Goal: Information Seeking & Learning: Find specific fact

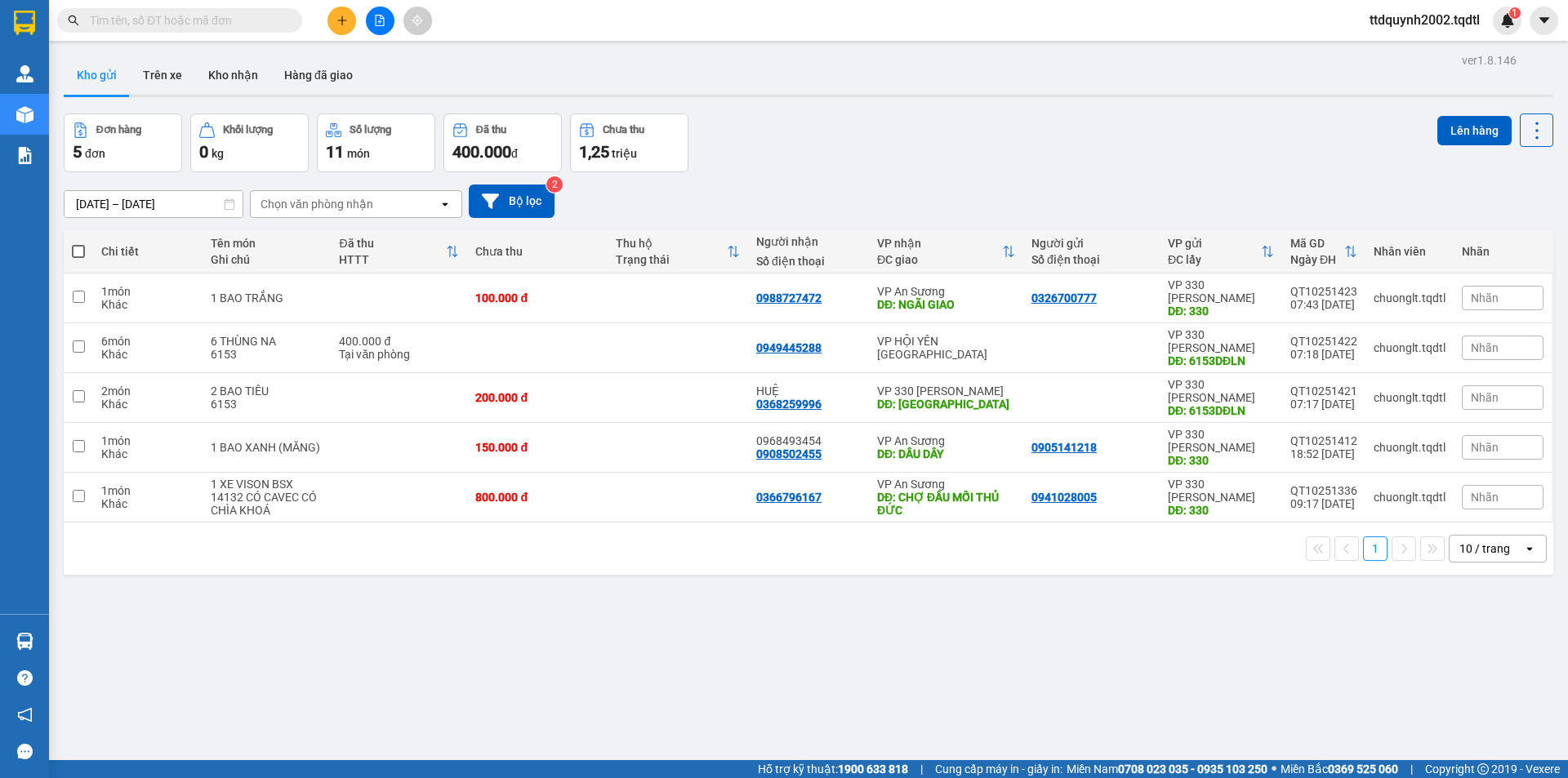
click at [377, 152] on div "11 món" at bounding box center [376, 152] width 101 height 23
click at [1467, 123] on button "Lên hàng" at bounding box center [1475, 131] width 74 height 29
click at [245, 68] on button "Kho nhận" at bounding box center [233, 74] width 76 height 39
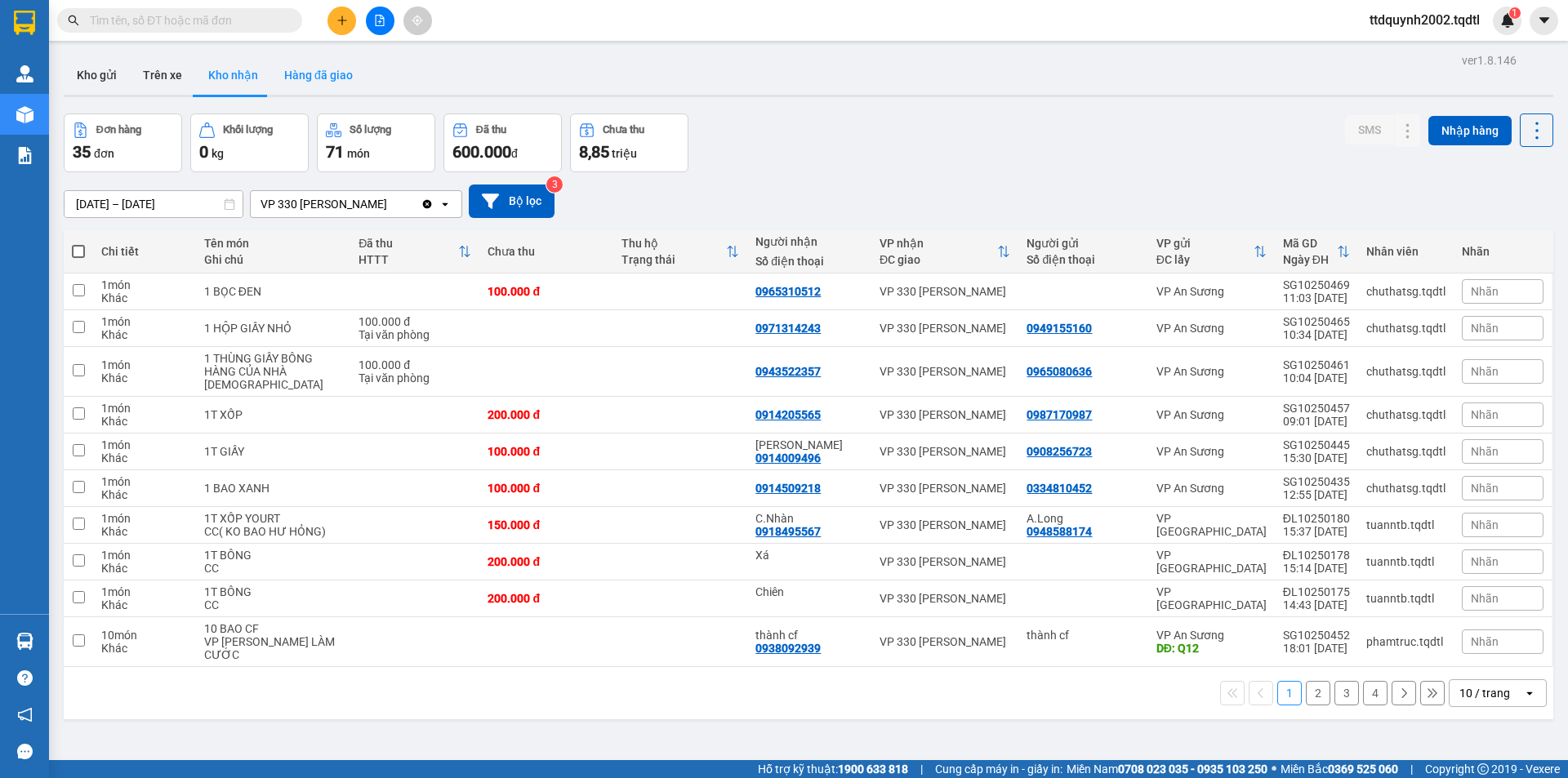
click at [321, 70] on button "Hàng đã giao" at bounding box center [319, 74] width 95 height 39
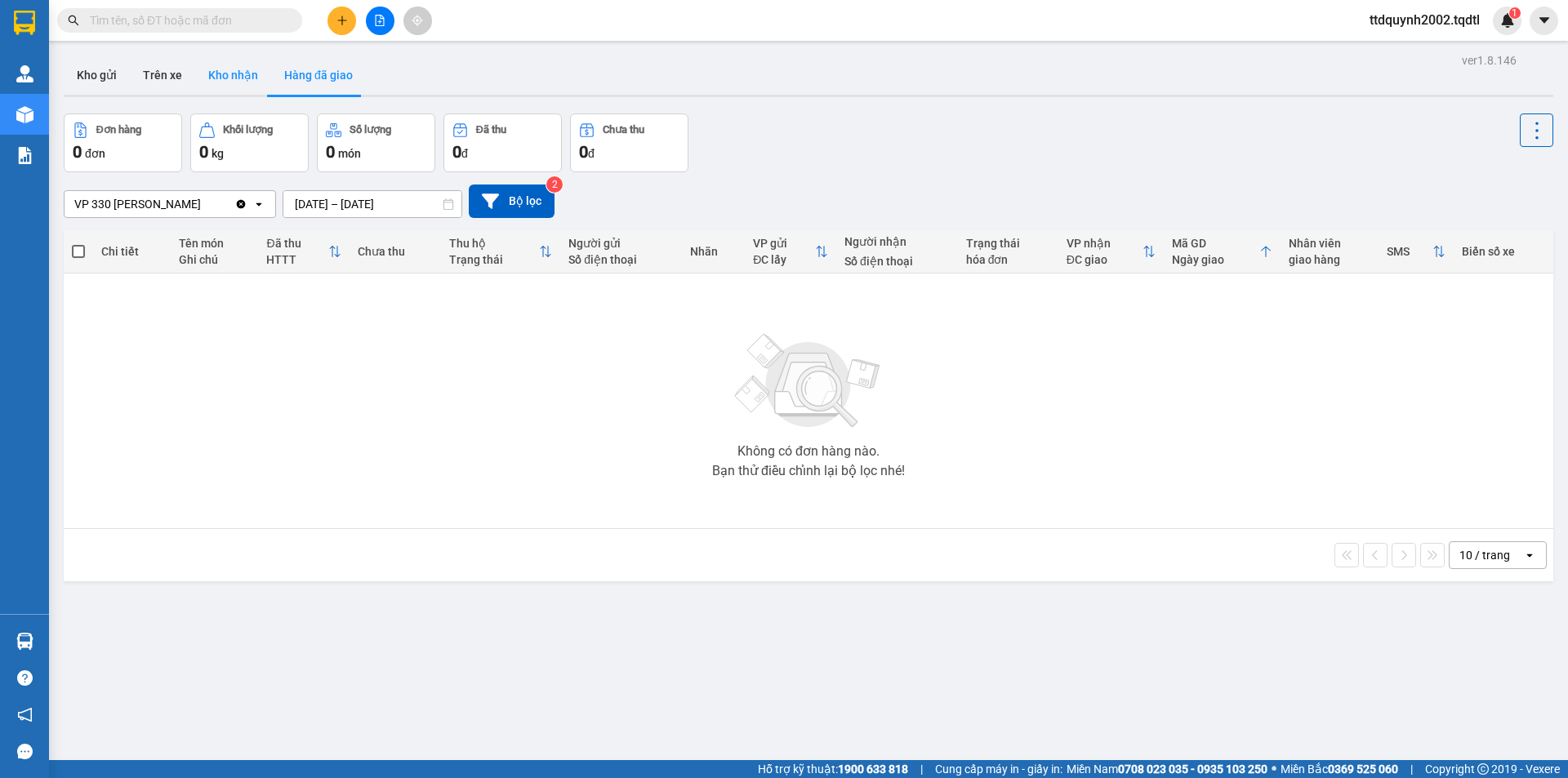
click at [247, 73] on button "Kho nhận" at bounding box center [233, 74] width 76 height 39
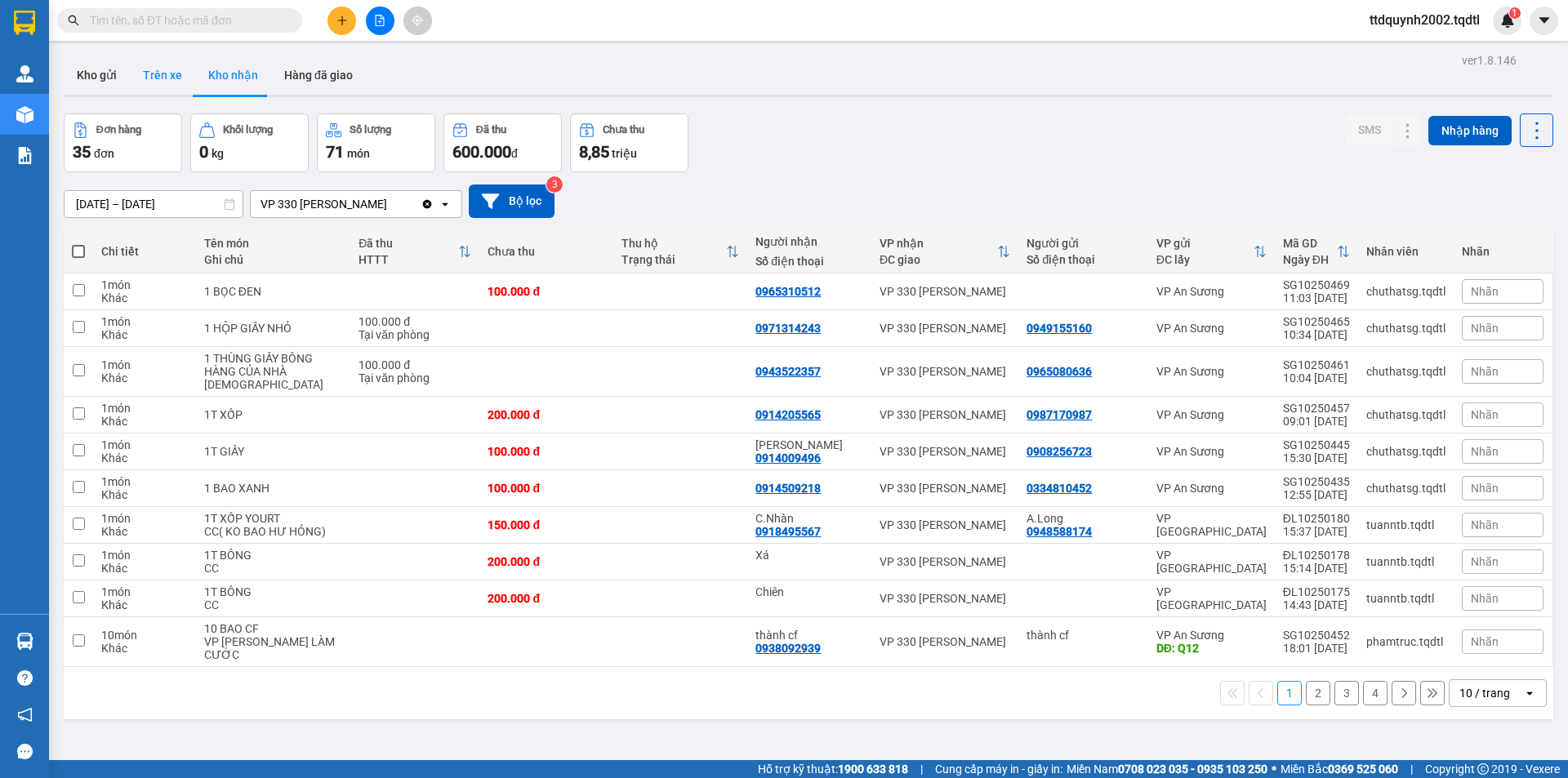
click at [166, 69] on button "Trên xe" at bounding box center [163, 74] width 66 height 39
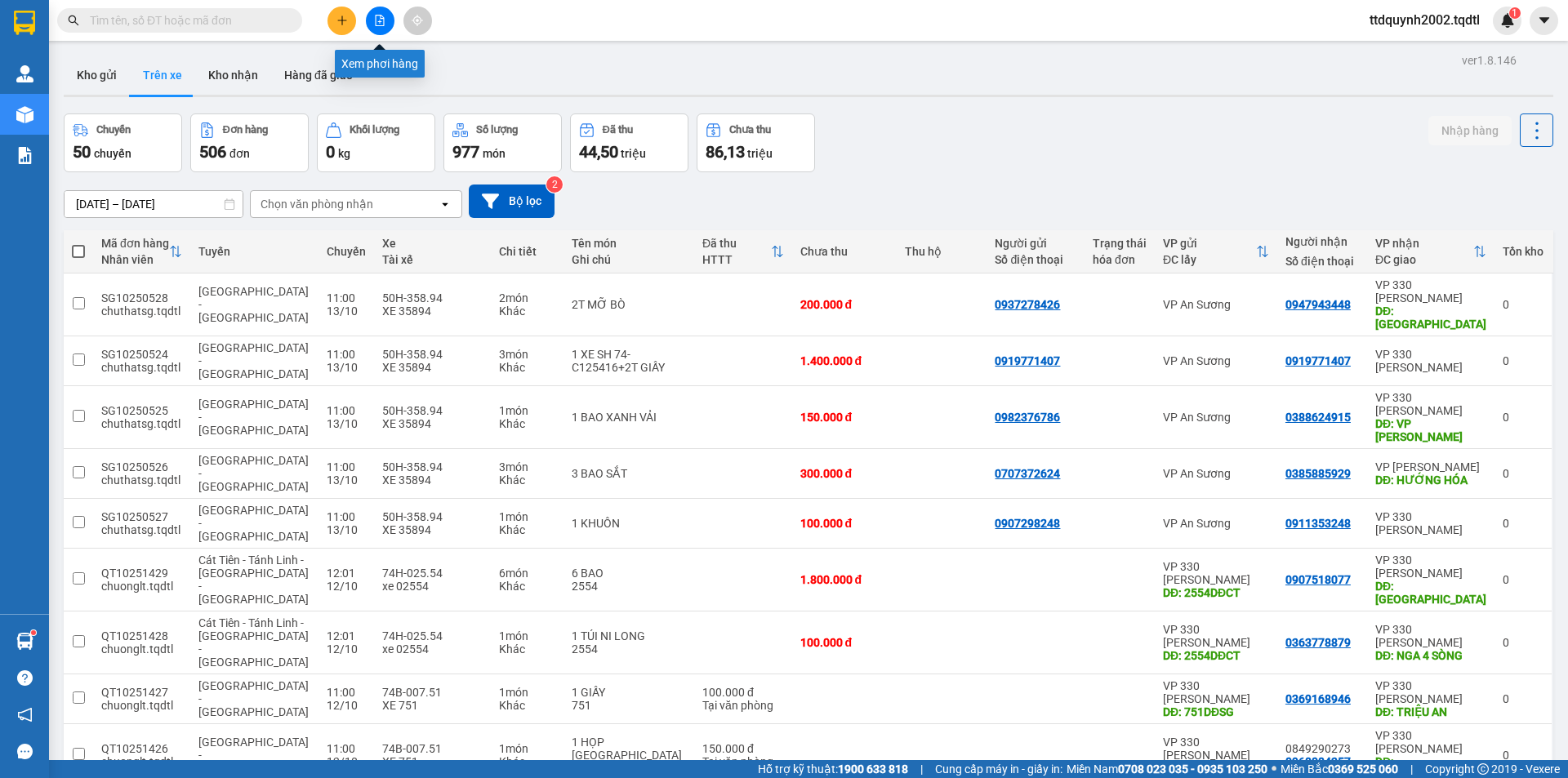
click at [380, 23] on icon "file-add" at bounding box center [379, 20] width 11 height 11
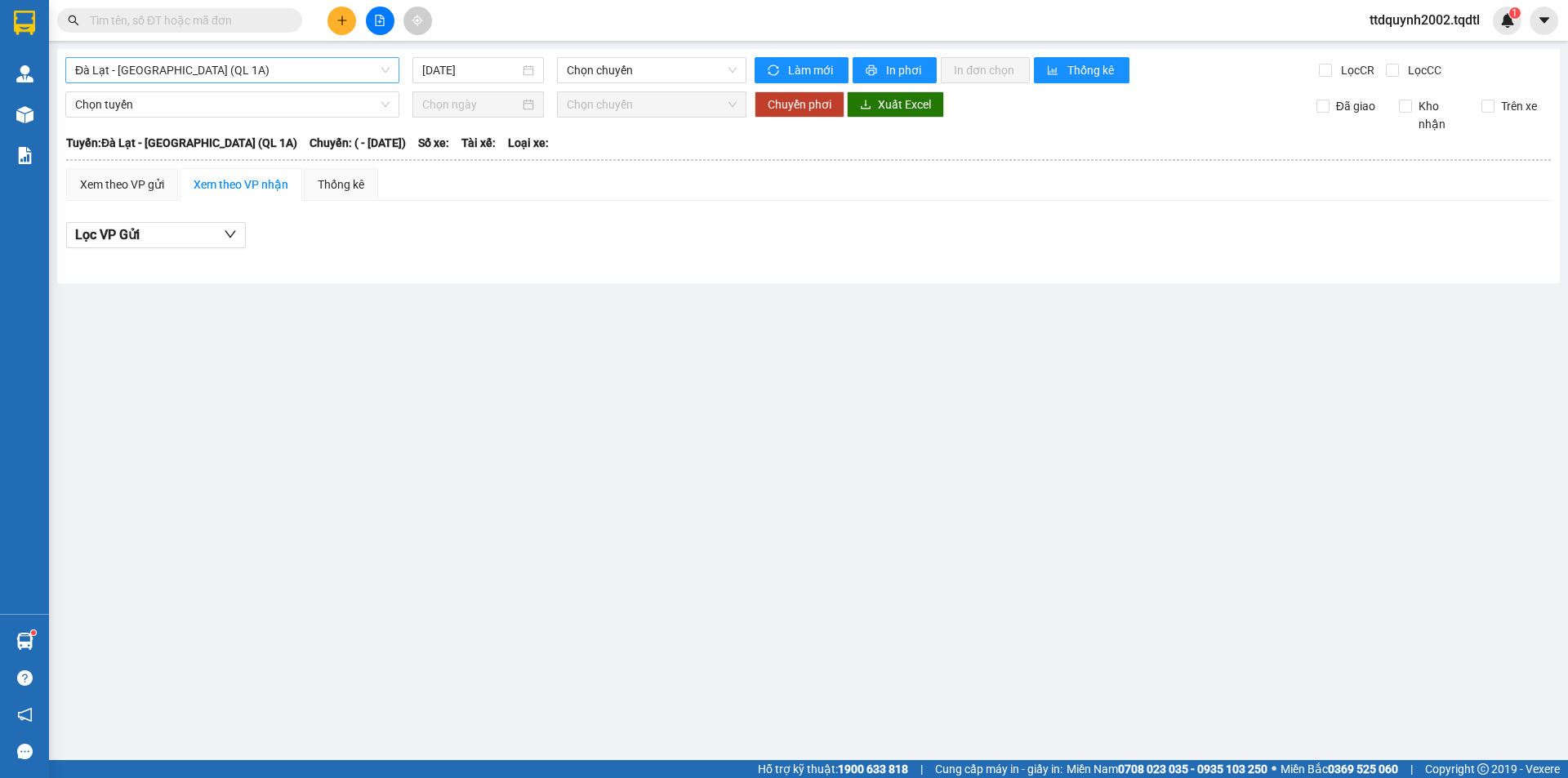
click at [332, 83] on div "Đà Lạt - [GEOGRAPHIC_DATA] (QL 1A)" at bounding box center [233, 70] width 334 height 26
click at [499, 72] on input "[DATE]" at bounding box center [471, 70] width 97 height 18
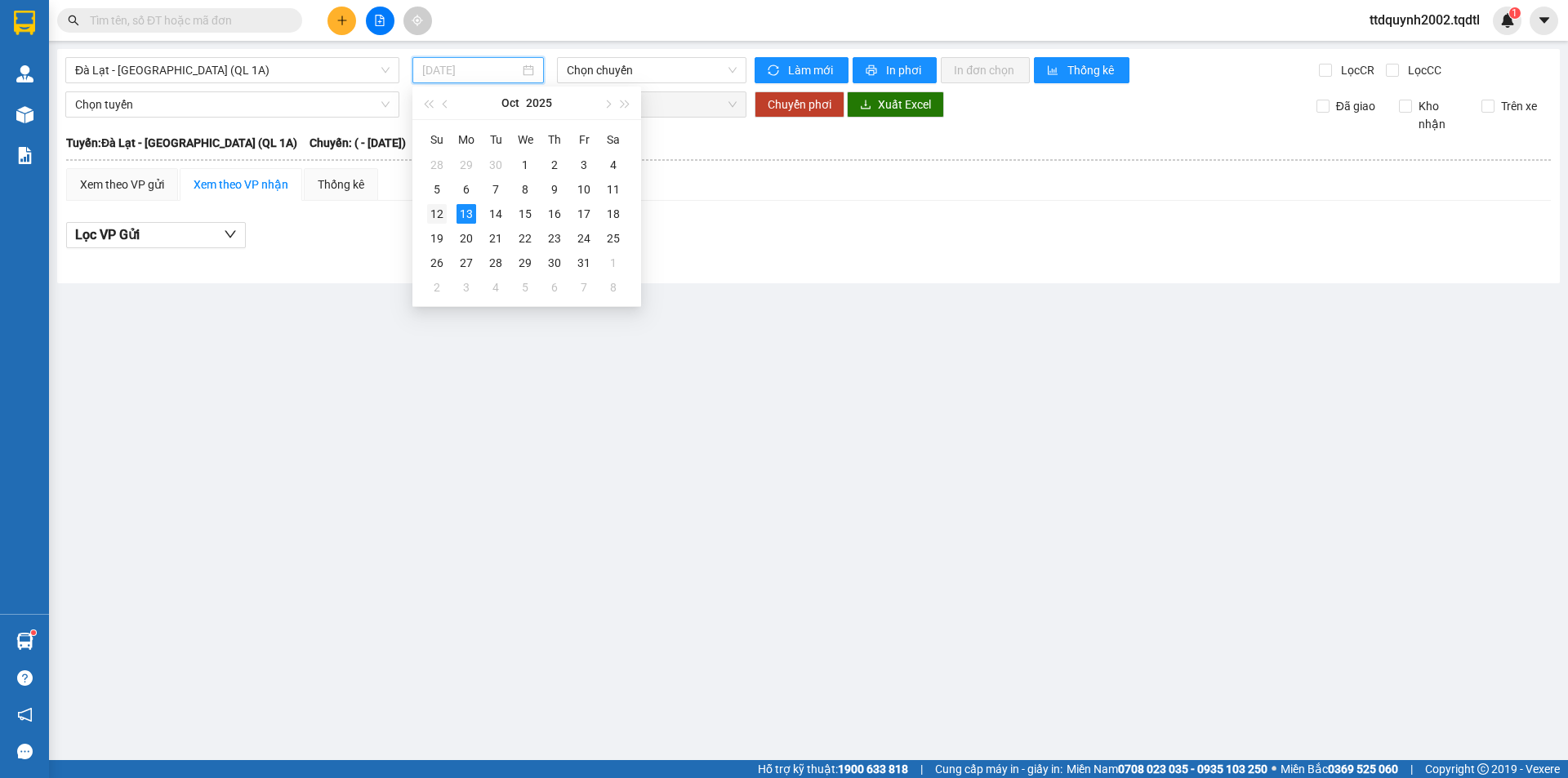
click at [440, 210] on div "12" at bounding box center [437, 214] width 20 height 20
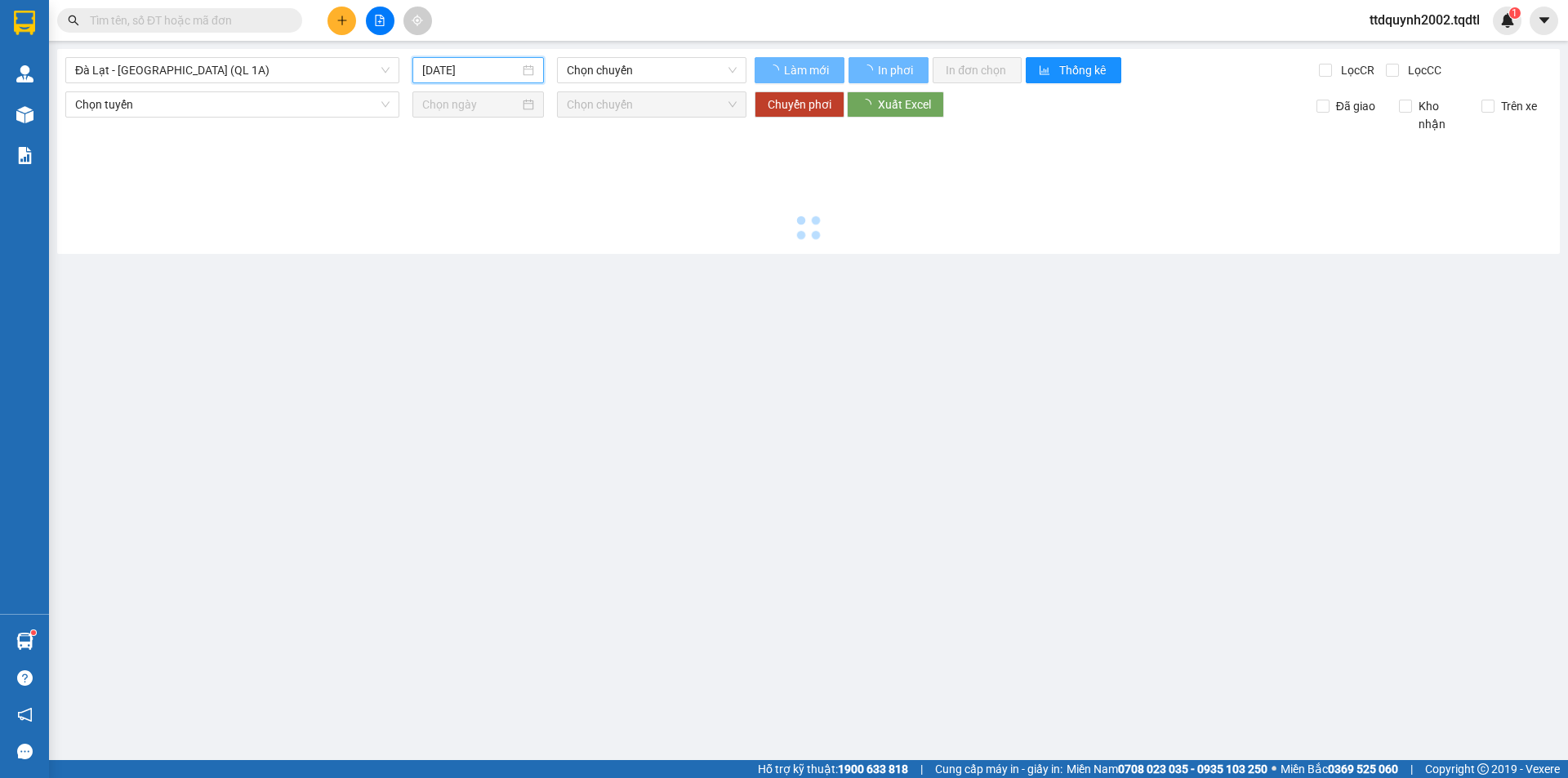
type input "[DATE]"
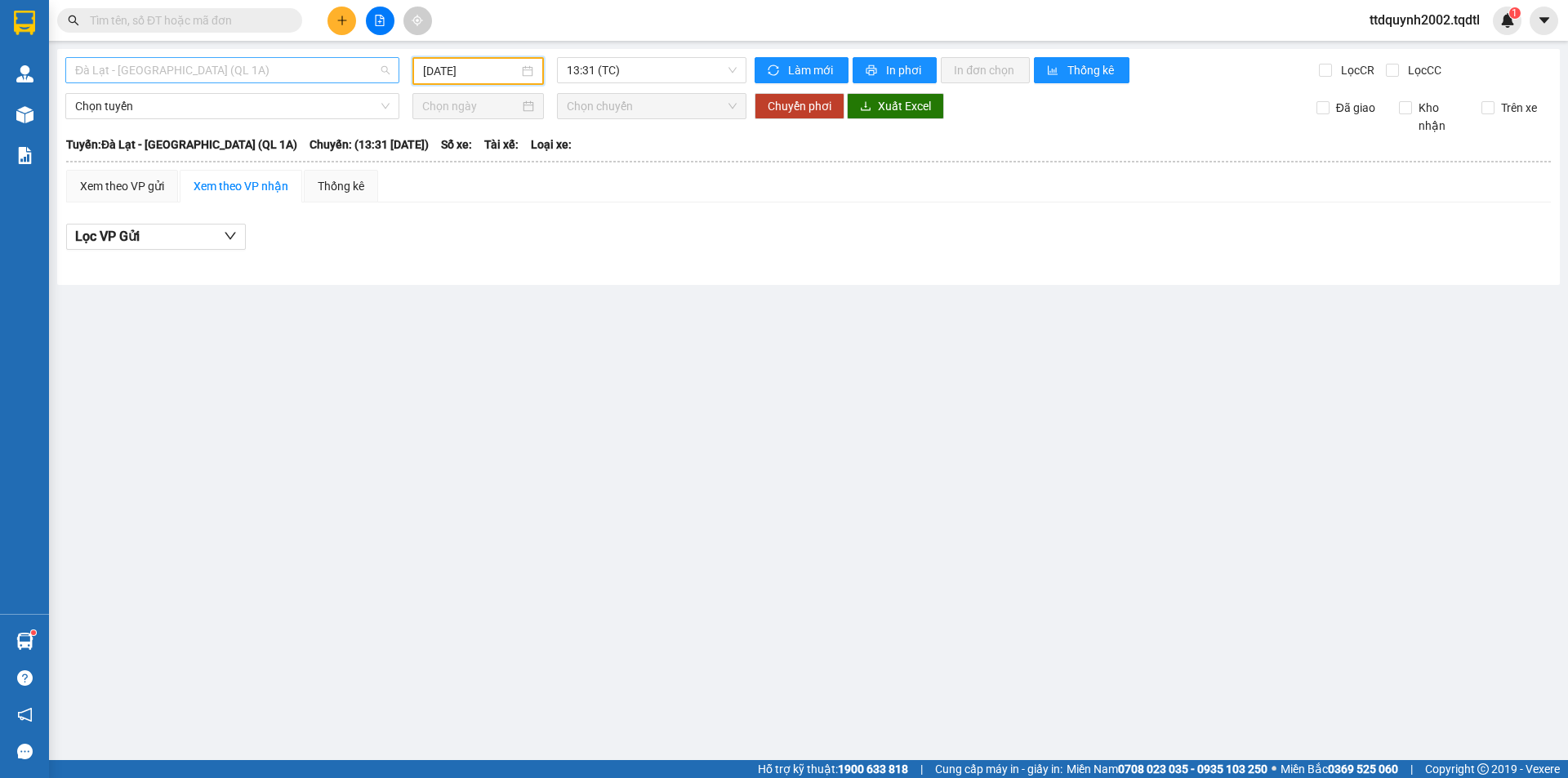
click at [245, 72] on span "Đà Lạt - [GEOGRAPHIC_DATA] (QL 1A)" at bounding box center [232, 70] width 315 height 24
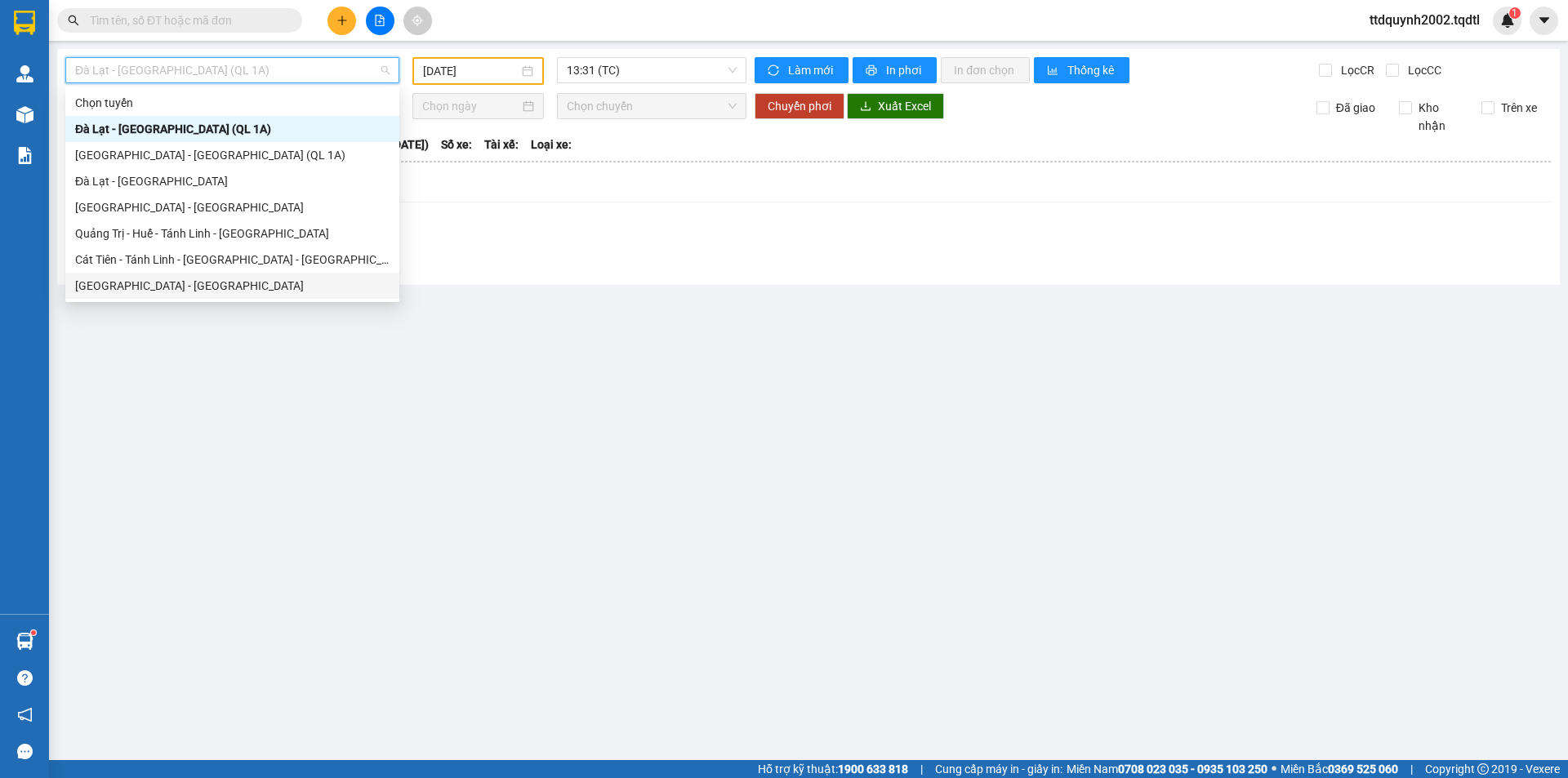
click at [168, 282] on div "[GEOGRAPHIC_DATA] - [GEOGRAPHIC_DATA]" at bounding box center [232, 285] width 315 height 18
type input "[DATE]"
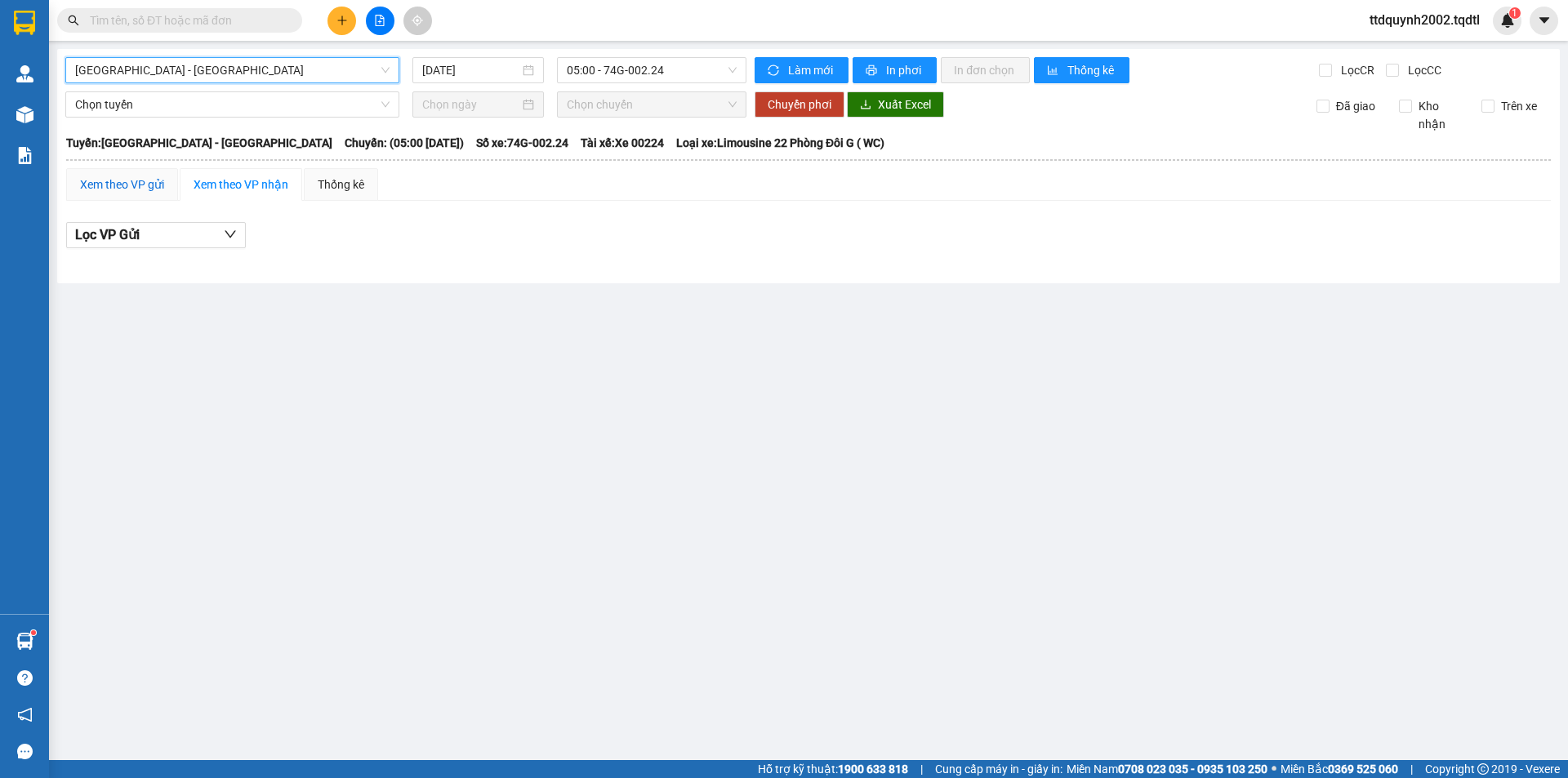
click at [147, 183] on div "Xem theo VP gửi" at bounding box center [122, 184] width 84 height 18
click at [220, 181] on div "Xem theo VP nhận" at bounding box center [241, 184] width 95 height 18
click at [342, 190] on div "Thống kê" at bounding box center [341, 184] width 47 height 18
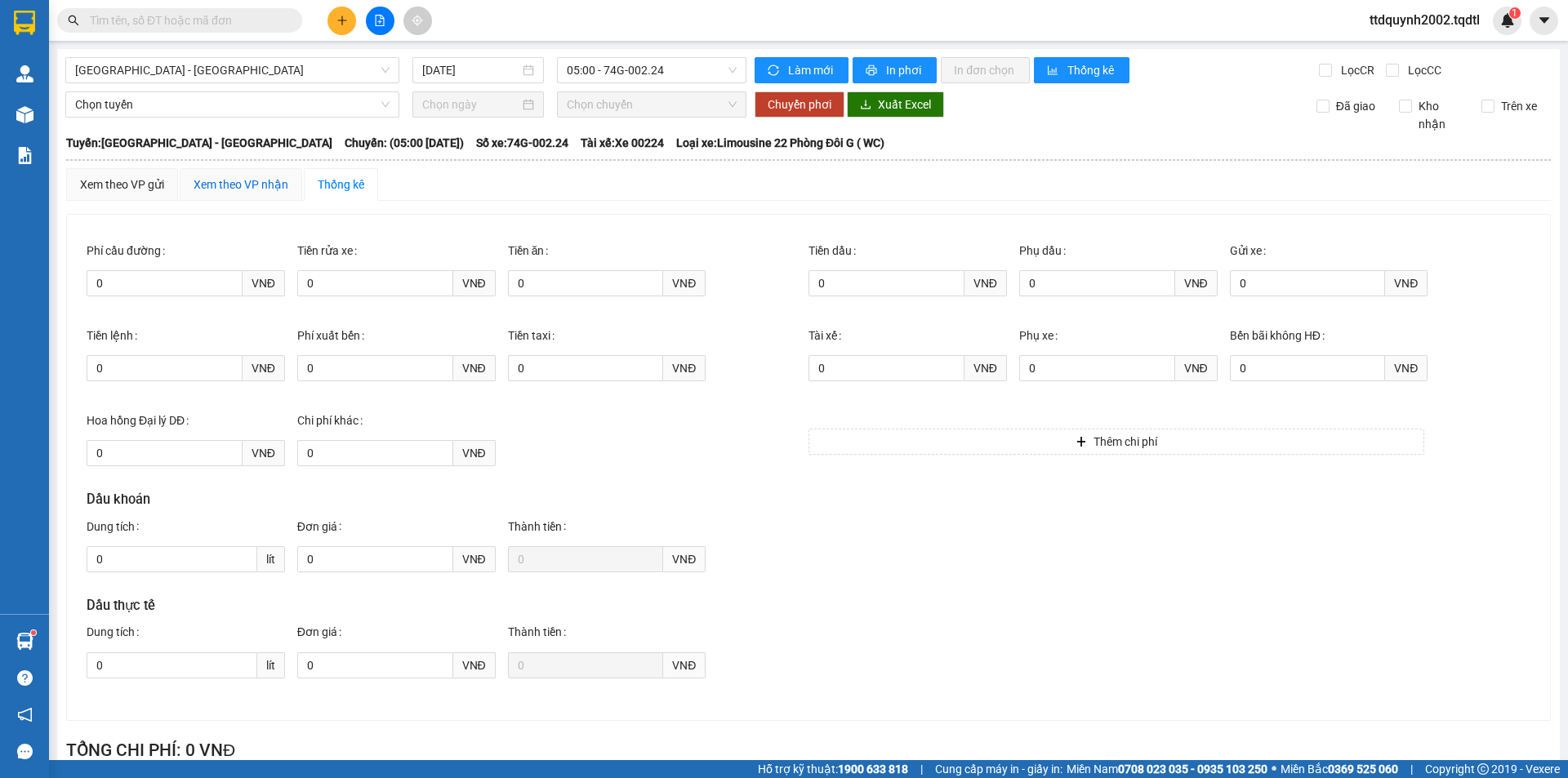
click at [215, 180] on div "Xem theo VP nhận" at bounding box center [241, 184] width 95 height 18
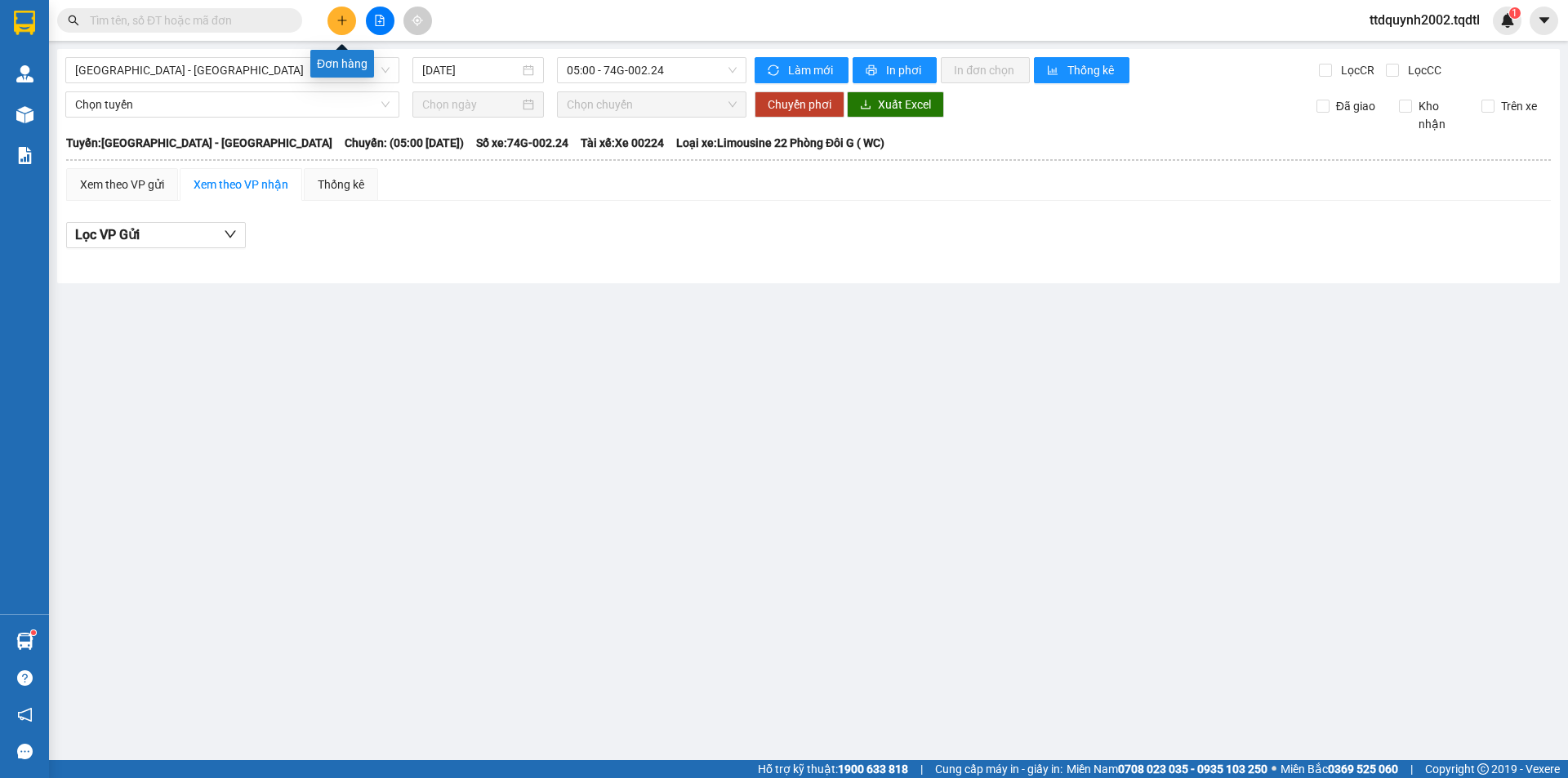
click at [346, 20] on icon "plus" at bounding box center [341, 20] width 11 height 11
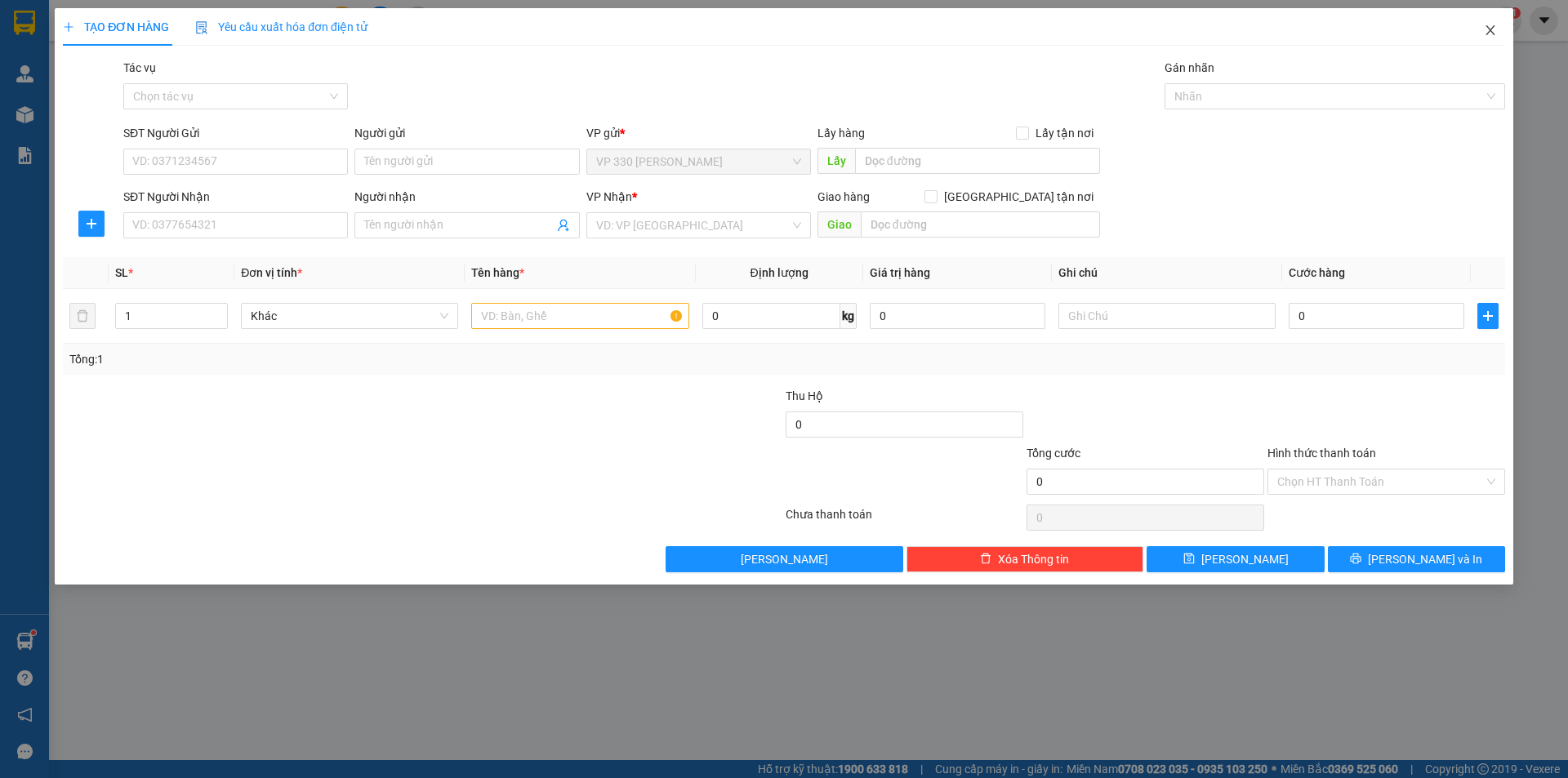
click at [1491, 27] on icon "close" at bounding box center [1490, 29] width 13 height 13
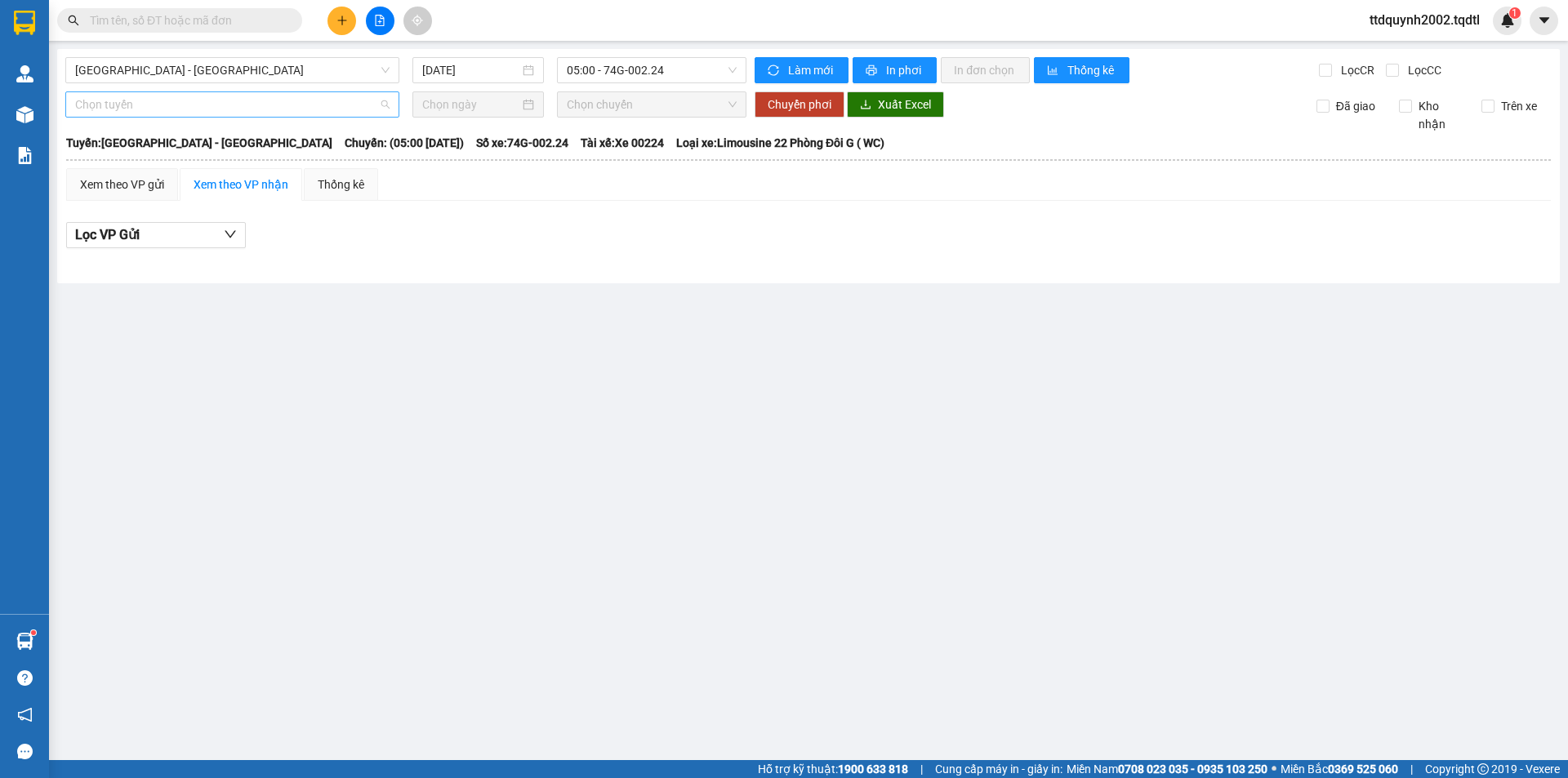
click at [241, 114] on span "Chọn tuyến" at bounding box center [232, 104] width 315 height 24
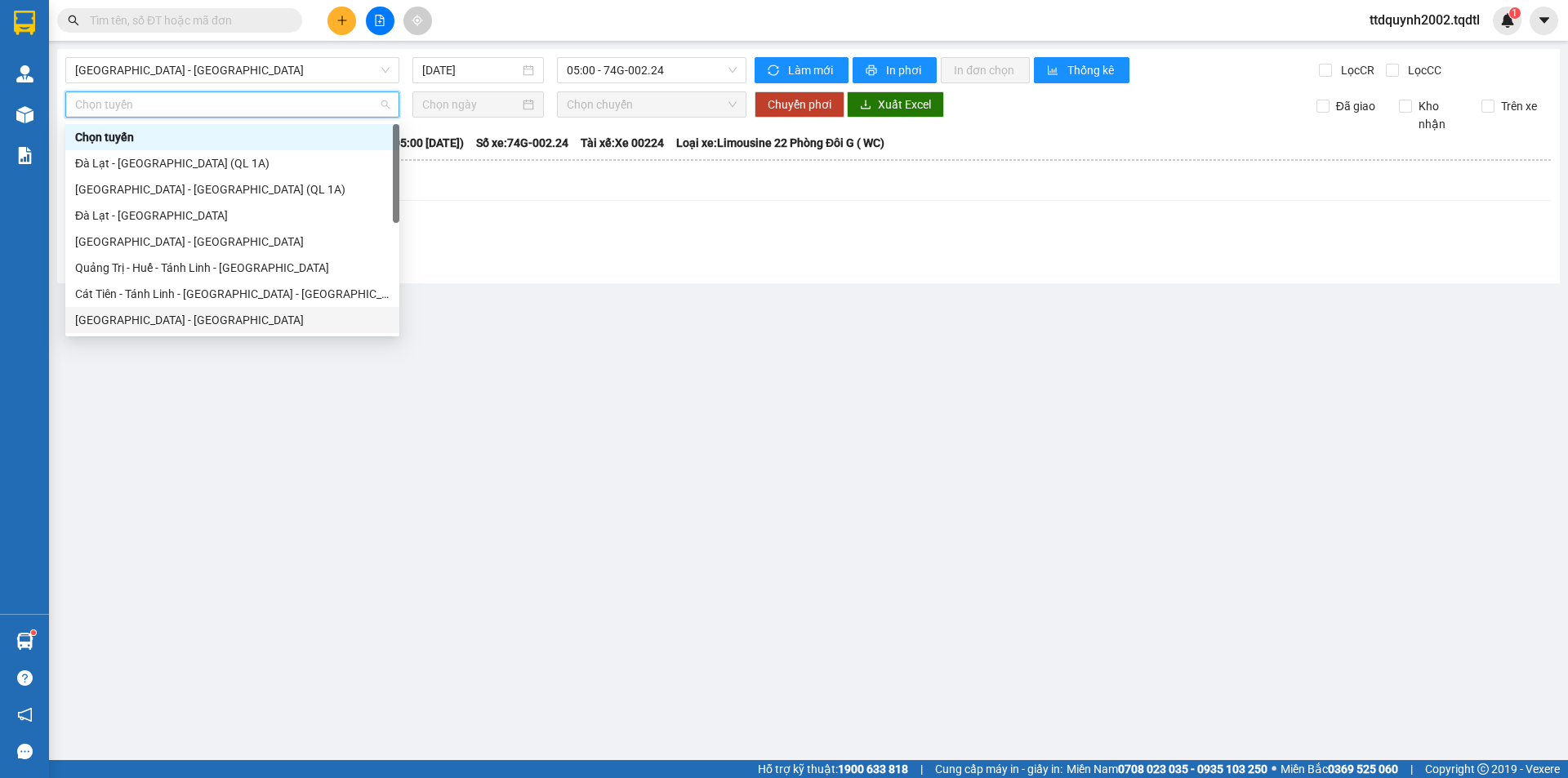
click at [194, 315] on div "[GEOGRAPHIC_DATA] - [GEOGRAPHIC_DATA]" at bounding box center [232, 320] width 315 height 18
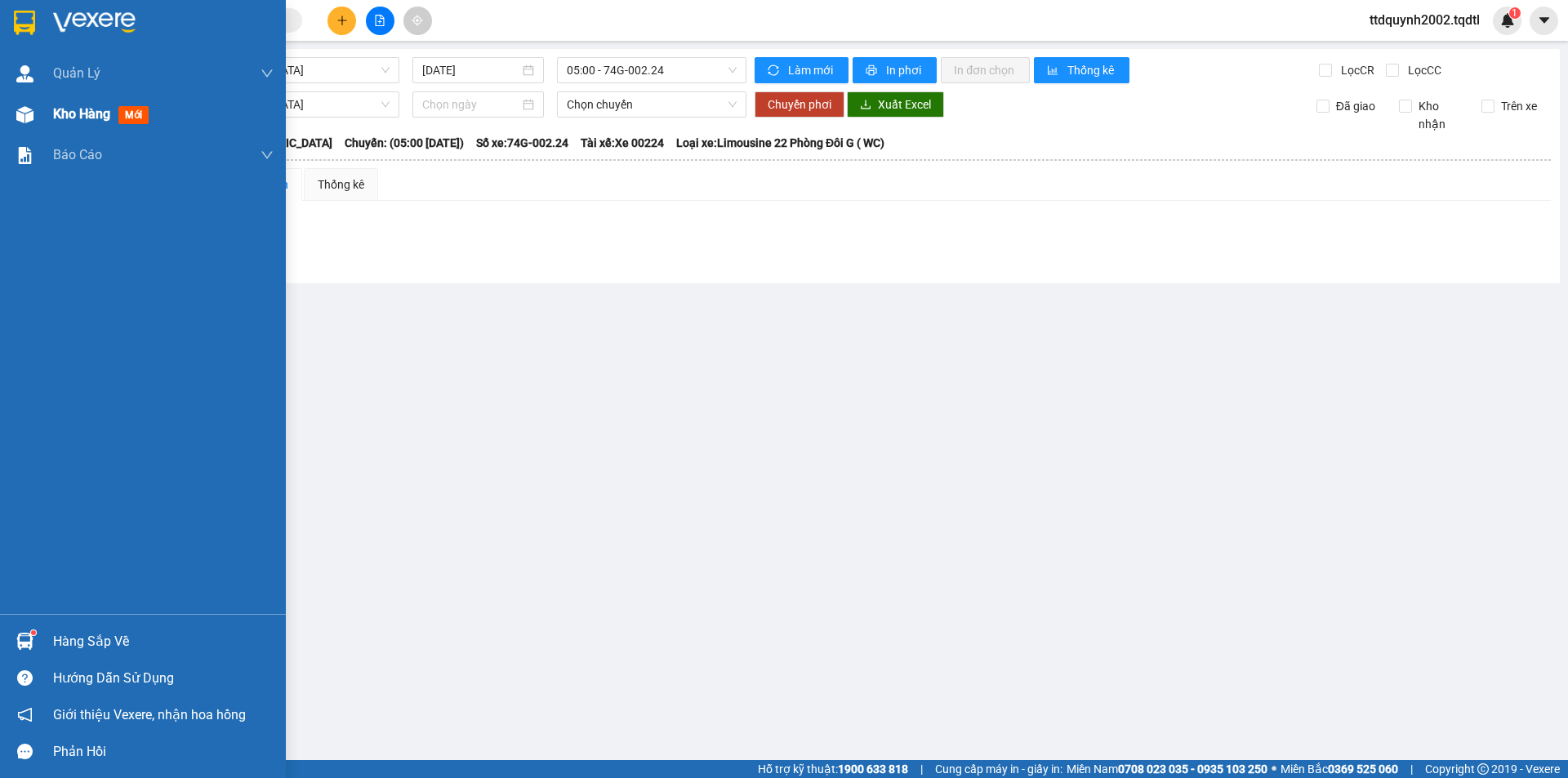
click at [59, 110] on span "Kho hàng" at bounding box center [82, 114] width 57 height 16
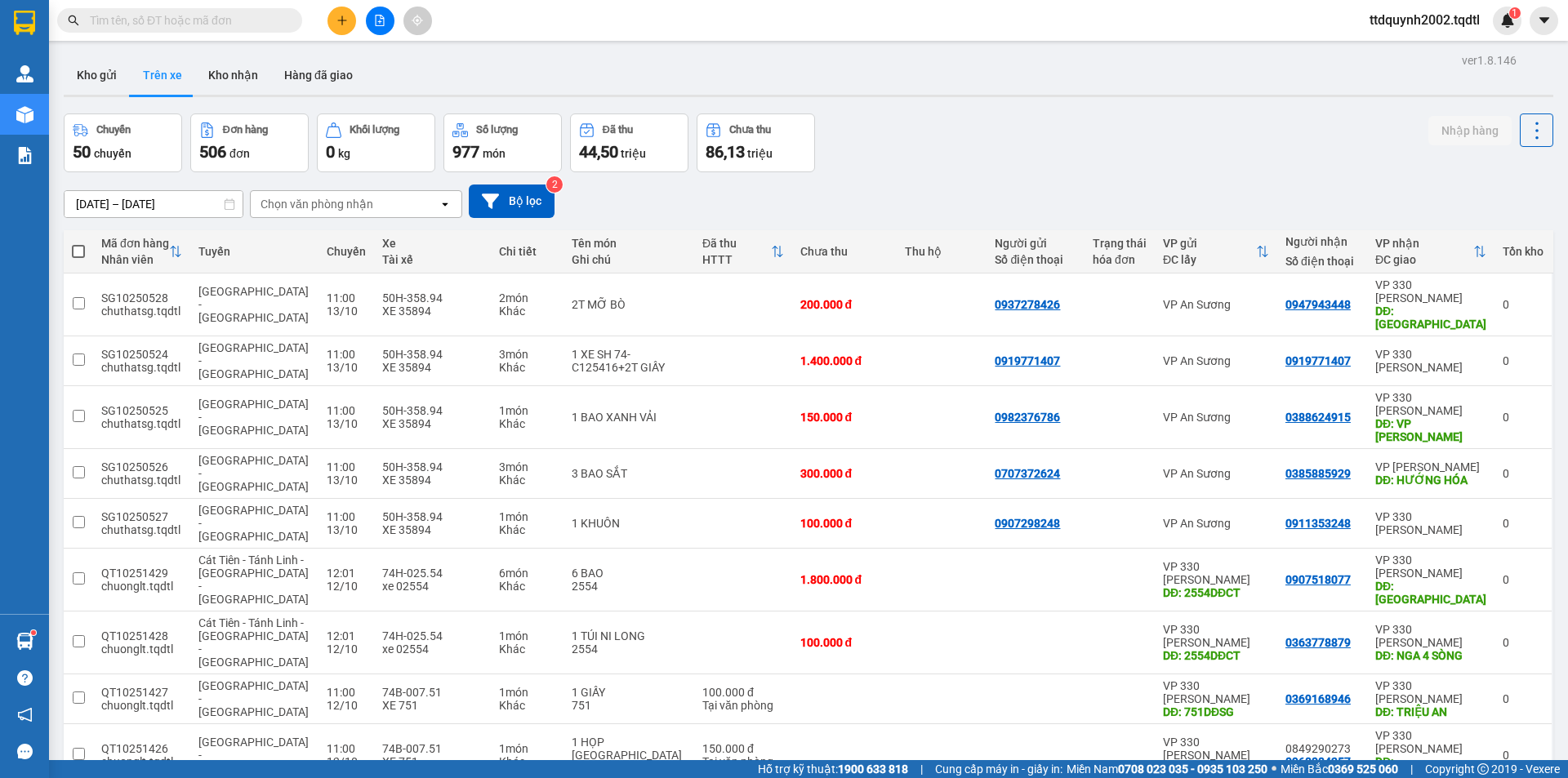
scroll to position [75, 0]
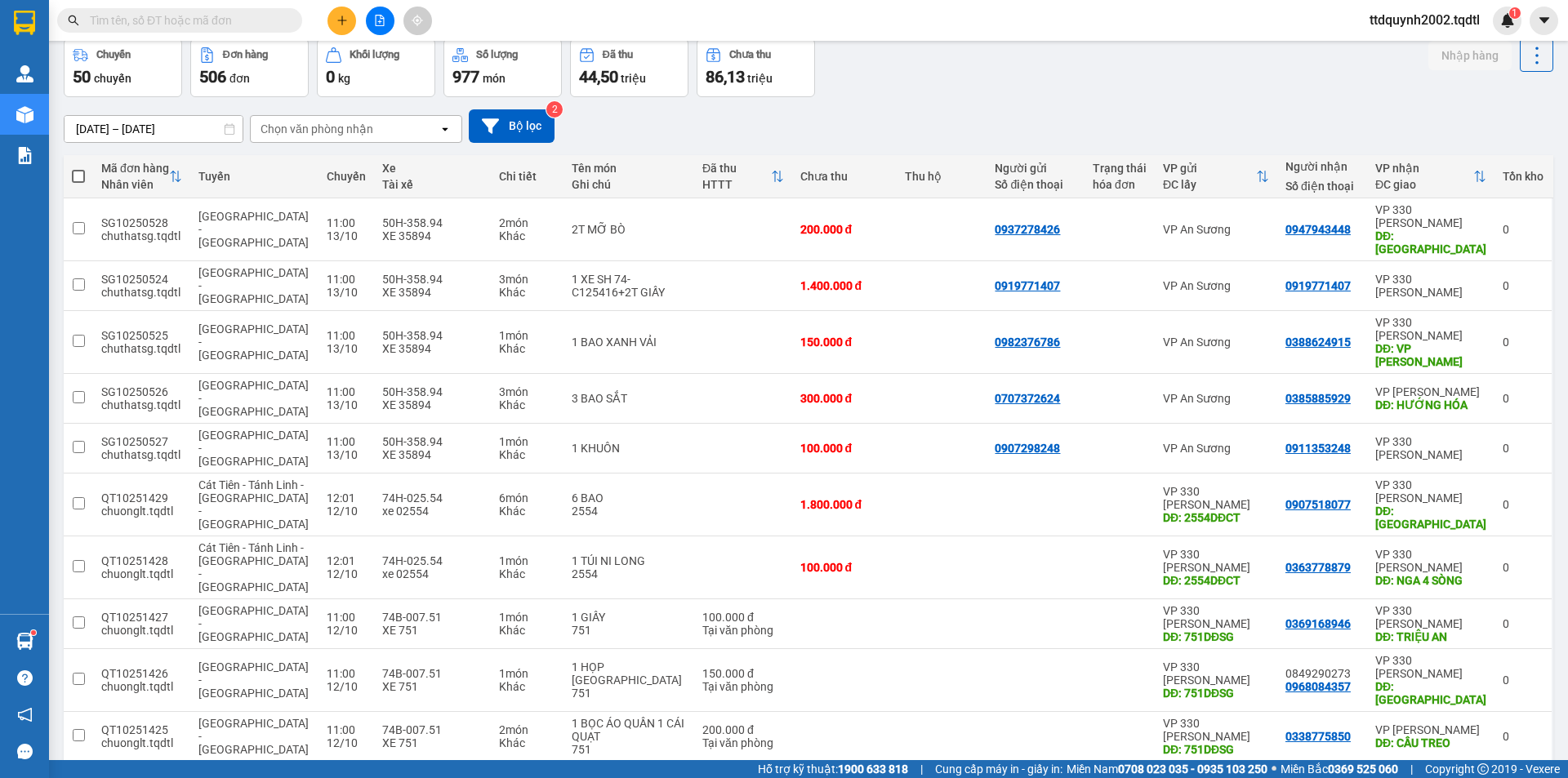
click at [1392, 775] on button at bounding box center [1404, 787] width 24 height 24
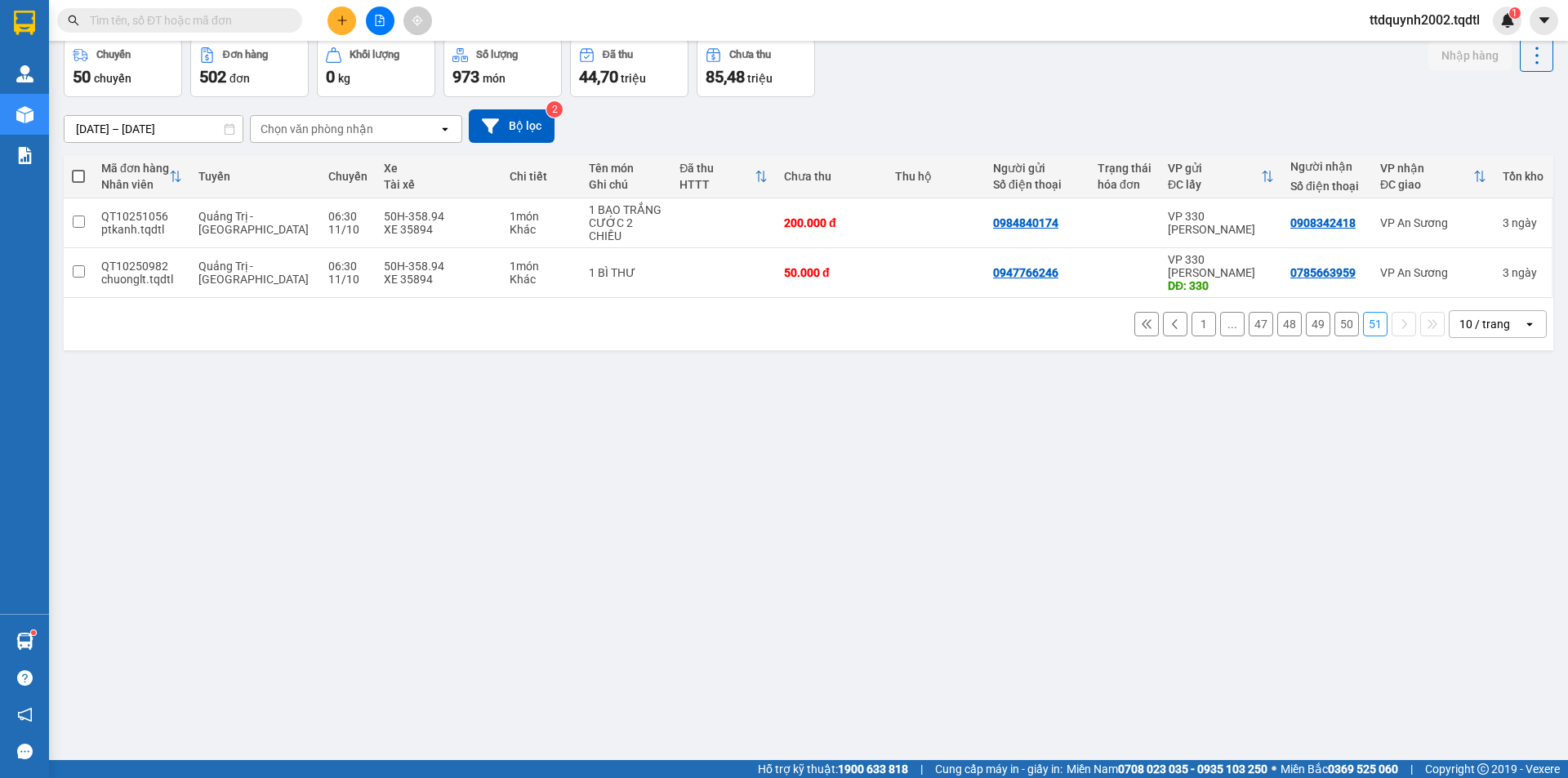
click at [1142, 320] on icon at bounding box center [1146, 324] width 9 height 9
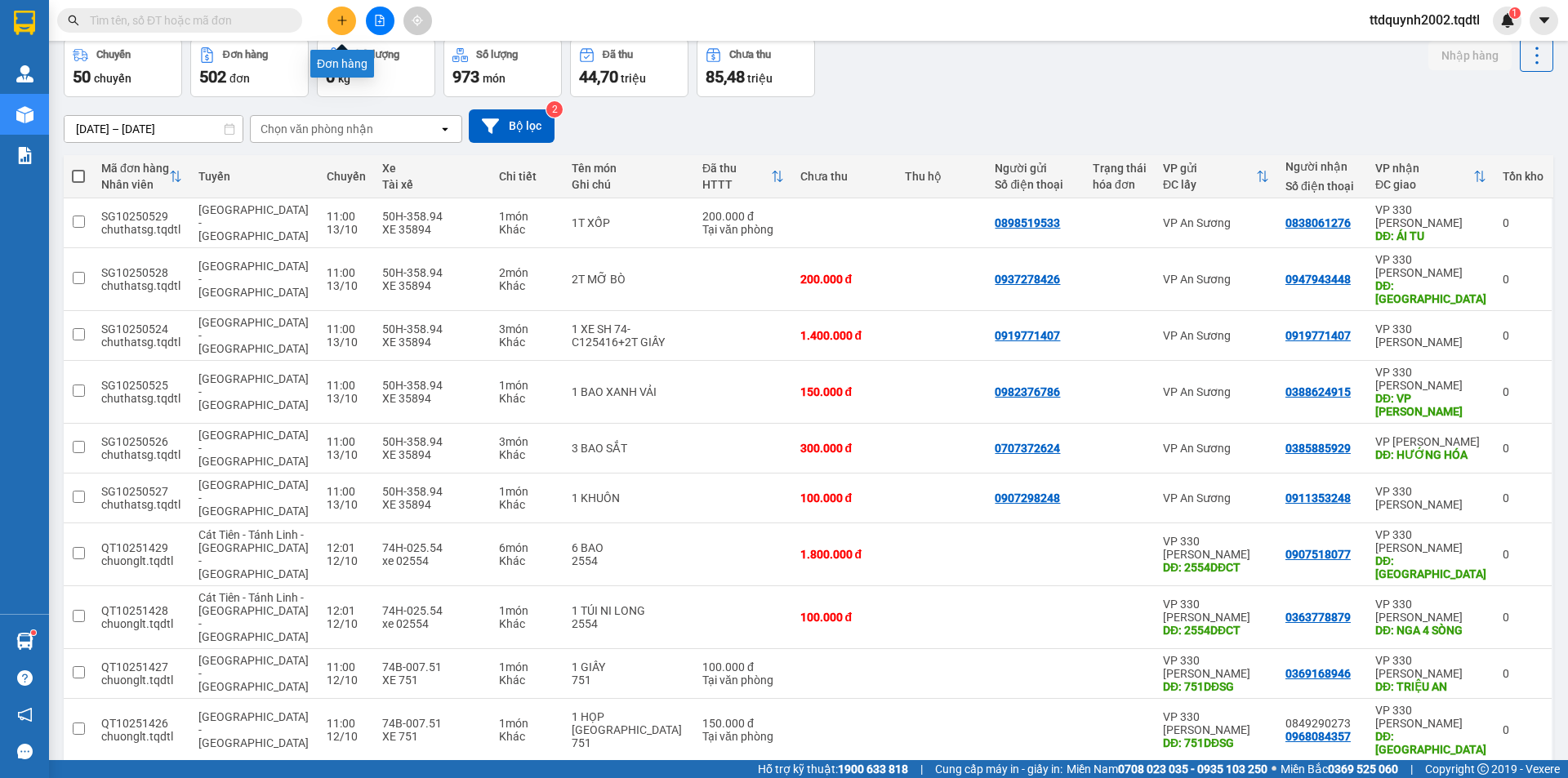
click at [350, 20] on button at bounding box center [341, 21] width 28 height 28
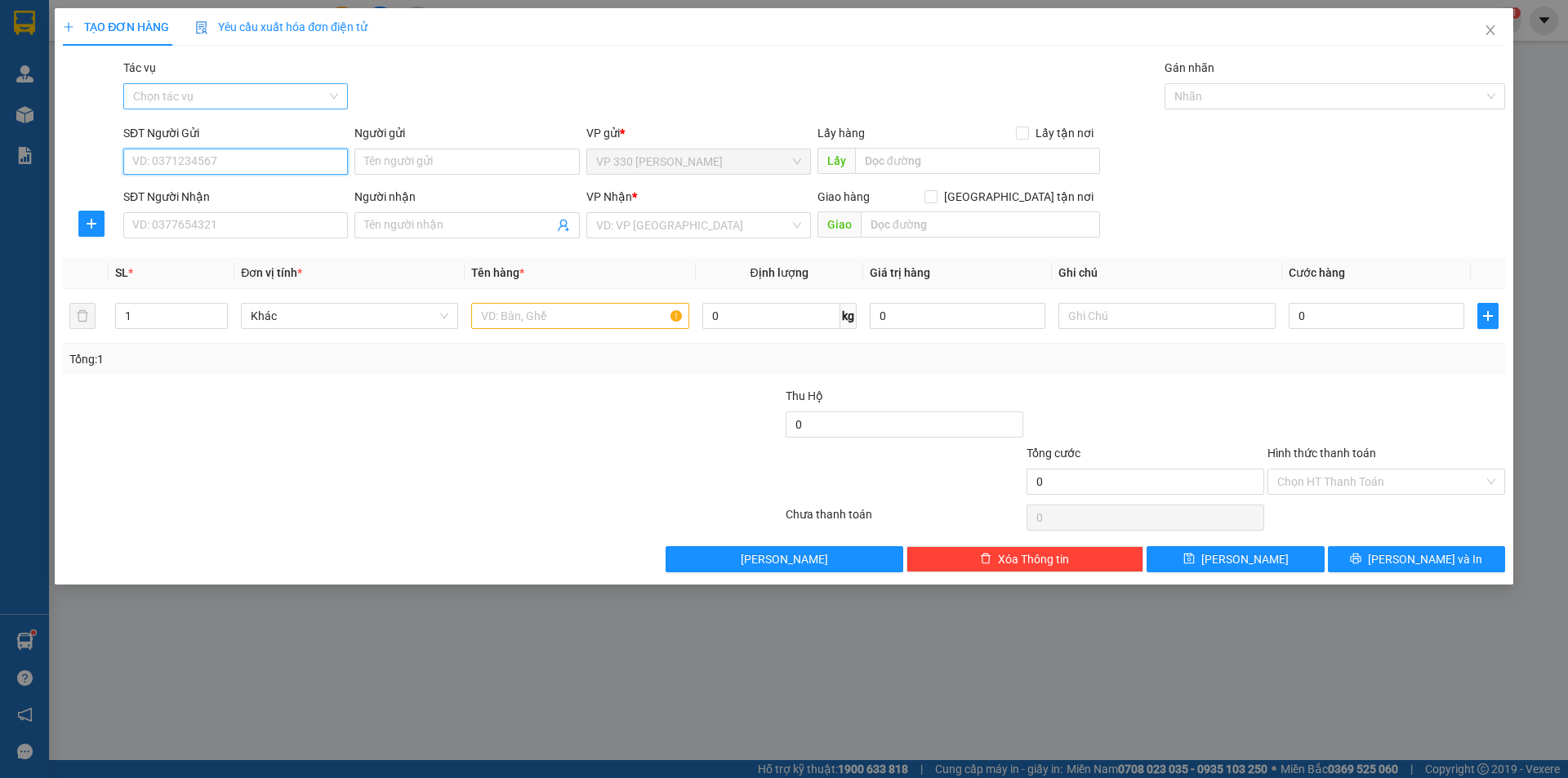
click at [333, 91] on div "Chọn tác vụ" at bounding box center [235, 96] width 225 height 26
click at [458, 77] on div "Tác vụ Chọn tác vụ Gán nhãn Nhãn" at bounding box center [814, 87] width 1389 height 57
click at [953, 632] on div "TẠO ĐƠN HÀNG Yêu cầu xuất hóa đơn điện tử Transit Pickup Surcharge Ids Transit …" at bounding box center [784, 389] width 1568 height 778
click at [1495, 481] on div "Chọn HT Thanh Toán" at bounding box center [1387, 482] width 238 height 26
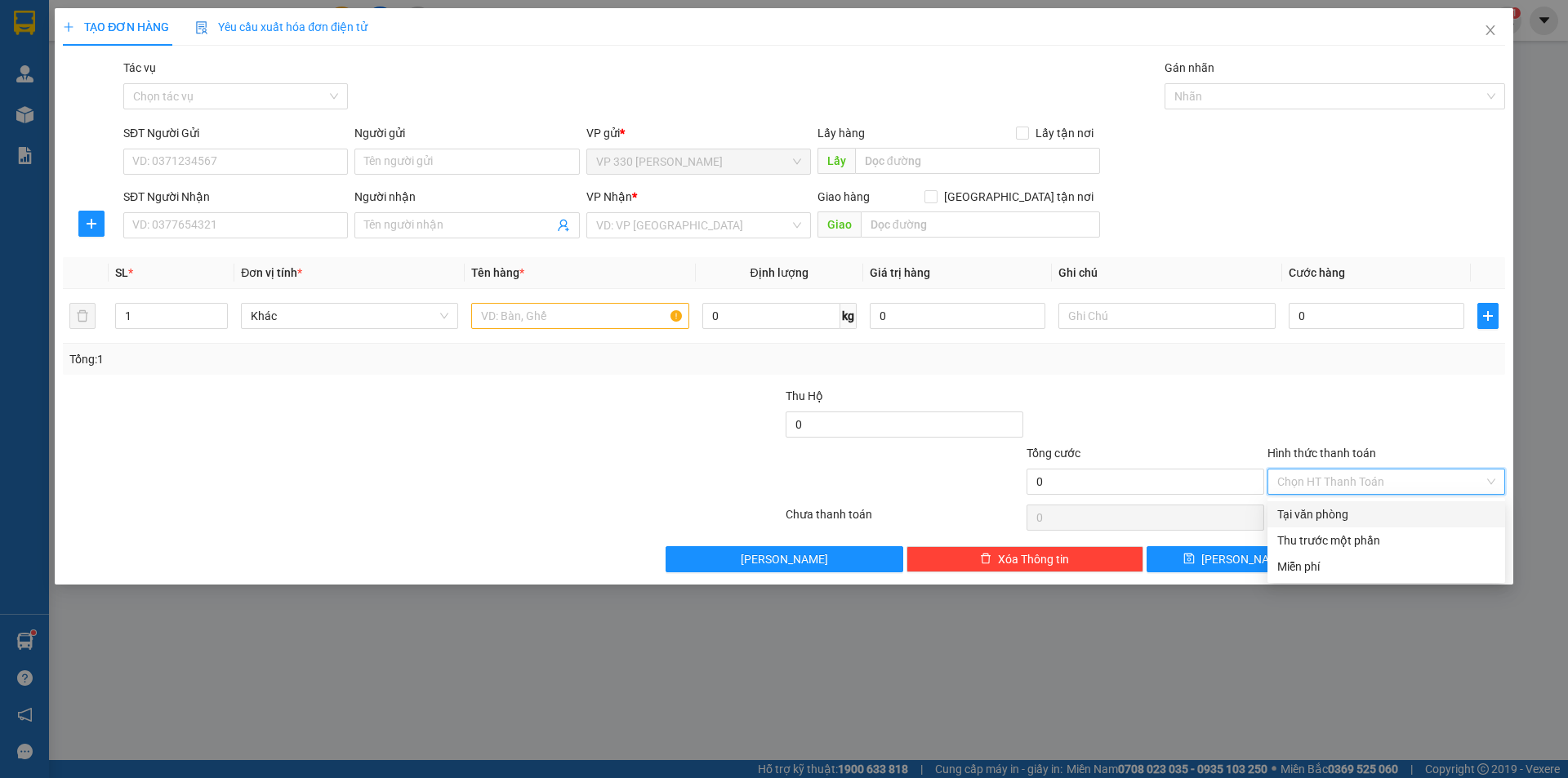
click at [1296, 478] on input "Hình thức thanh toán" at bounding box center [1381, 482] width 207 height 24
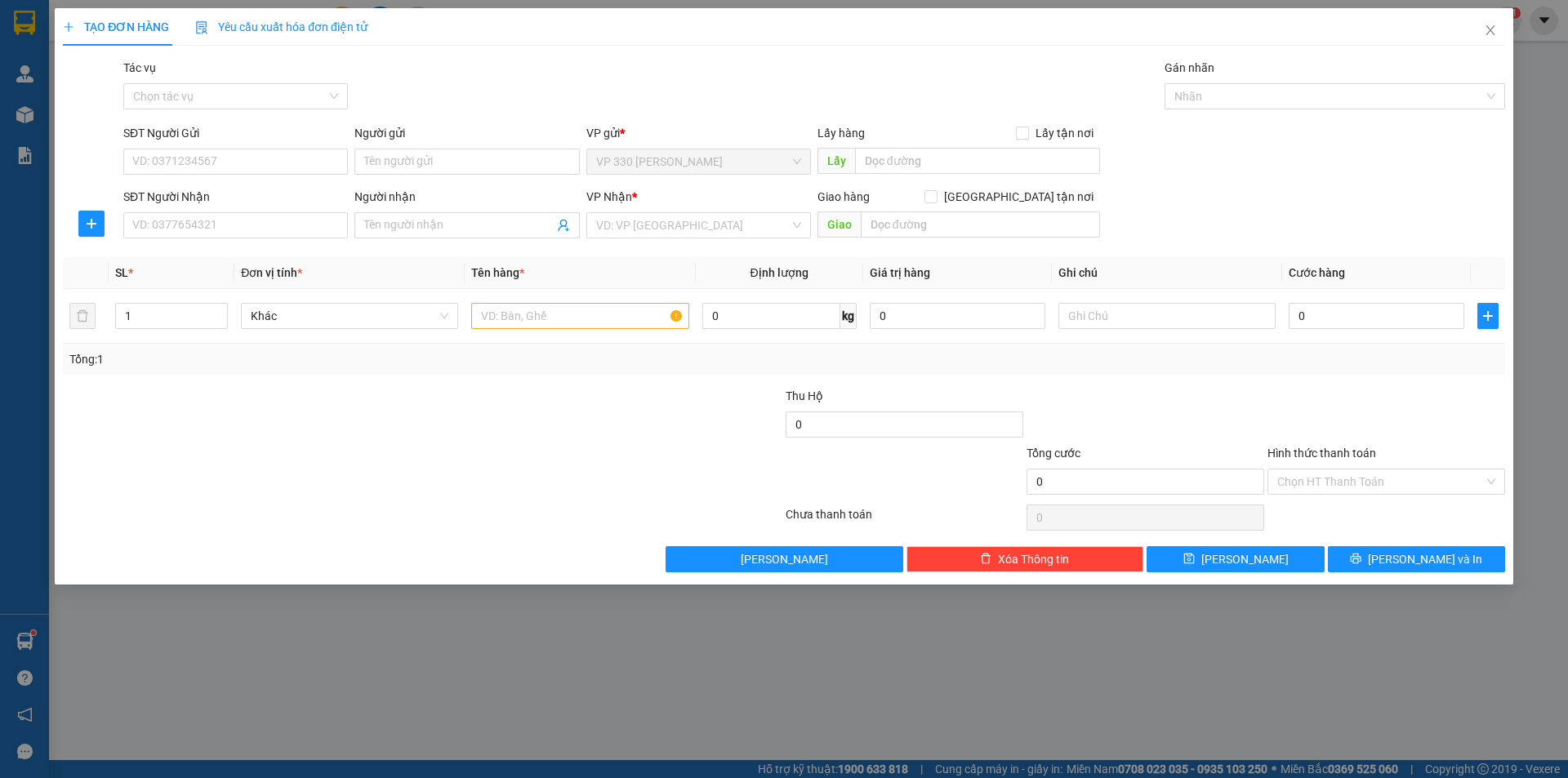
click at [1227, 675] on div "TẠO ĐƠN HÀNG Yêu cầu xuất hóa đơn điện tử Transit Pickup Surcharge Ids Transit …" at bounding box center [784, 389] width 1568 height 778
click at [1491, 34] on icon "close" at bounding box center [1490, 29] width 13 height 13
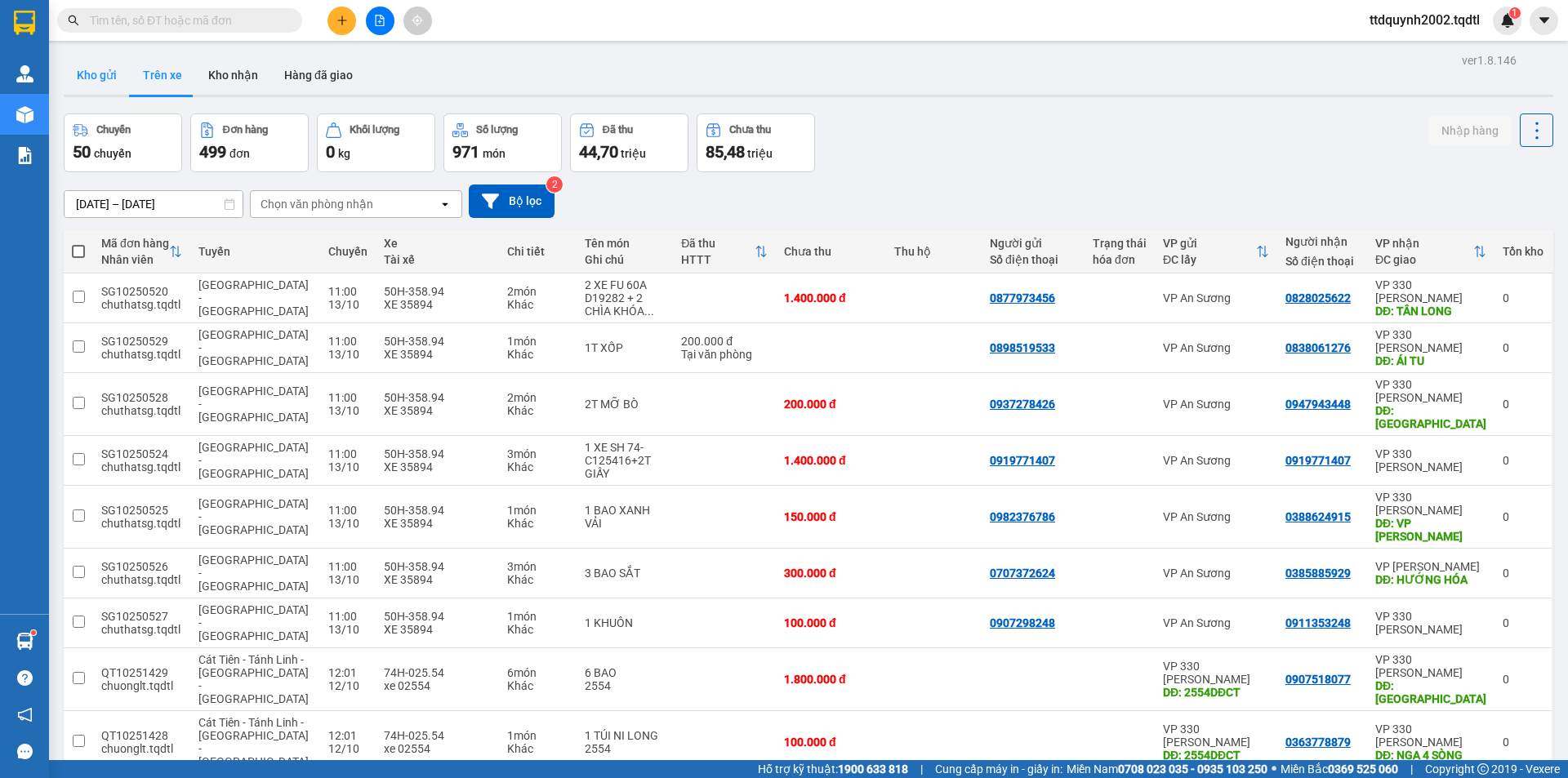
click at [103, 74] on button "Kho gửi" at bounding box center [97, 74] width 66 height 39
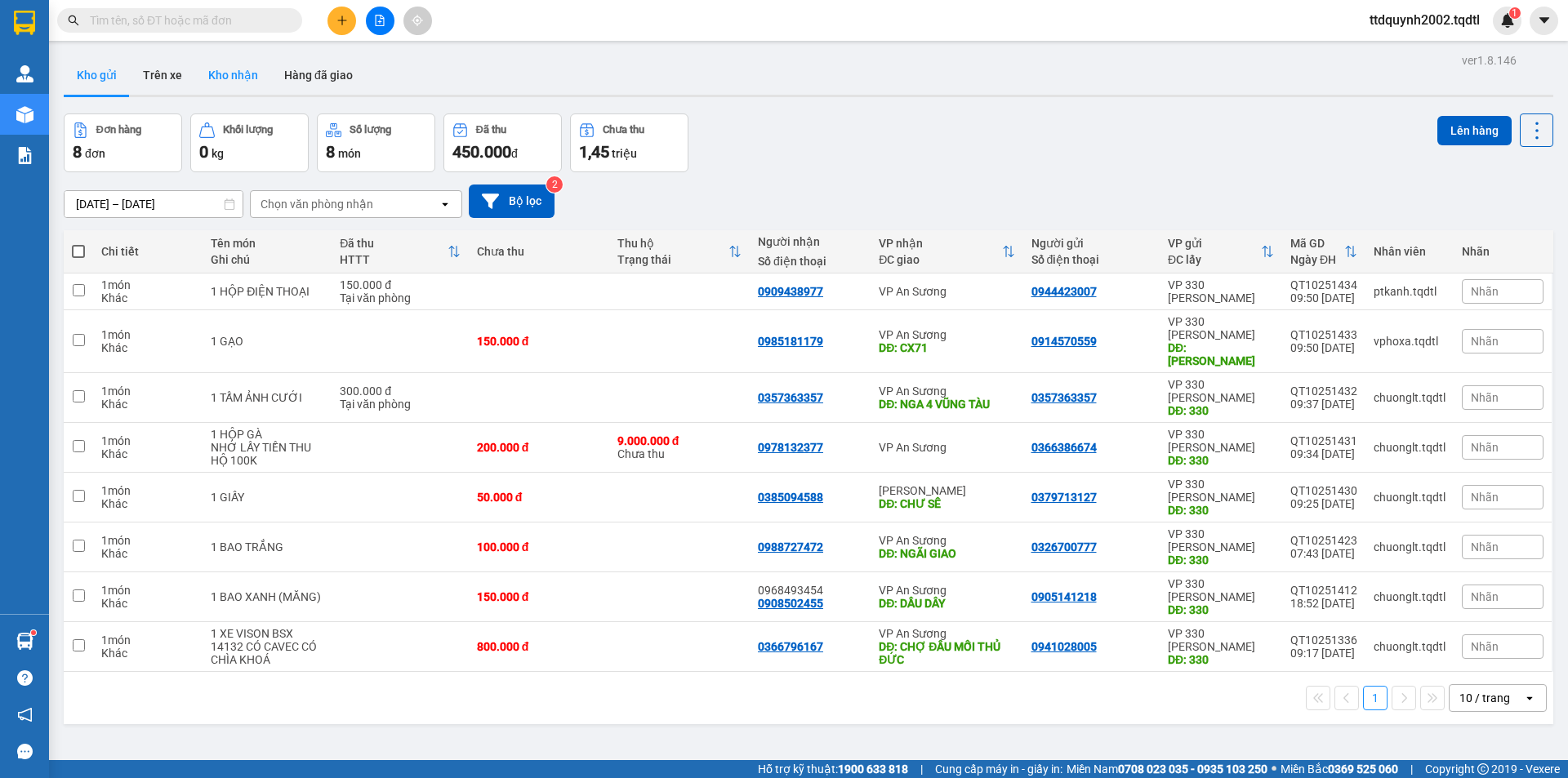
click at [244, 70] on button "Kho nhận" at bounding box center [233, 74] width 76 height 39
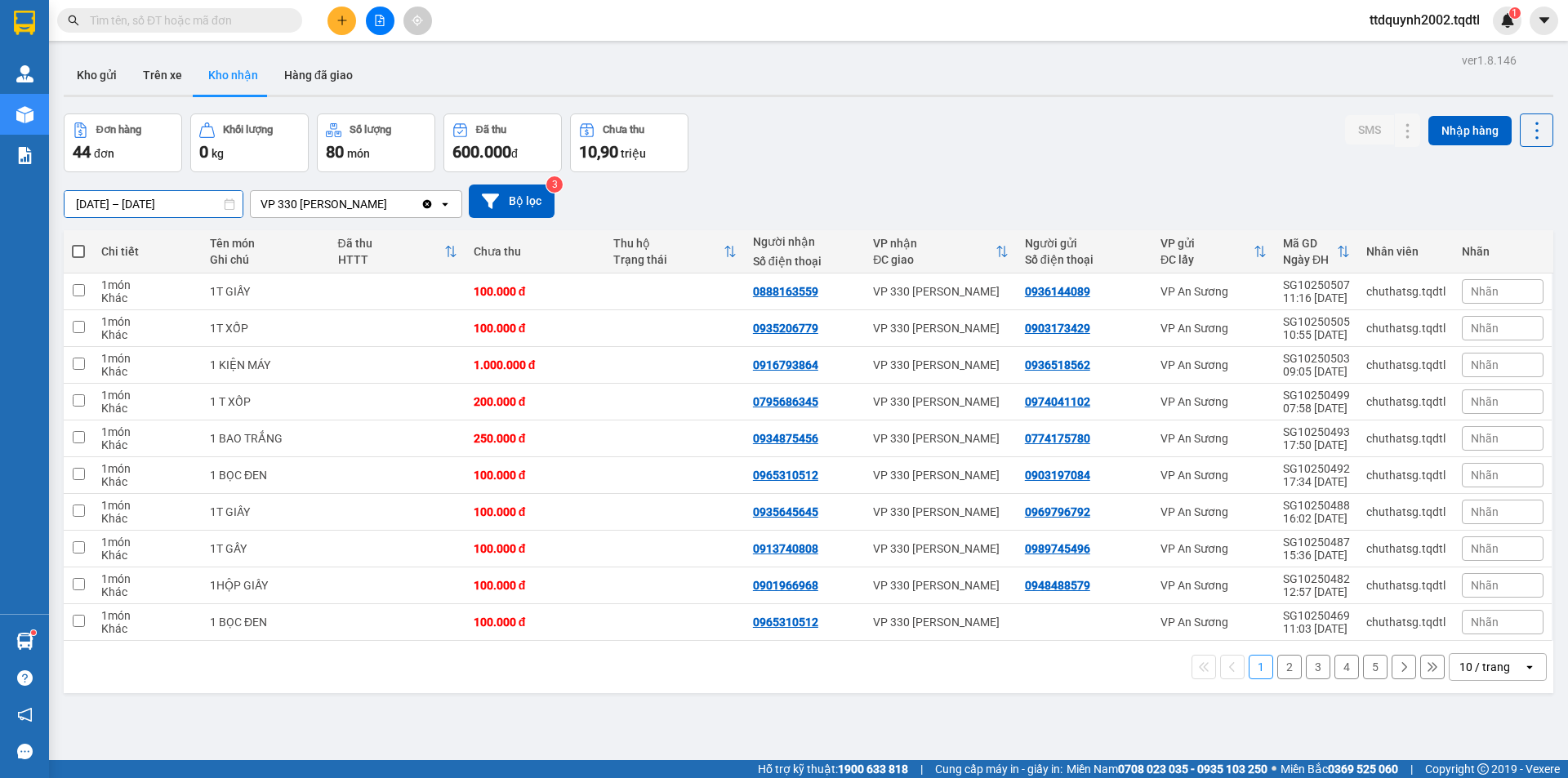
click at [222, 206] on input "[DATE] – [DATE]" at bounding box center [153, 204] width 178 height 26
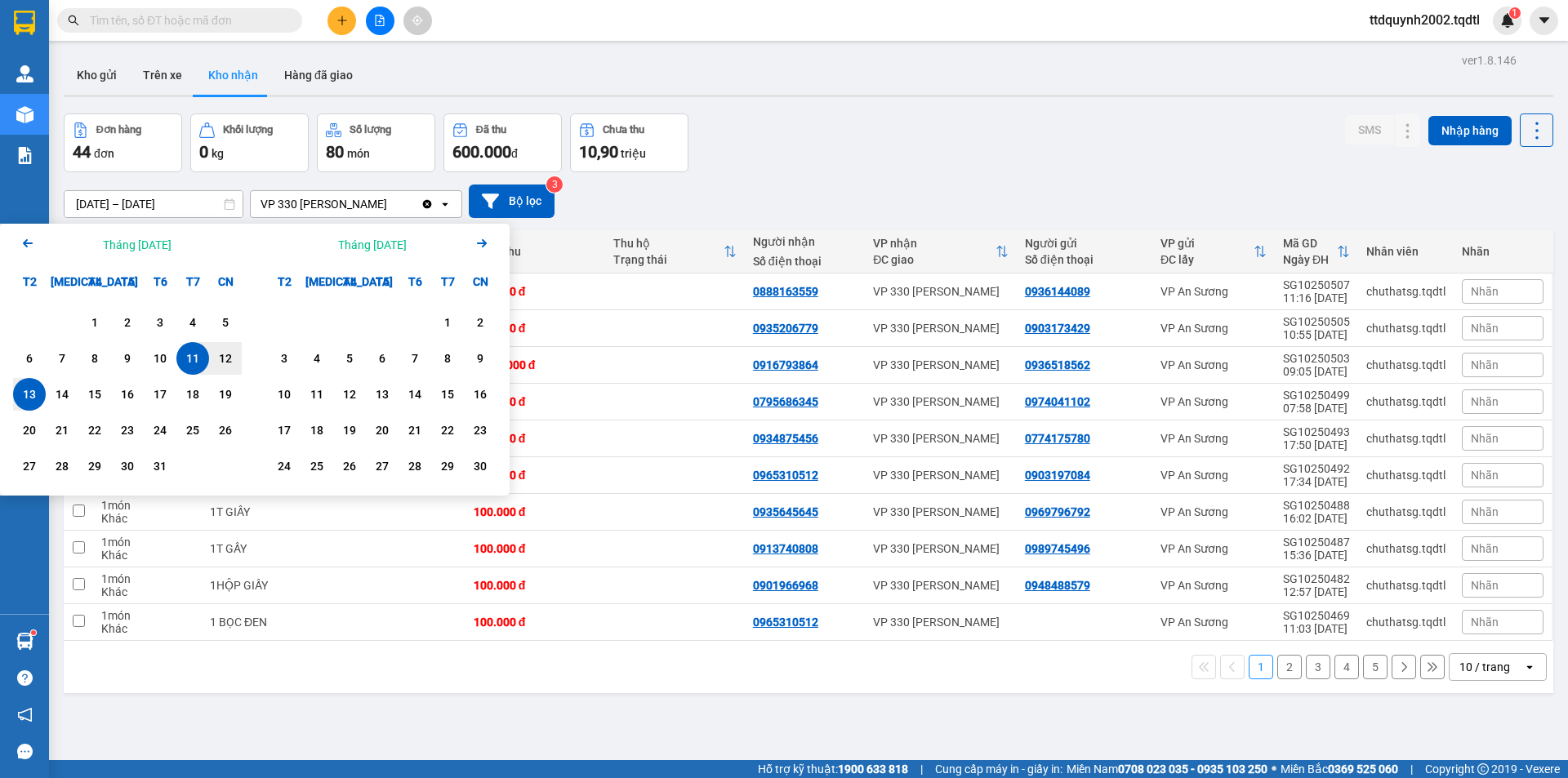
click at [26, 394] on div "13" at bounding box center [29, 394] width 23 height 20
type input "13/10/2025 – / /"
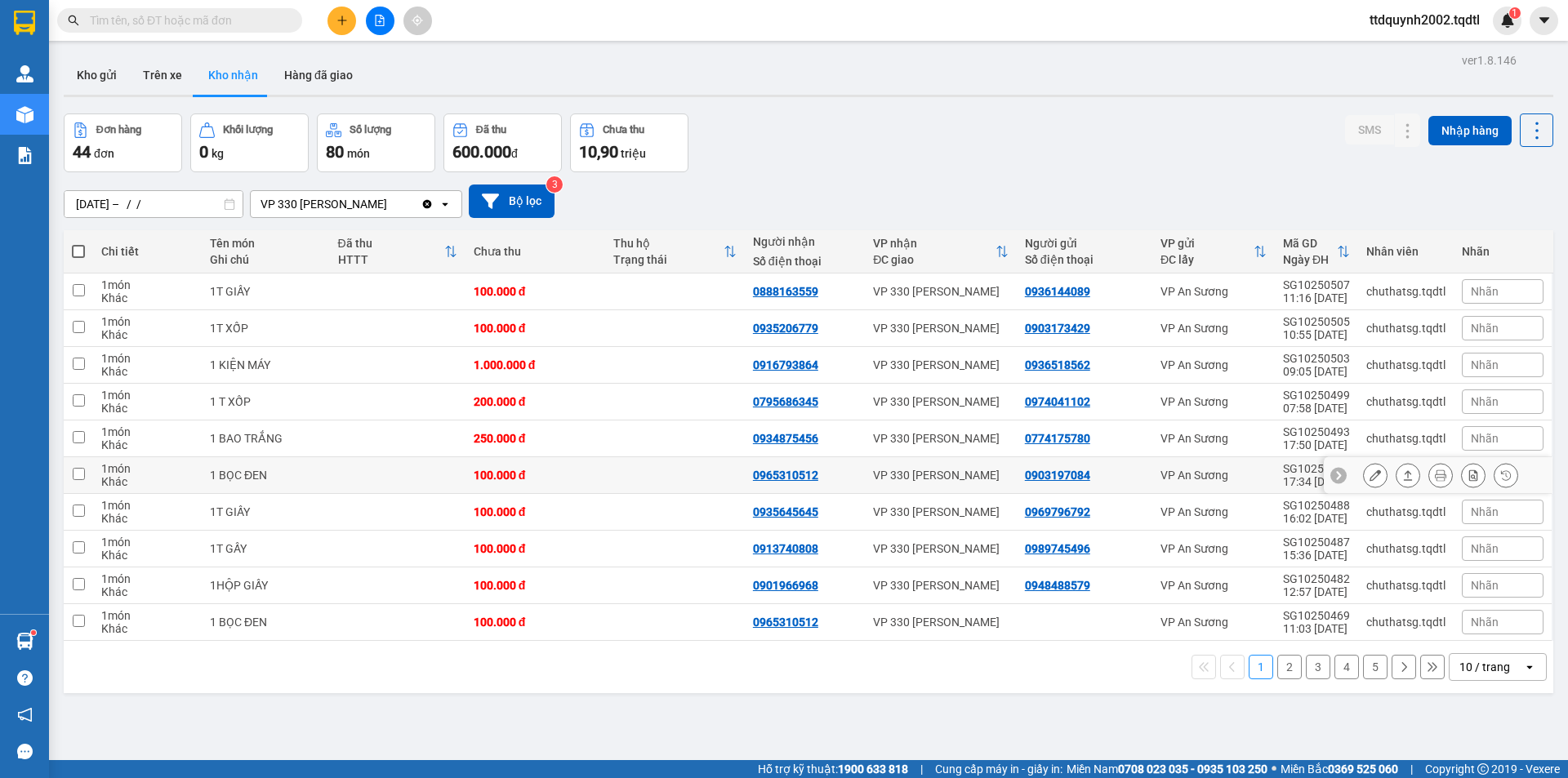
click at [619, 461] on td at bounding box center [675, 476] width 140 height 37
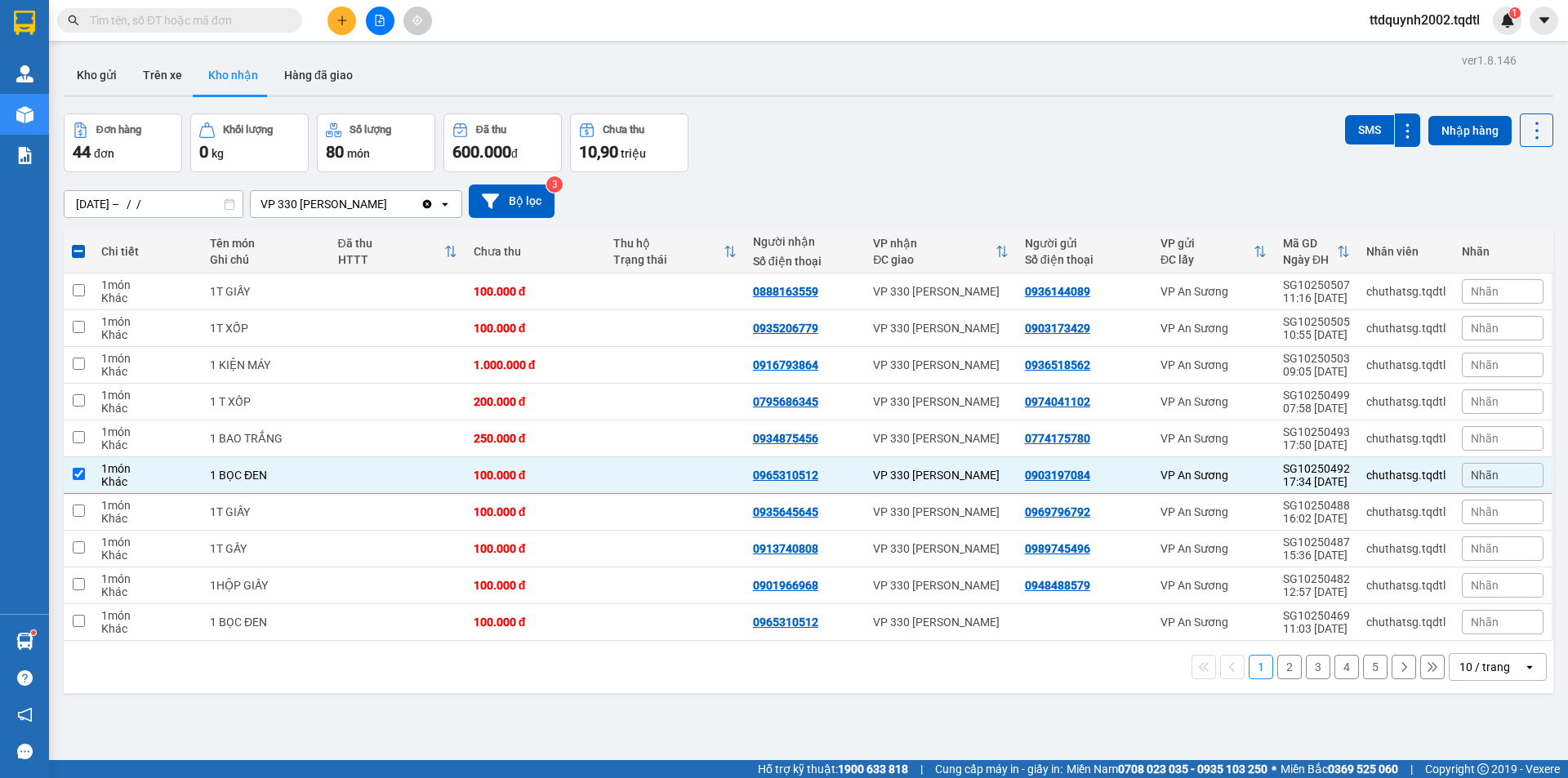
click at [1049, 724] on div "ver 1.8.146 Kho gửi Trên xe Kho nhận Hàng đã giao Đơn hàng 44 đơn Khối lượng 0 …" at bounding box center [809, 438] width 1503 height 778
click at [1249, 670] on button "1" at bounding box center [1261, 667] width 24 height 24
click at [1427, 663] on icon at bounding box center [1432, 667] width 11 height 11
checkbox input "false"
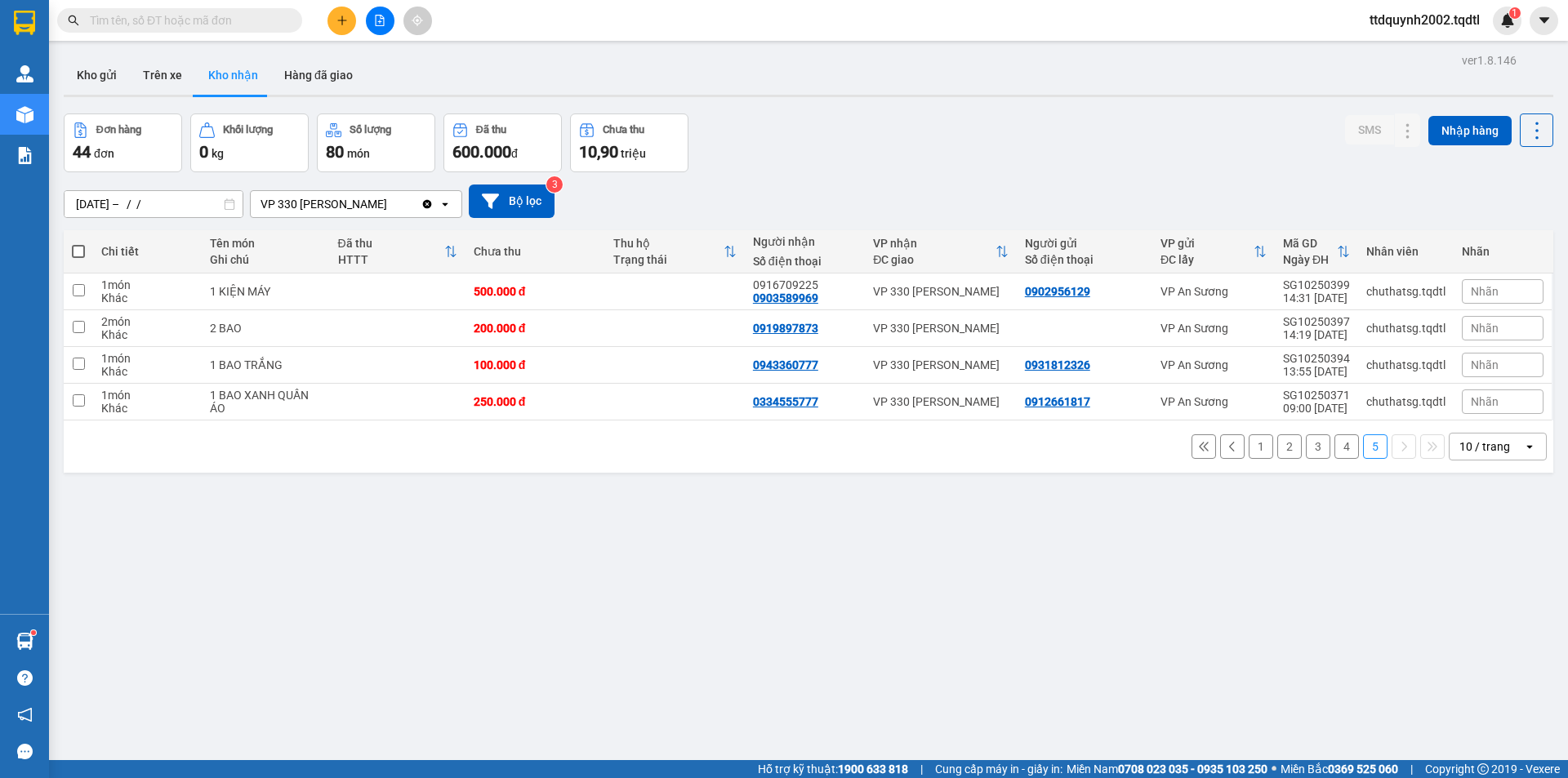
click at [1283, 442] on button "2" at bounding box center [1290, 446] width 24 height 24
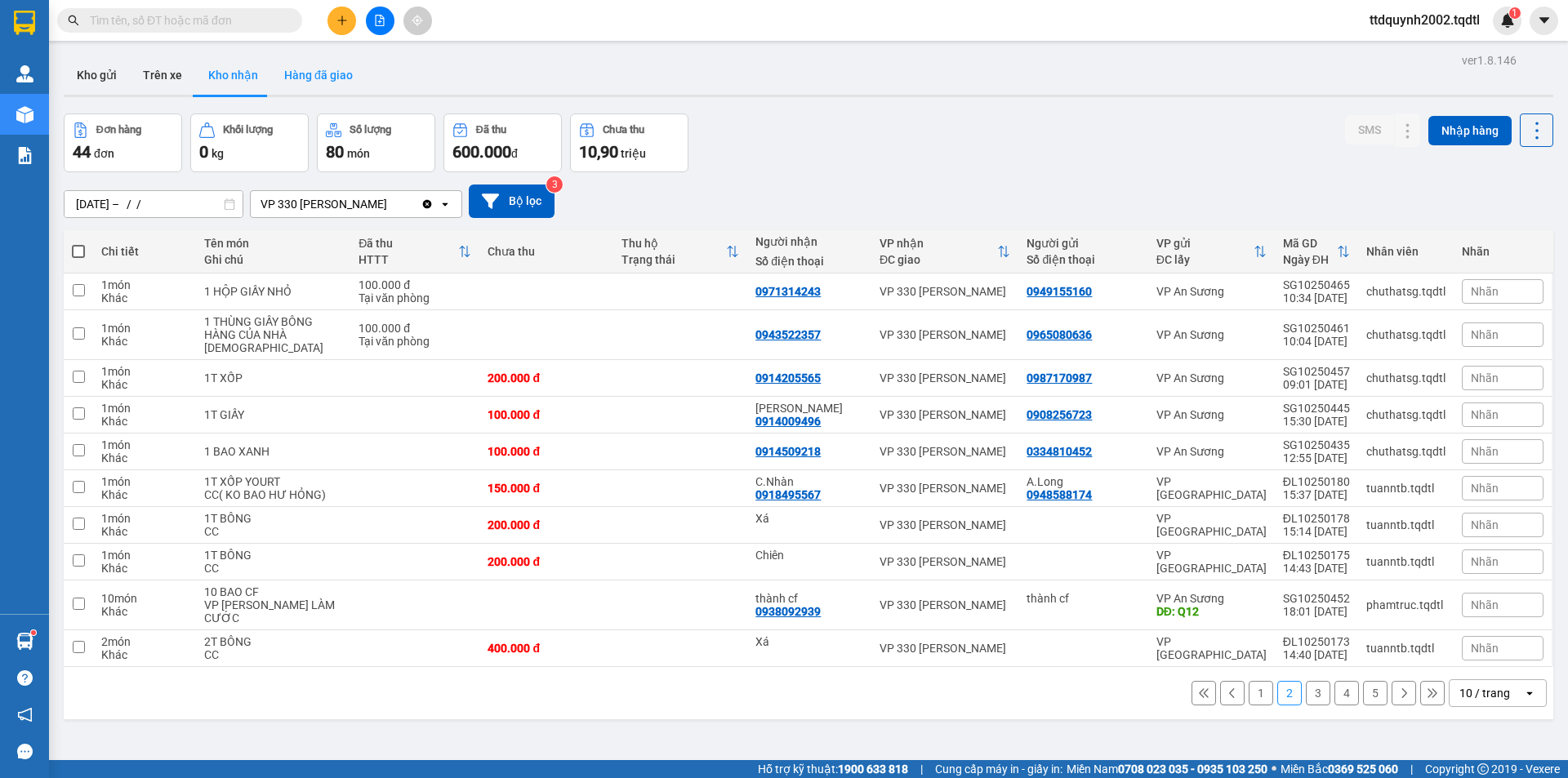
click at [295, 67] on button "Hàng đã giao" at bounding box center [319, 74] width 95 height 39
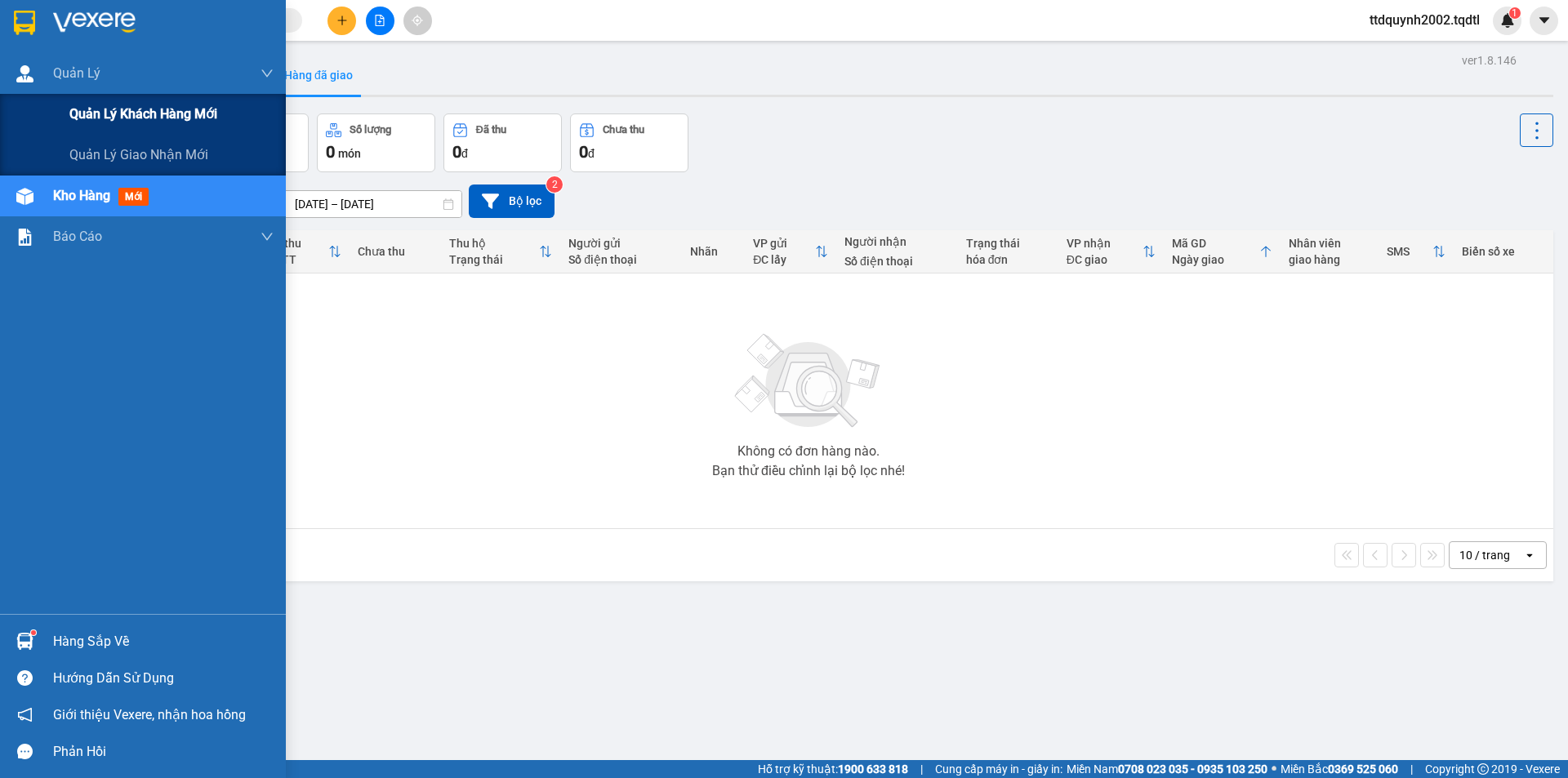
click at [135, 109] on span "Quản lý khách hàng mới" at bounding box center [144, 114] width 148 height 21
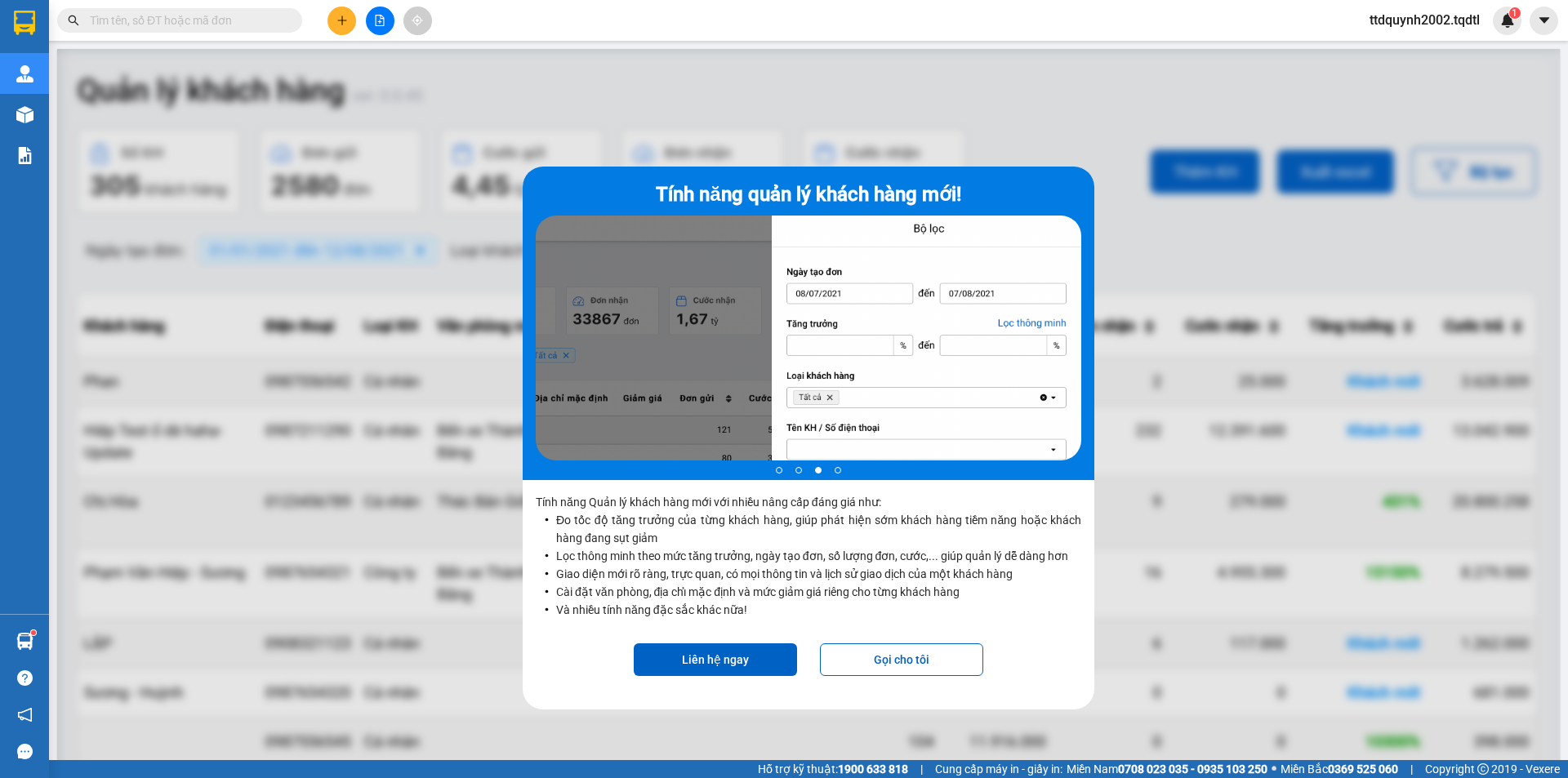
click at [1151, 440] on div at bounding box center [809, 438] width 1503 height 778
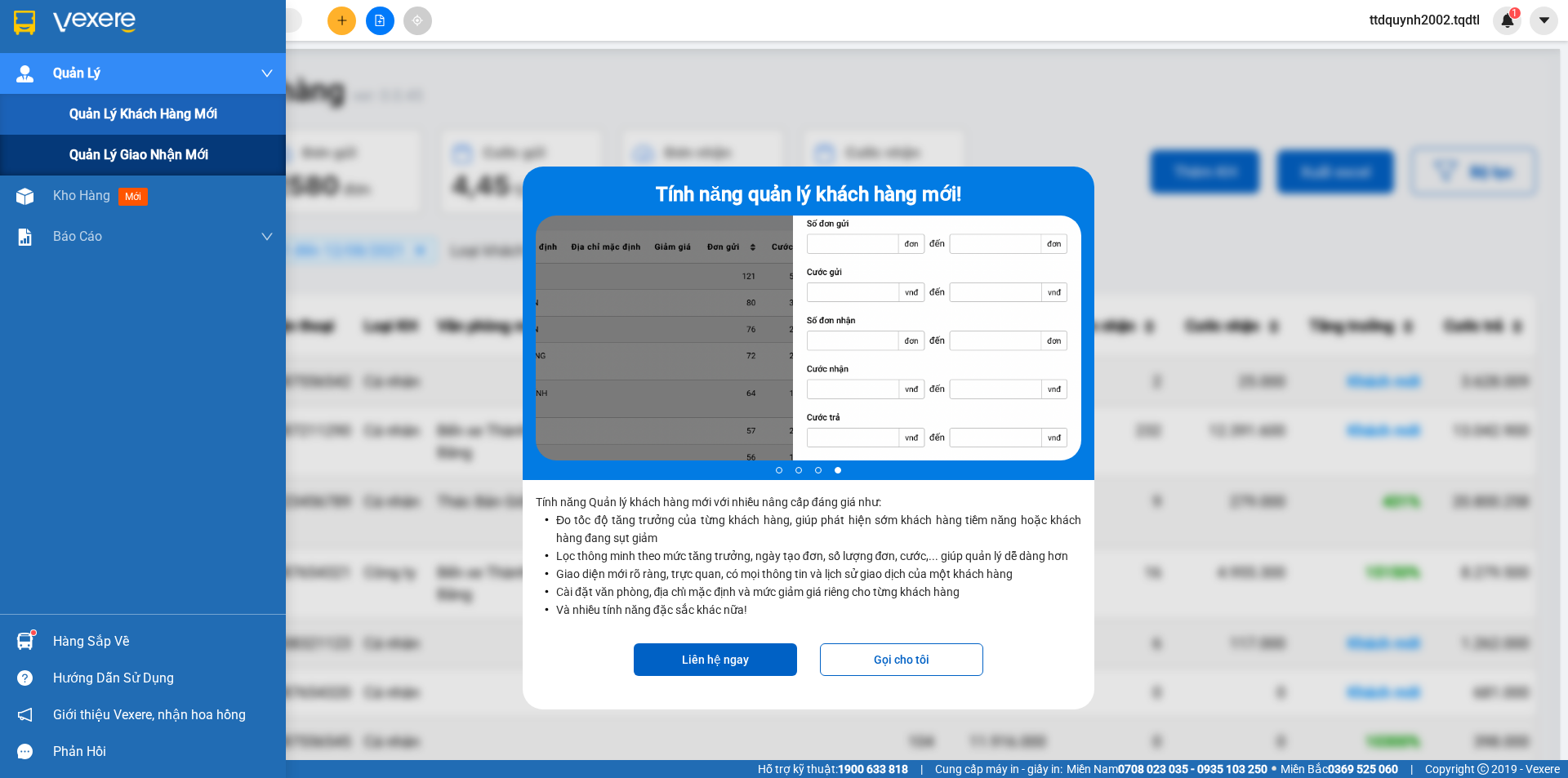
click at [182, 153] on span "Quản lý giao nhận mới" at bounding box center [139, 155] width 139 height 21
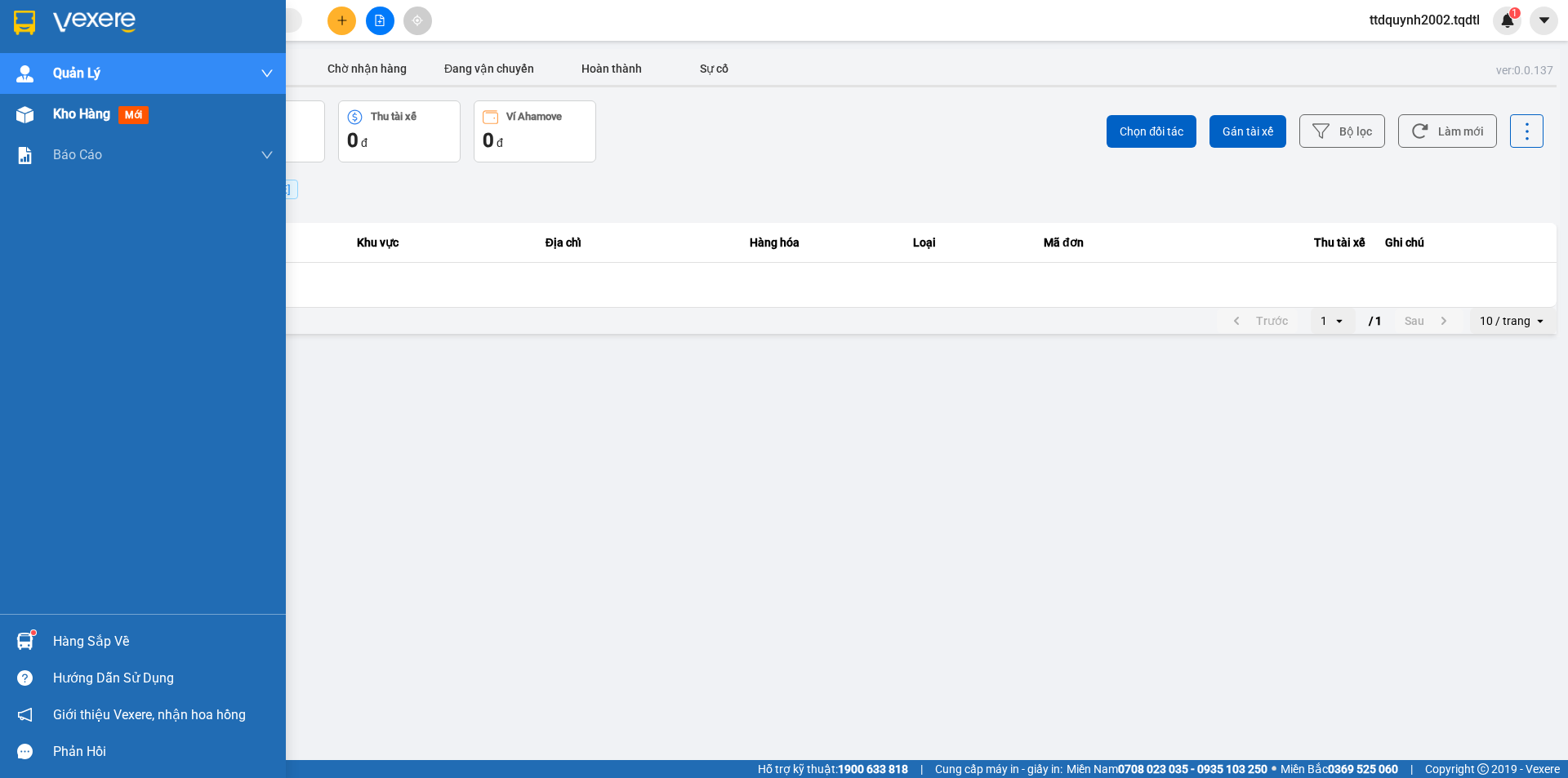
click at [109, 122] on div "Kho hàng mới" at bounding box center [104, 114] width 102 height 21
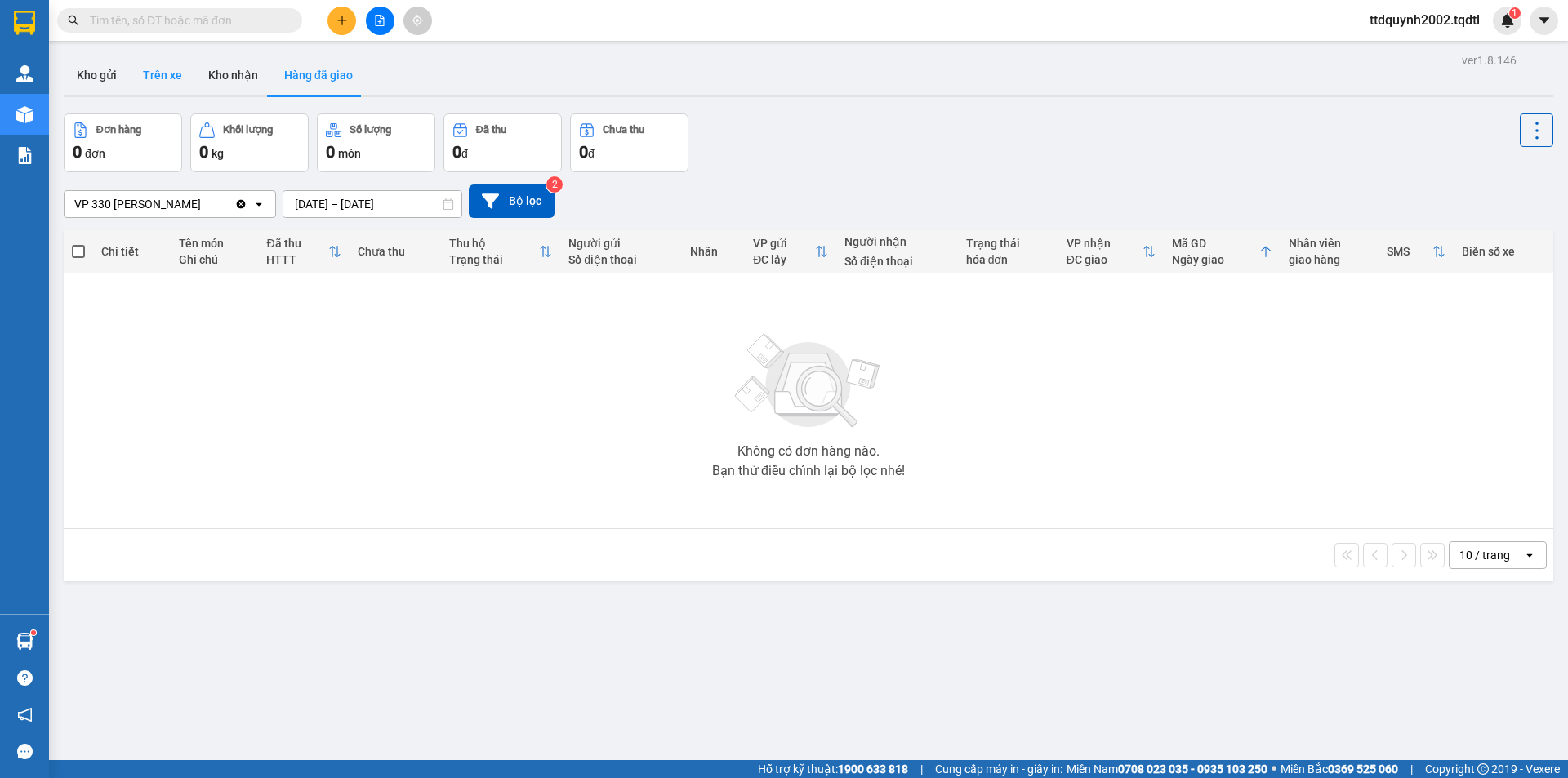
click at [162, 71] on button "Trên xe" at bounding box center [163, 74] width 66 height 39
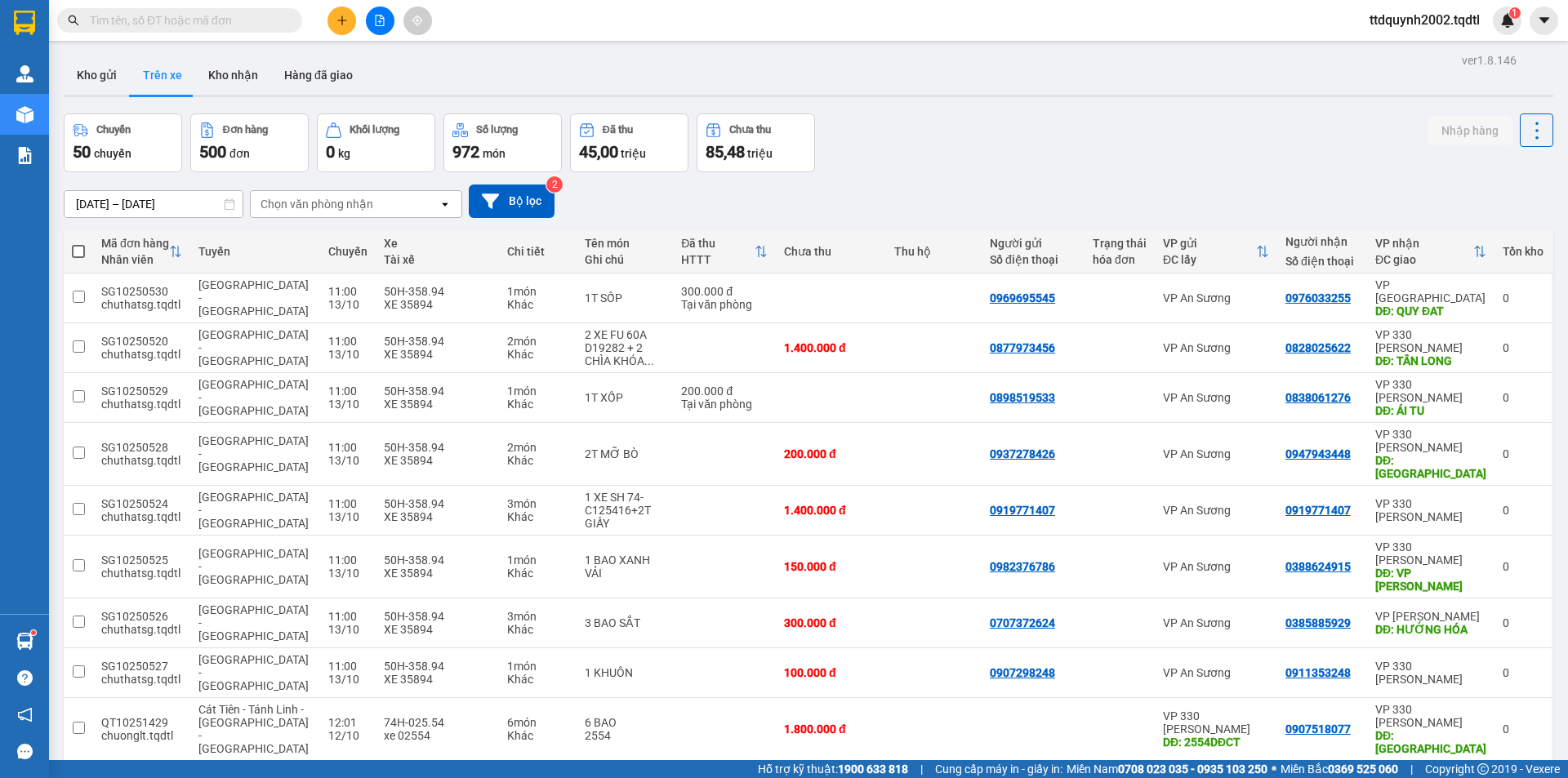
click at [445, 206] on icon "open" at bounding box center [445, 203] width 13 height 13
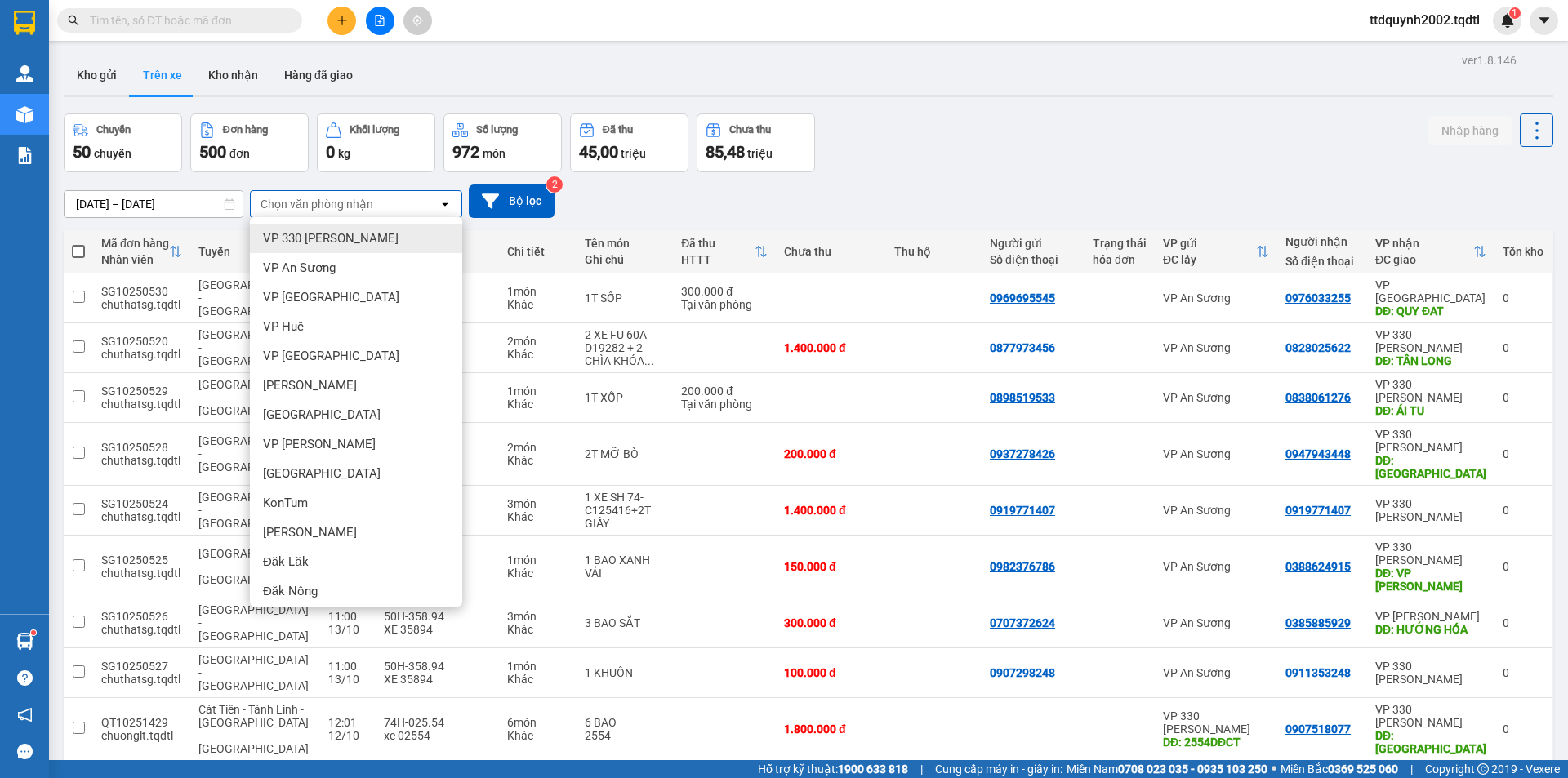
click at [945, 144] on div "Chuyến 50 chuyến Đơn hàng 500 đơn Khối lượng 0 kg Số lượng 972 món Đã thu 45,00…" at bounding box center [809, 143] width 1490 height 59
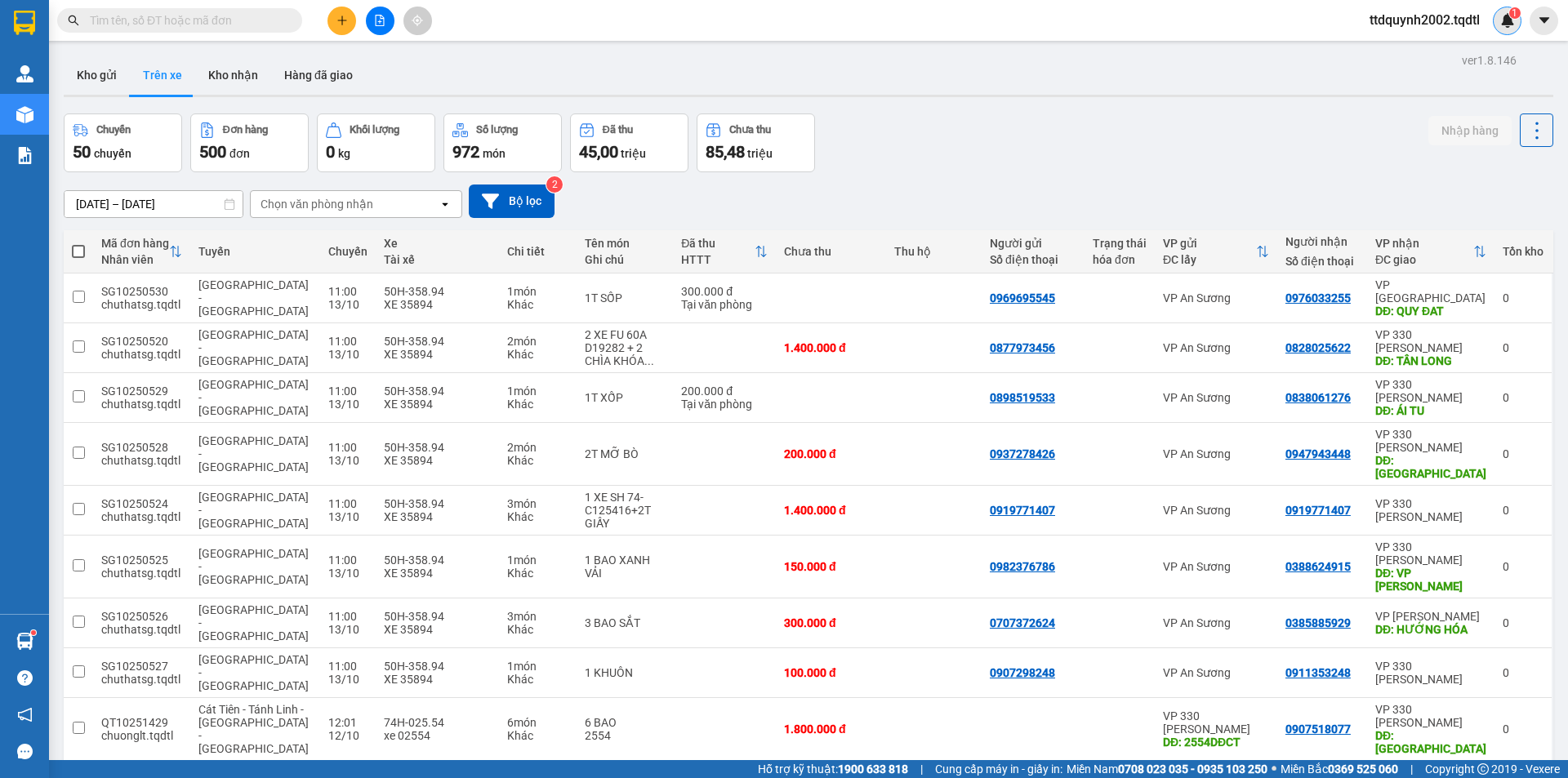
click at [1505, 24] on img at bounding box center [1508, 20] width 15 height 15
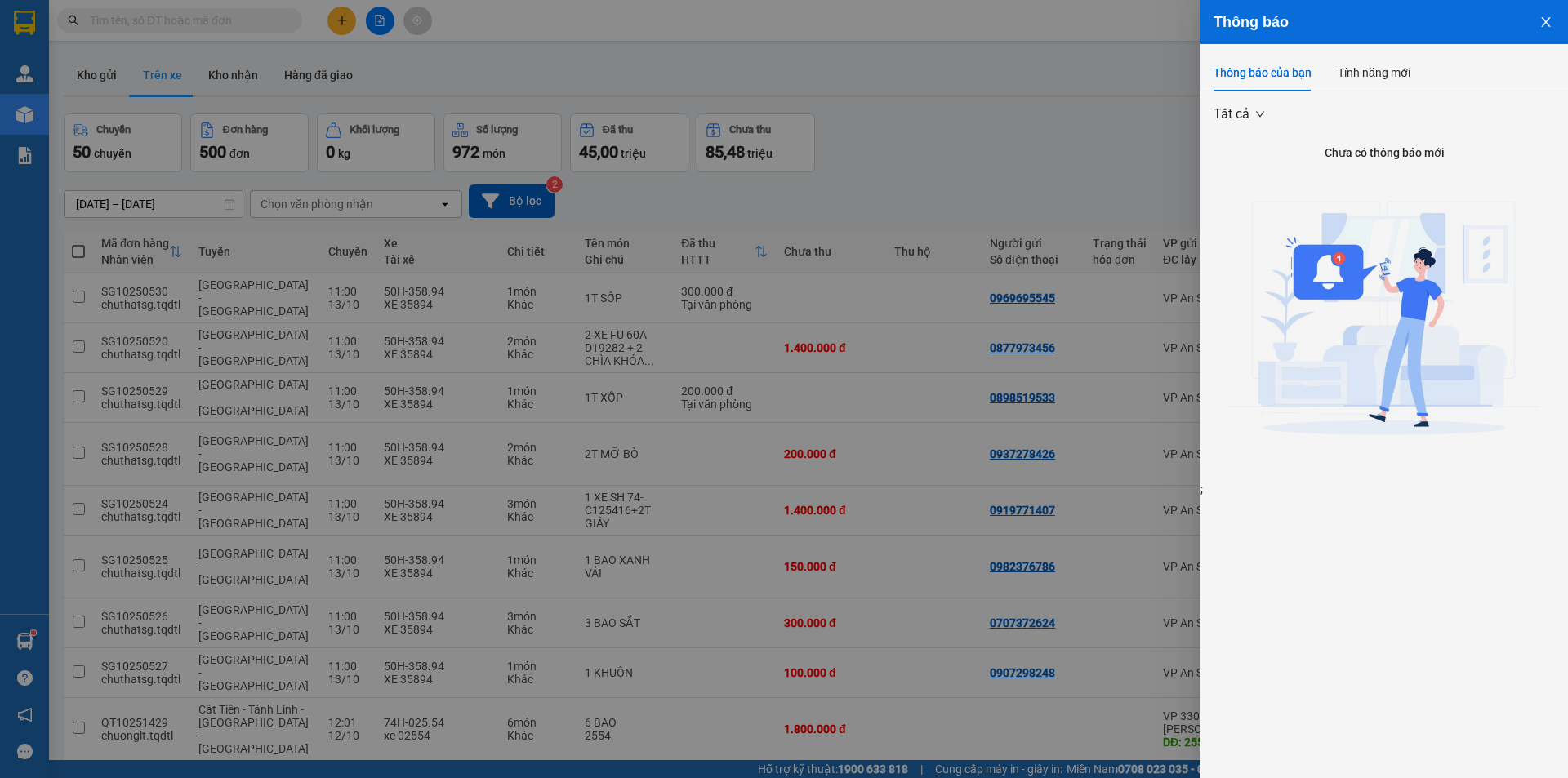
click at [1175, 121] on div at bounding box center [784, 389] width 1568 height 778
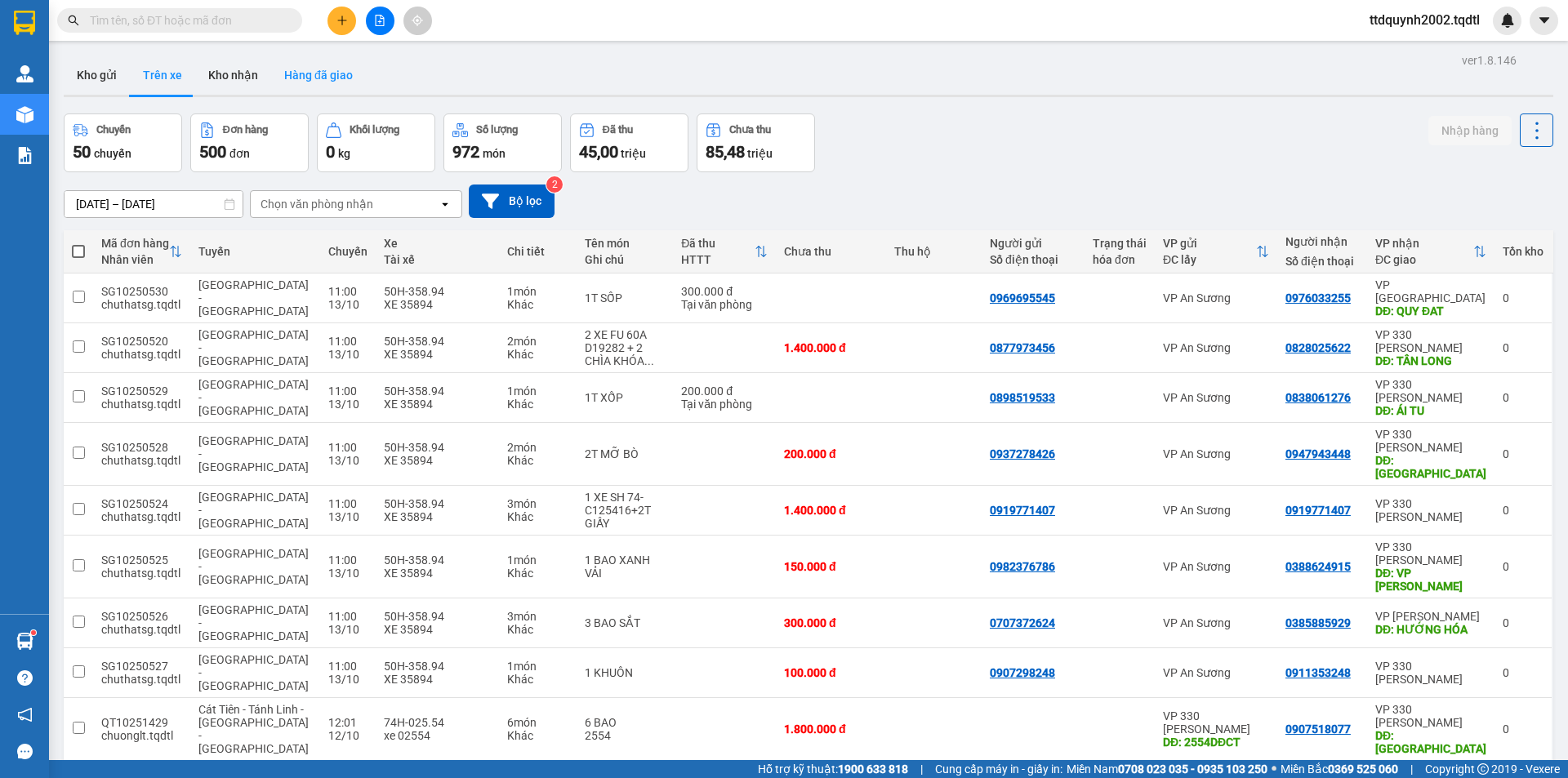
click at [336, 75] on button "Hàng đã giao" at bounding box center [319, 74] width 95 height 39
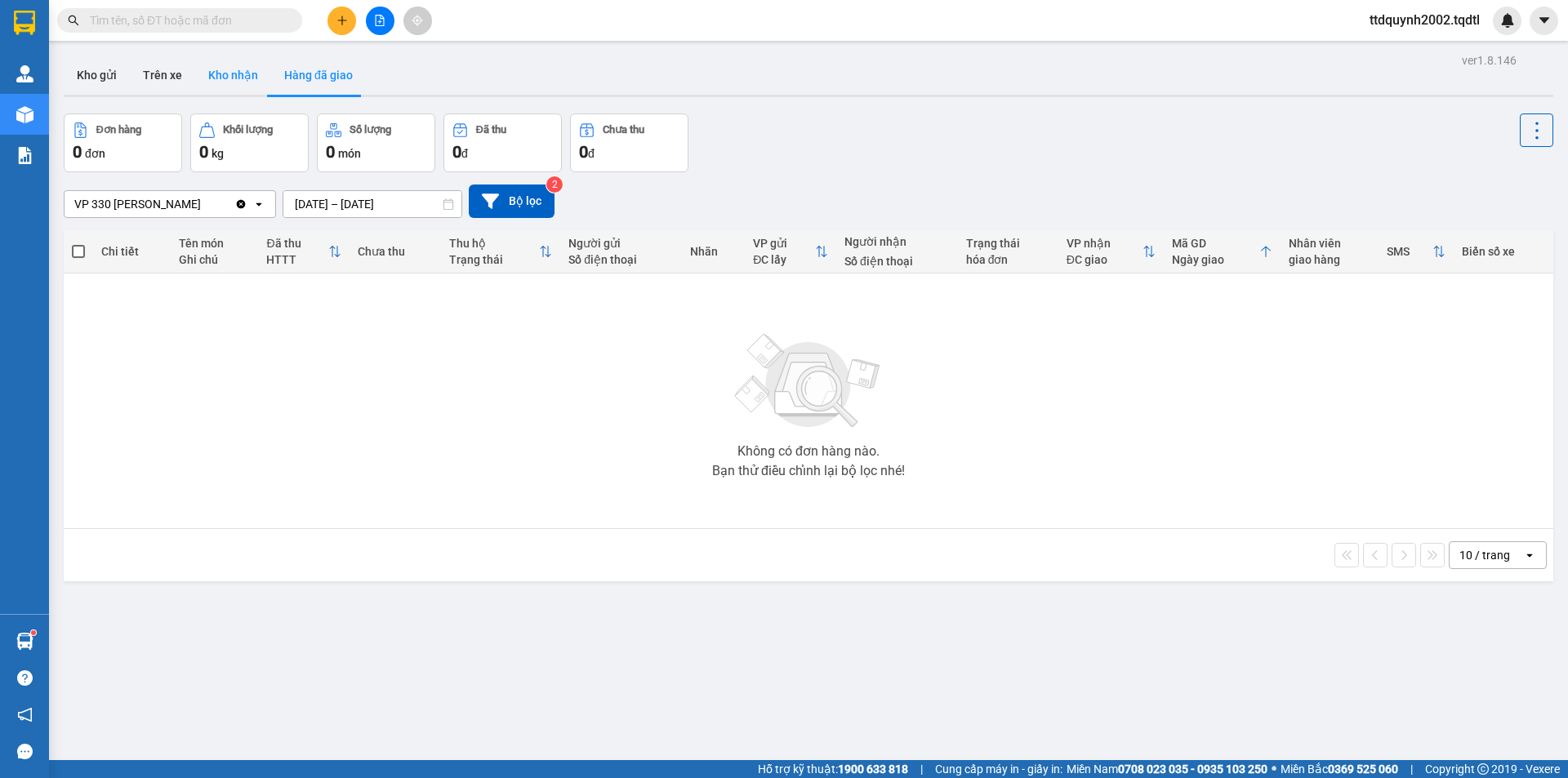
click at [235, 68] on button "Kho nhận" at bounding box center [233, 74] width 76 height 39
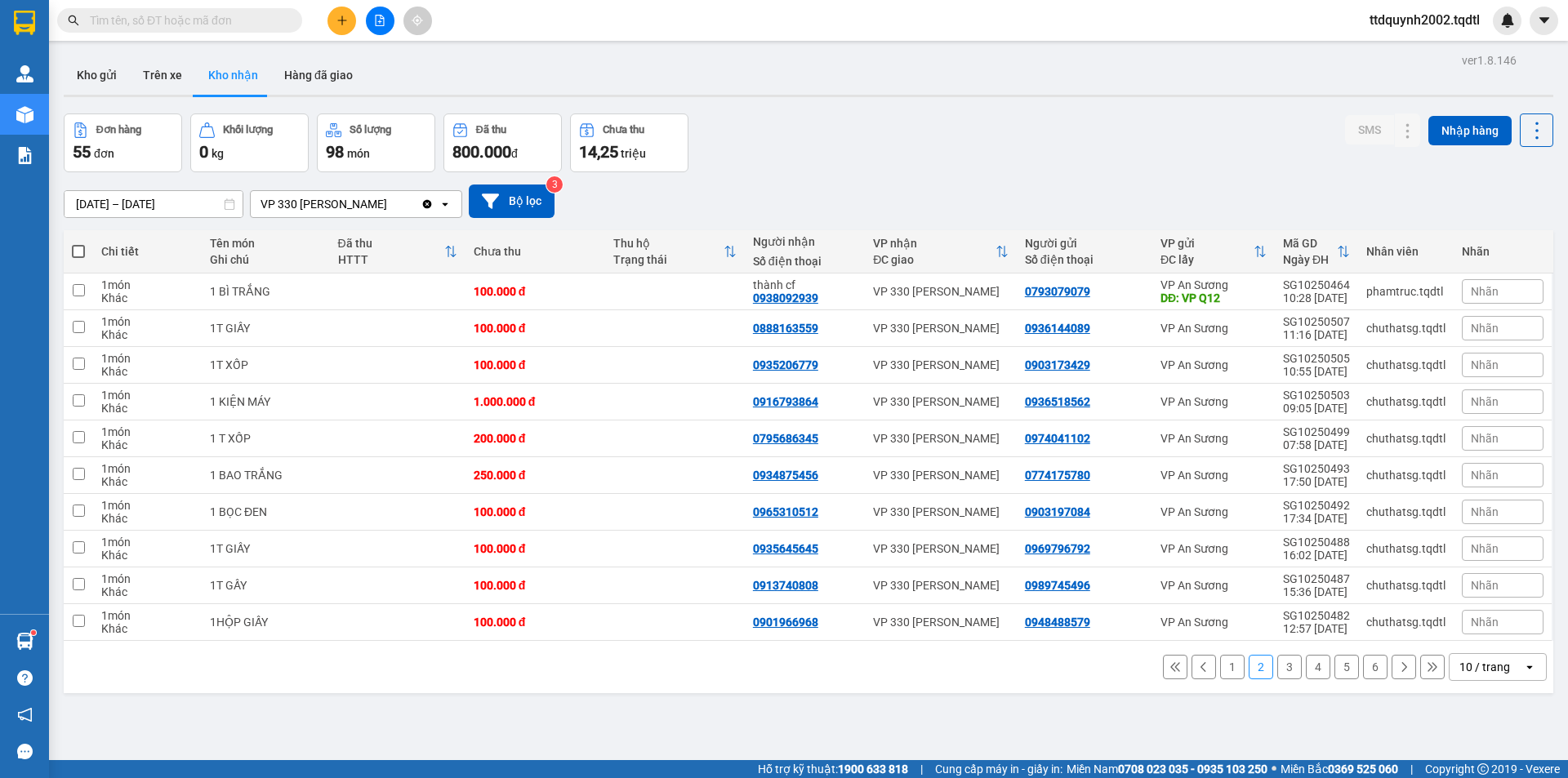
click at [446, 202] on icon "open" at bounding box center [445, 203] width 13 height 13
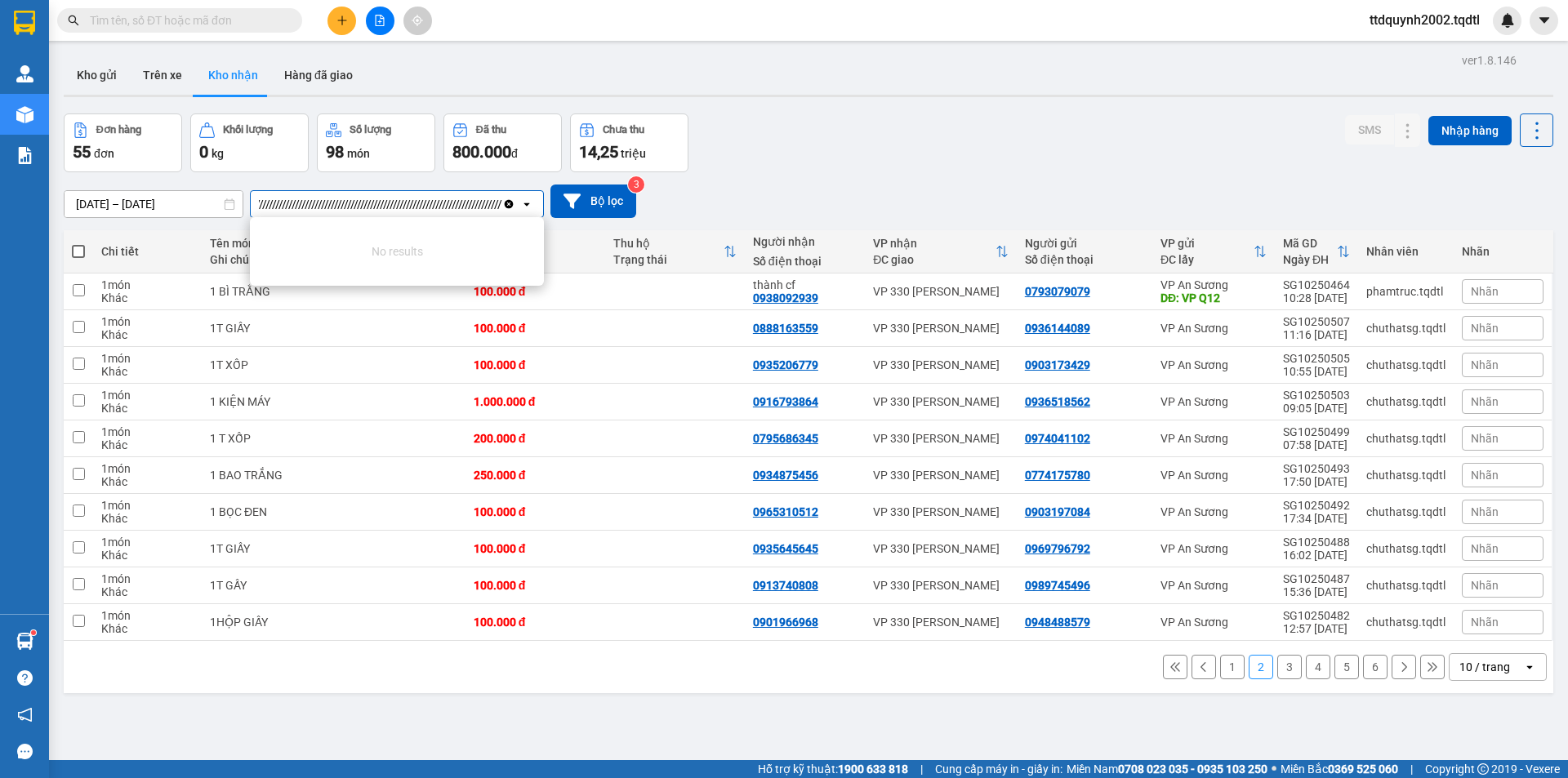
scroll to position [0, 122]
type input "///////////////////////////////////////////////////////////////////////////////…"
click at [509, 204] on icon "Clear value" at bounding box center [509, 203] width 13 height 13
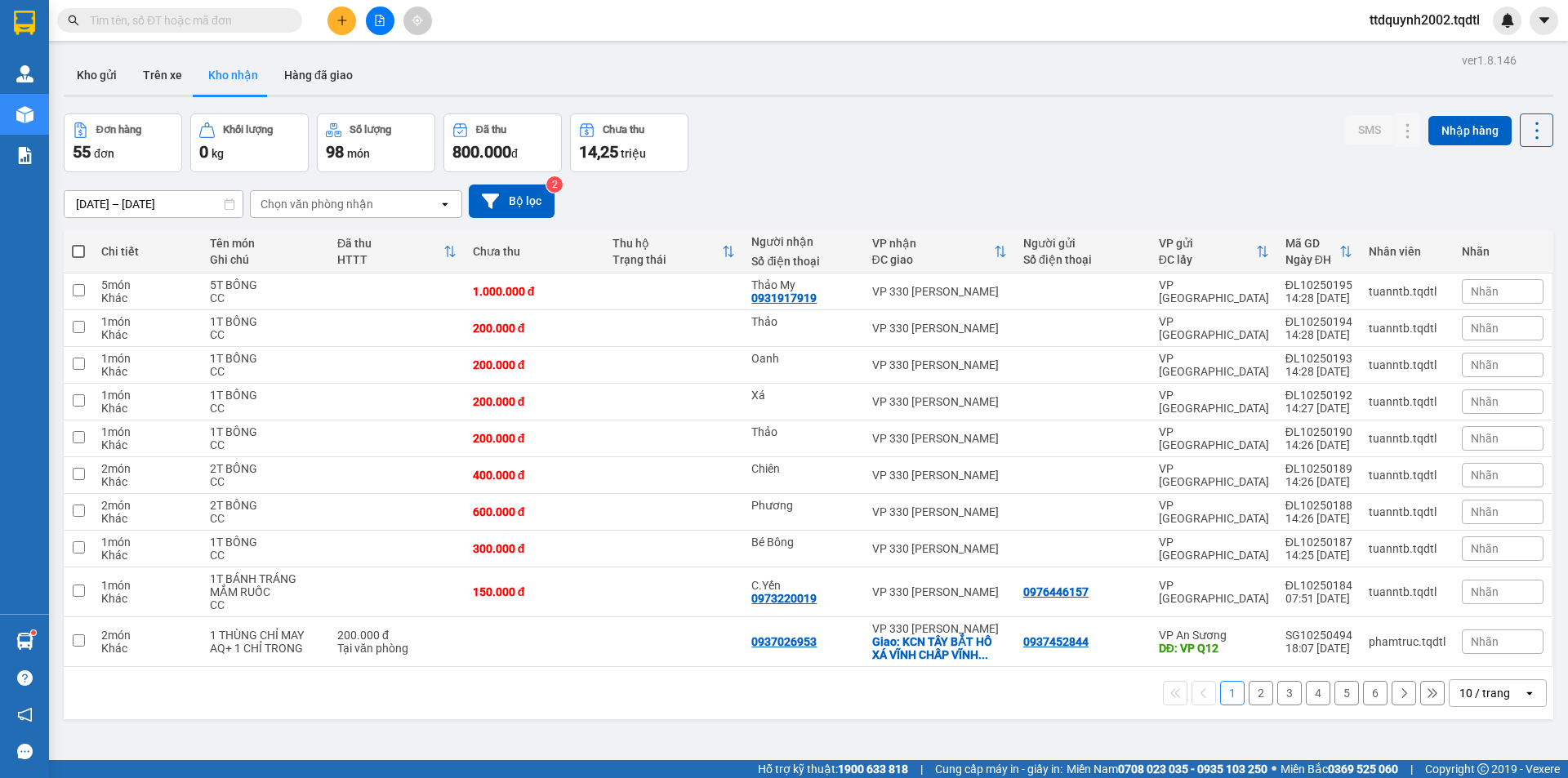
click at [304, 202] on div "Chọn văn phòng nhận" at bounding box center [316, 203] width 113 height 16
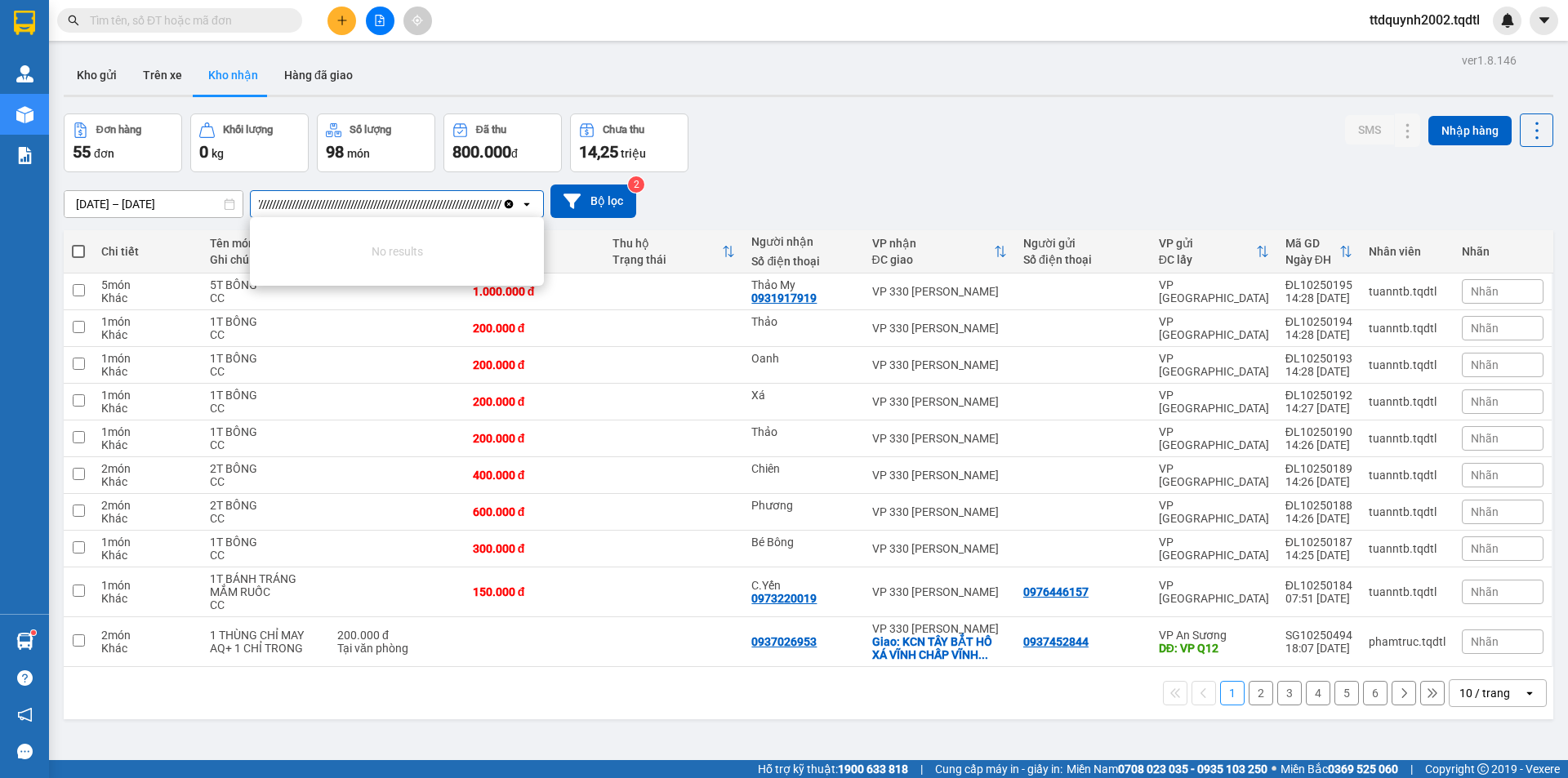
scroll to position [0, 201]
type input "///////////////////////////////////////////////////////////////////////////////…"
click at [508, 202] on icon "Clear value" at bounding box center [509, 203] width 13 height 13
click at [526, 202] on icon "open" at bounding box center [527, 203] width 13 height 13
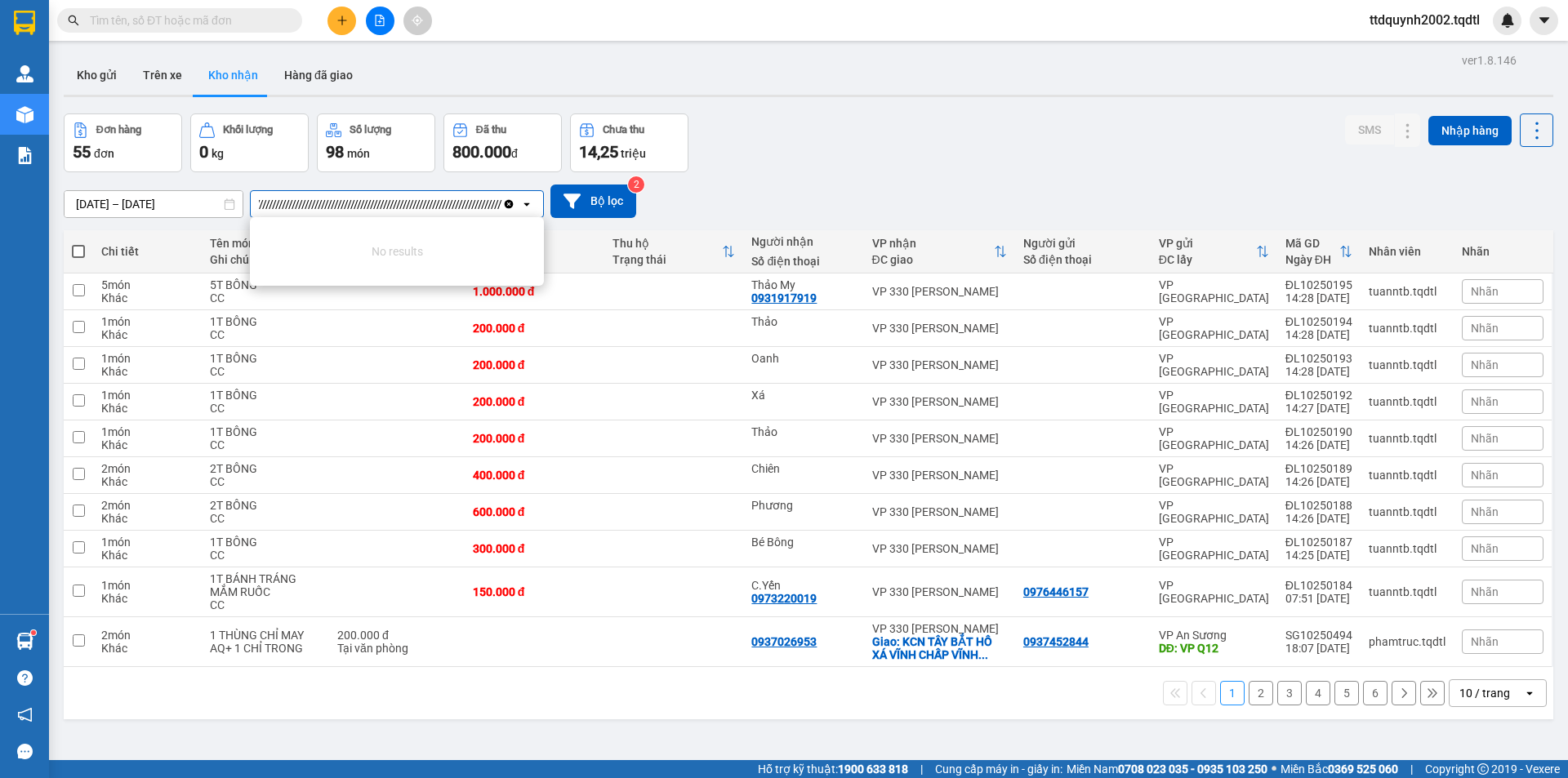
scroll to position [0, 250]
type input "///////////////////////////////////////////////////////////////////////////////…"
click at [508, 202] on icon "Clear value" at bounding box center [509, 203] width 9 height 9
type input "///////////////////////////////////////////////////////////////////////////////…"
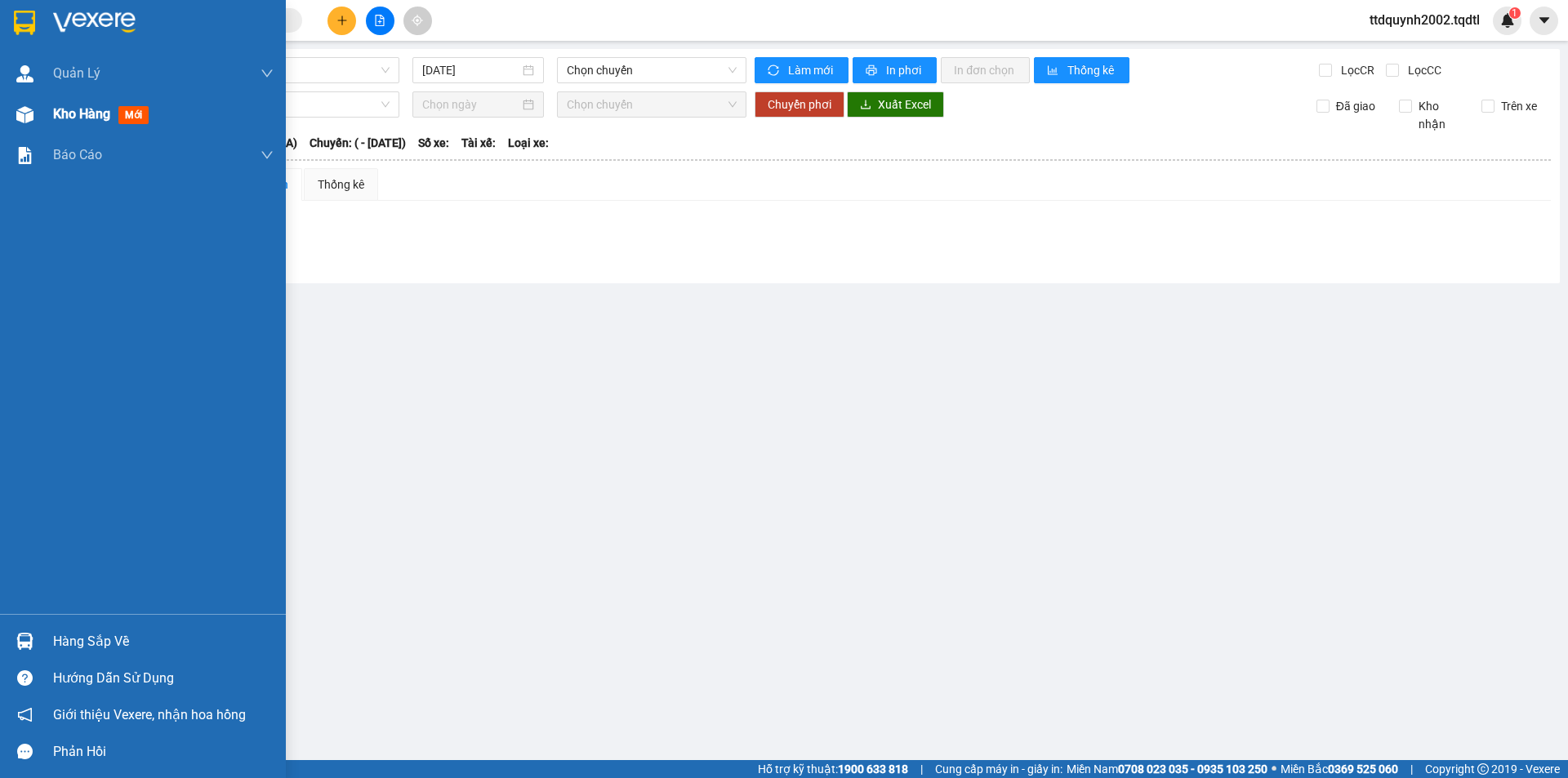
click at [124, 116] on span "mới" at bounding box center [133, 115] width 30 height 18
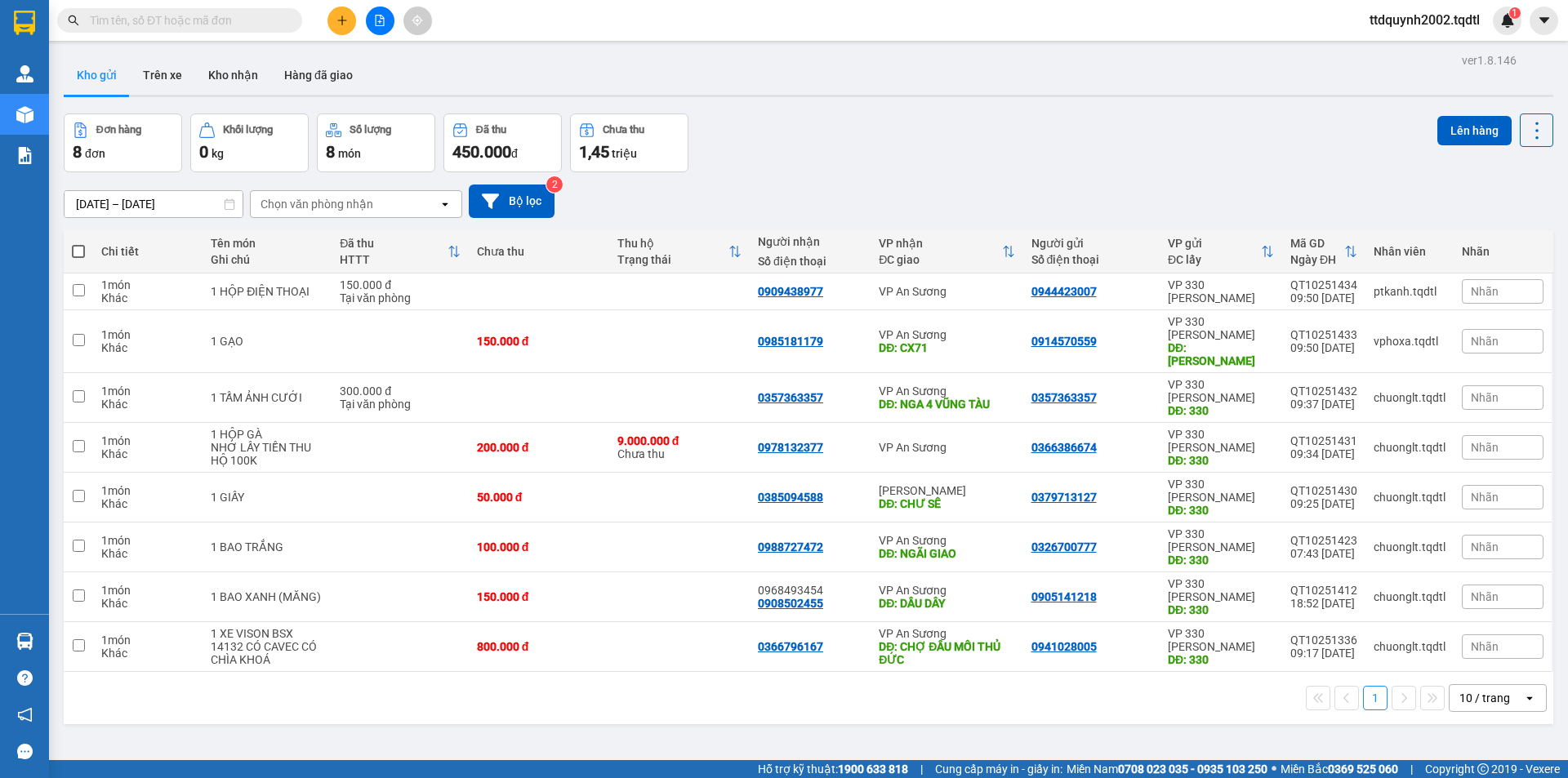
click at [568, 716] on div "ver 1.8.146 Kho gửi Trên xe Kho nhận Hàng đã giao Đơn hàng 8 đơn Khối lượng 0 k…" at bounding box center [809, 438] width 1503 height 778
click at [545, 209] on button "Bộ lọc" at bounding box center [511, 201] width 85 height 34
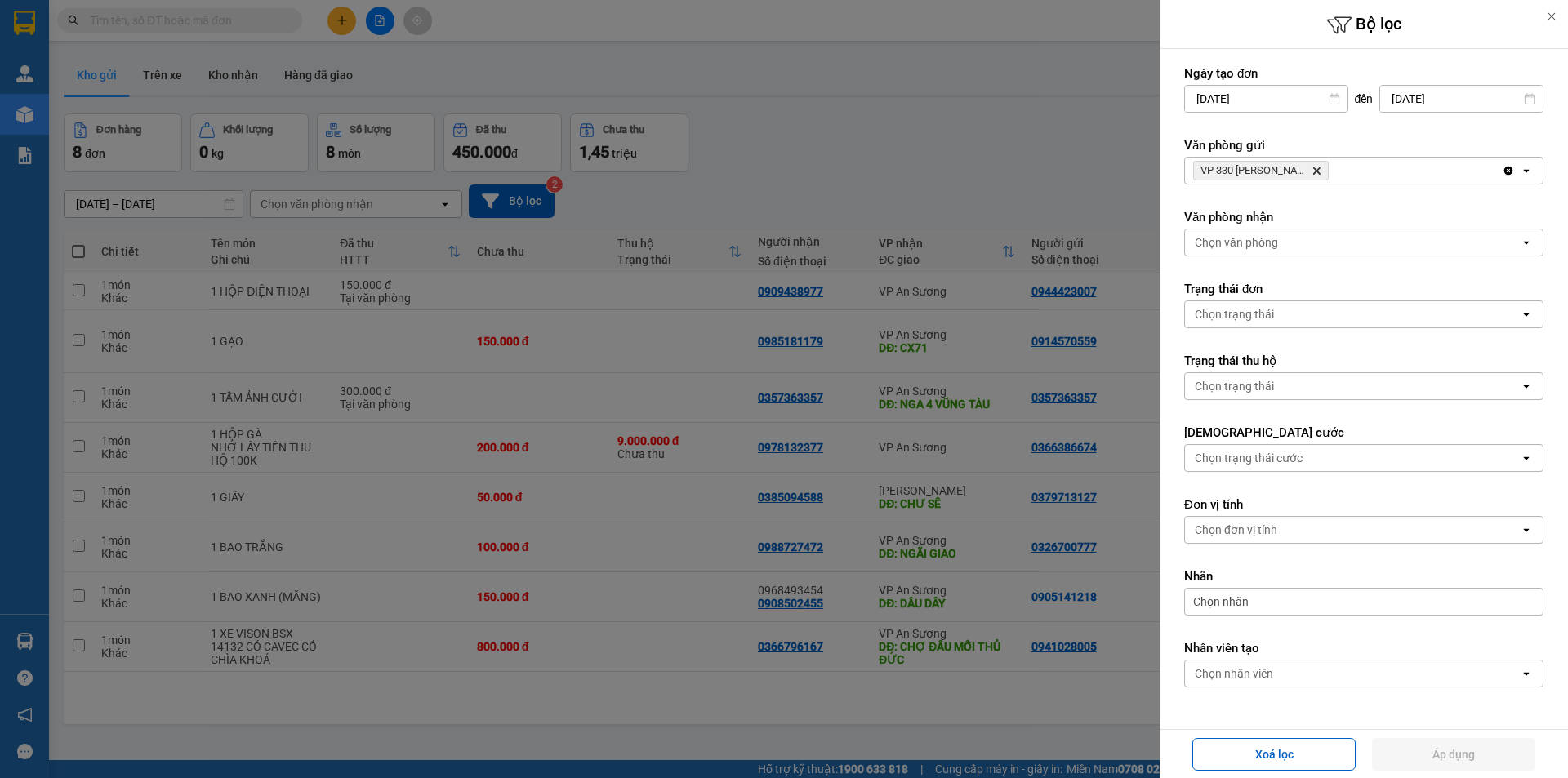
click at [1016, 133] on div at bounding box center [784, 389] width 1568 height 778
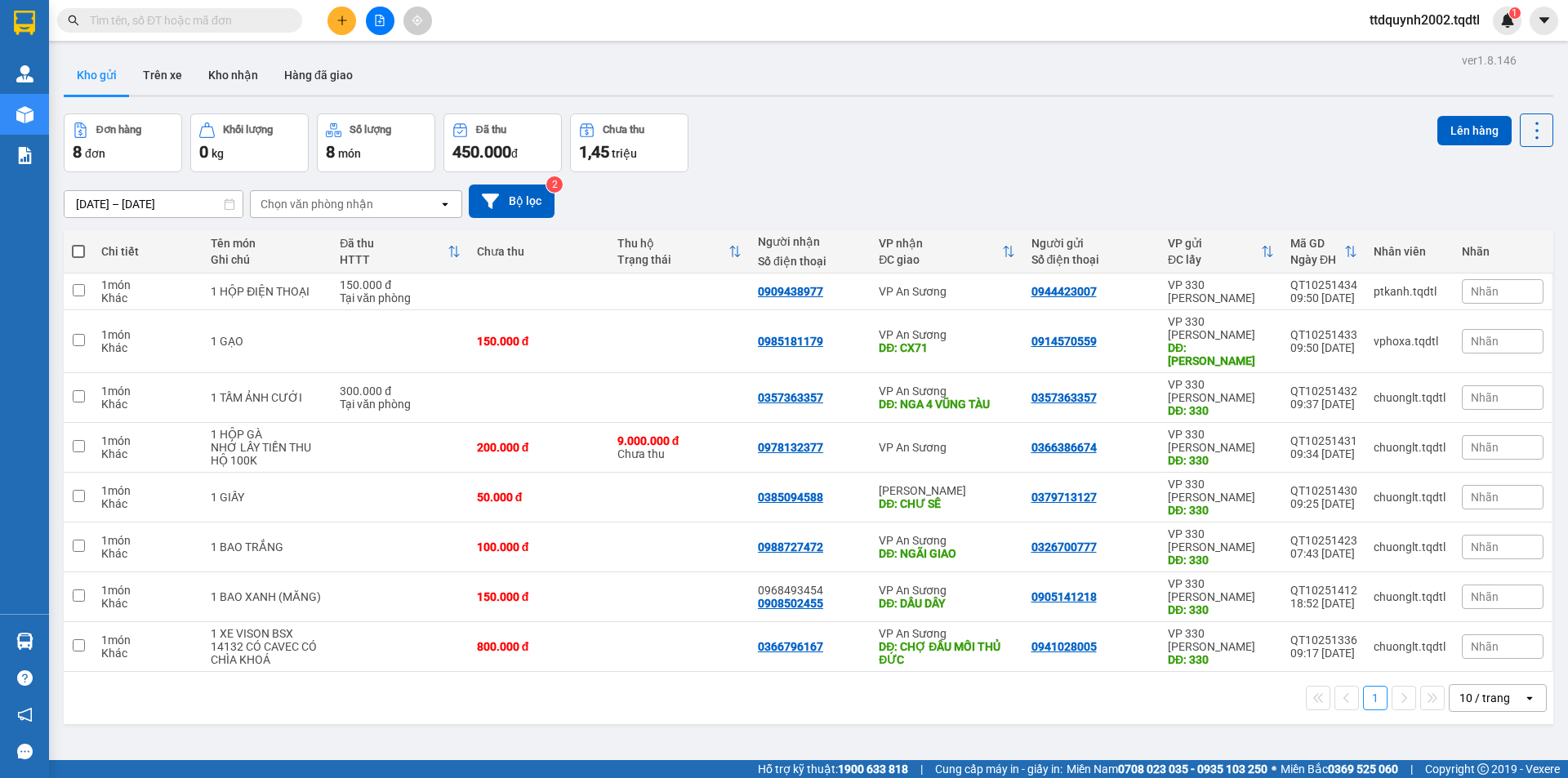
click at [526, 144] on div "450.000 đ" at bounding box center [503, 152] width 101 height 23
click at [378, 17] on icon "file-add" at bounding box center [379, 20] width 11 height 11
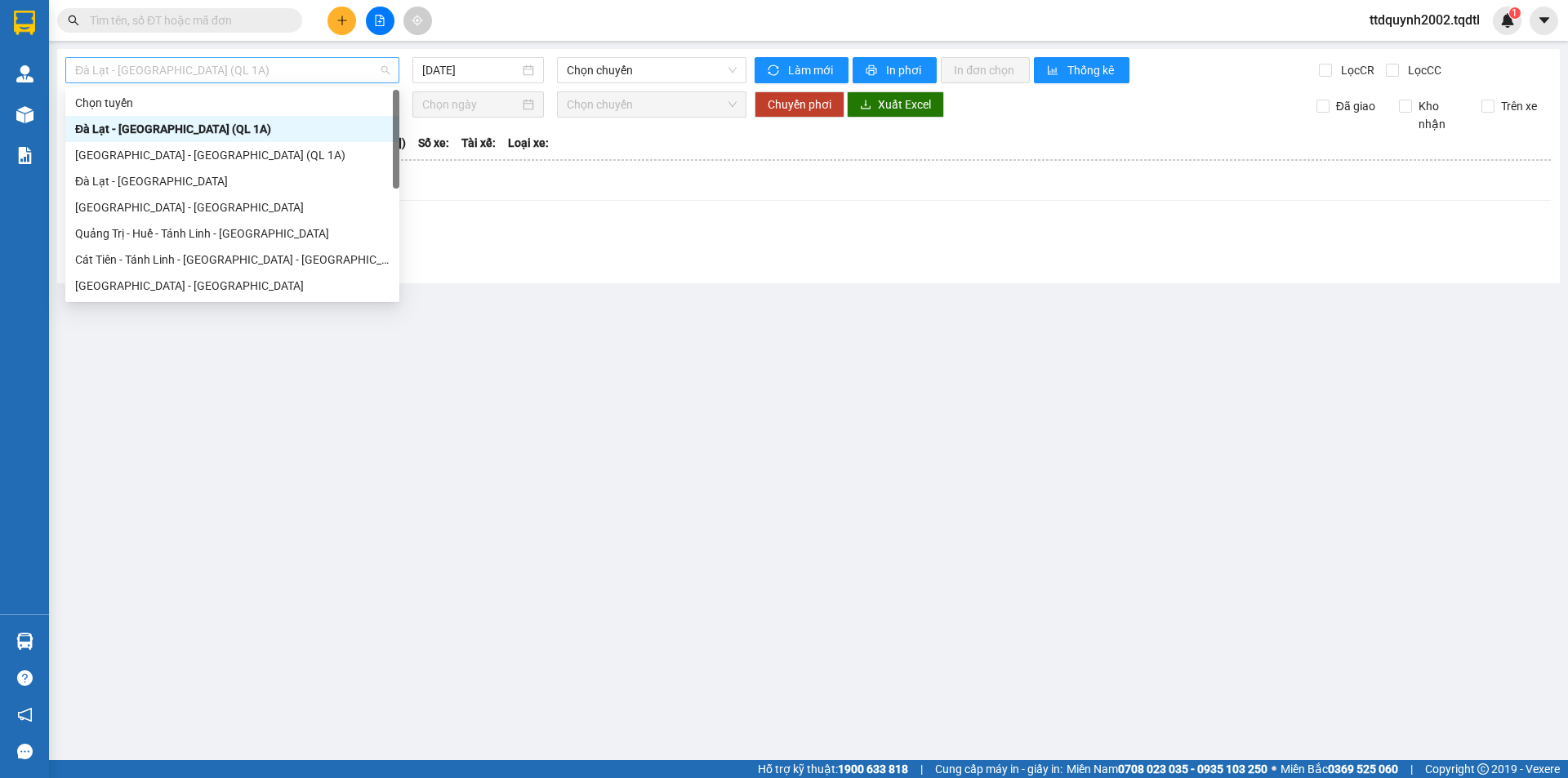
click at [215, 70] on span "Đà Lạt - [GEOGRAPHIC_DATA] (QL 1A)" at bounding box center [232, 70] width 315 height 24
click at [153, 289] on div "[GEOGRAPHIC_DATA] - [GEOGRAPHIC_DATA]" at bounding box center [232, 285] width 315 height 18
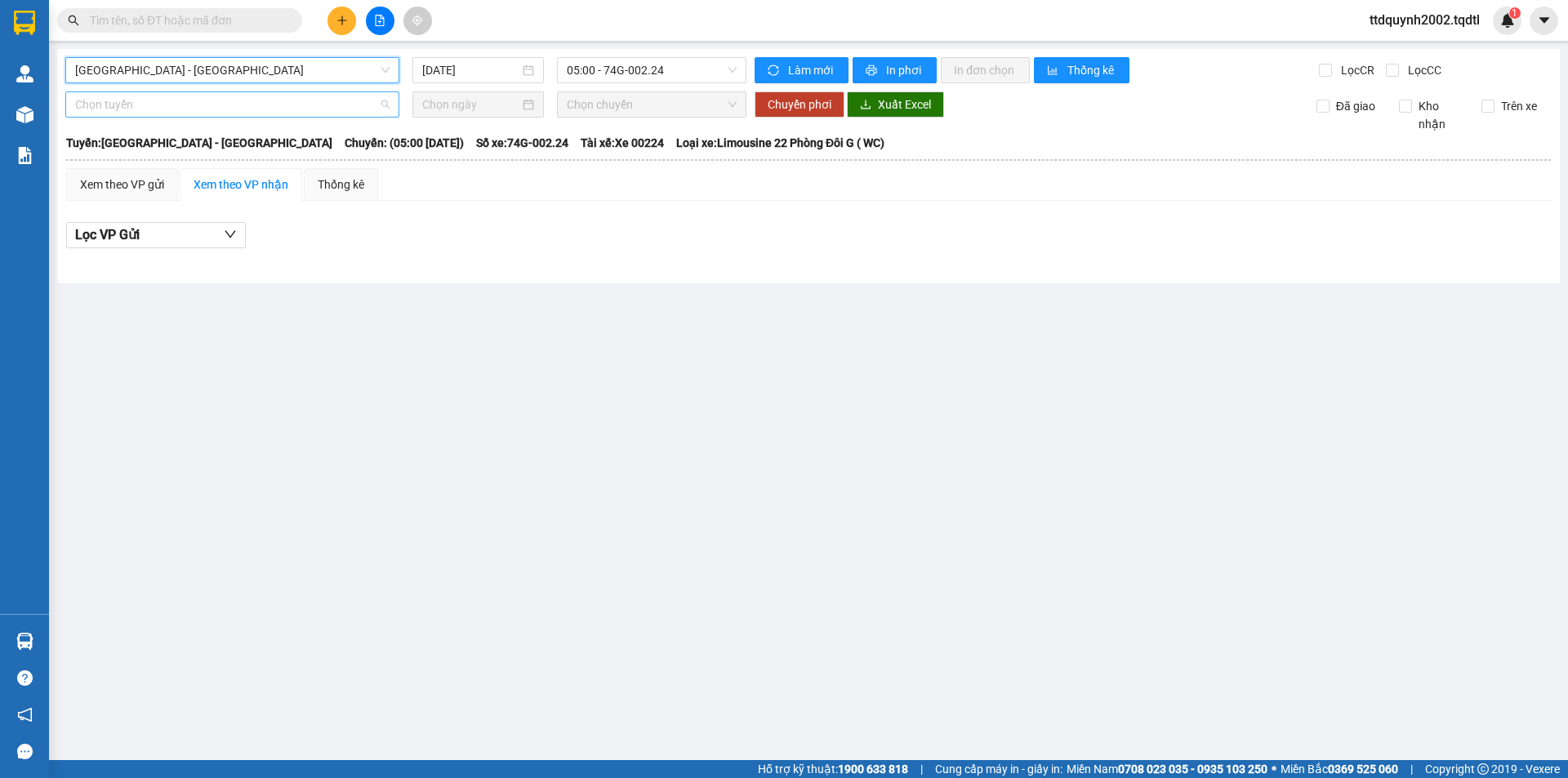
click at [152, 110] on span "Chọn tuyến" at bounding box center [232, 104] width 315 height 24
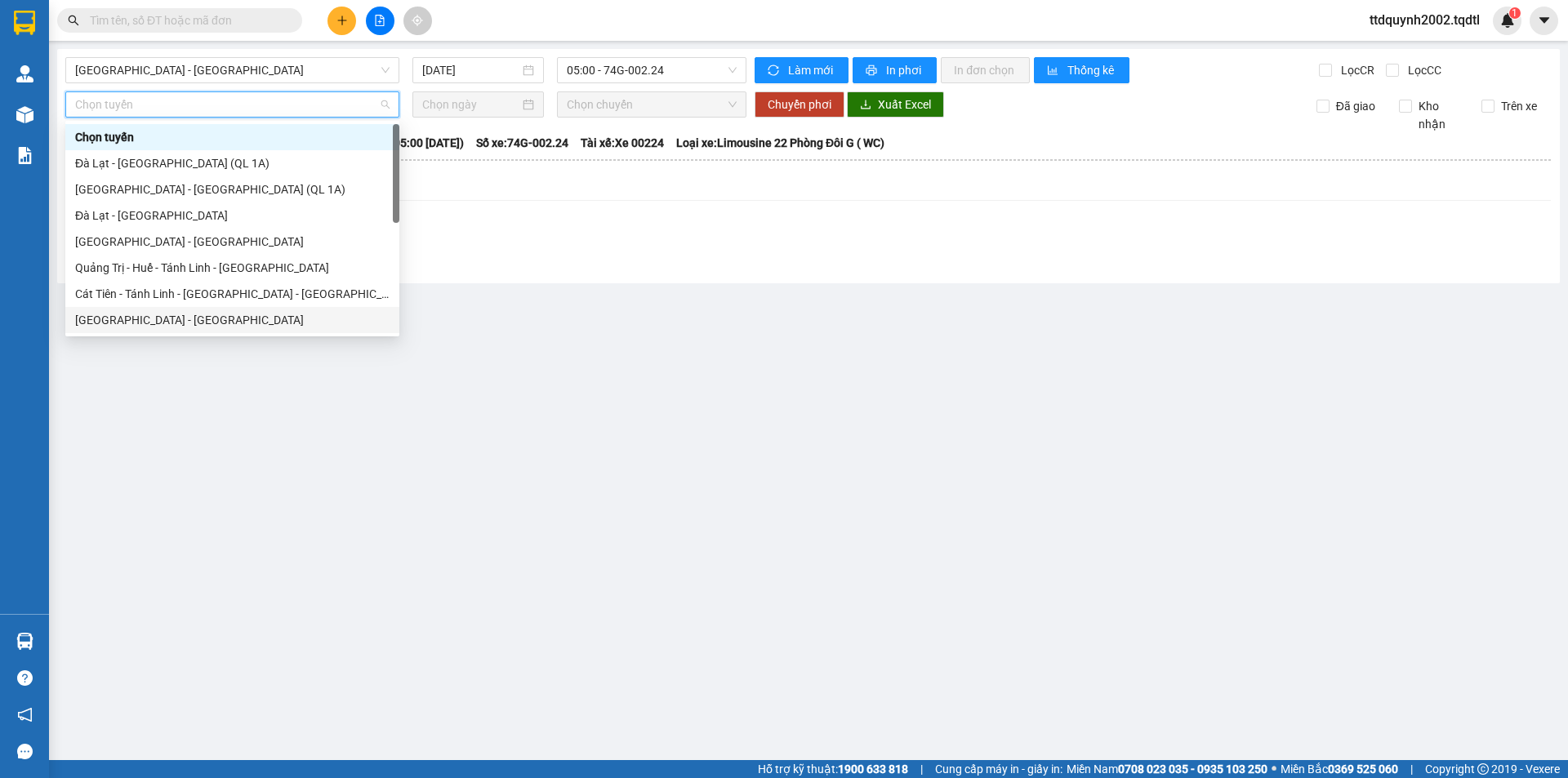
click at [157, 319] on div "[GEOGRAPHIC_DATA] - [GEOGRAPHIC_DATA]" at bounding box center [232, 320] width 315 height 18
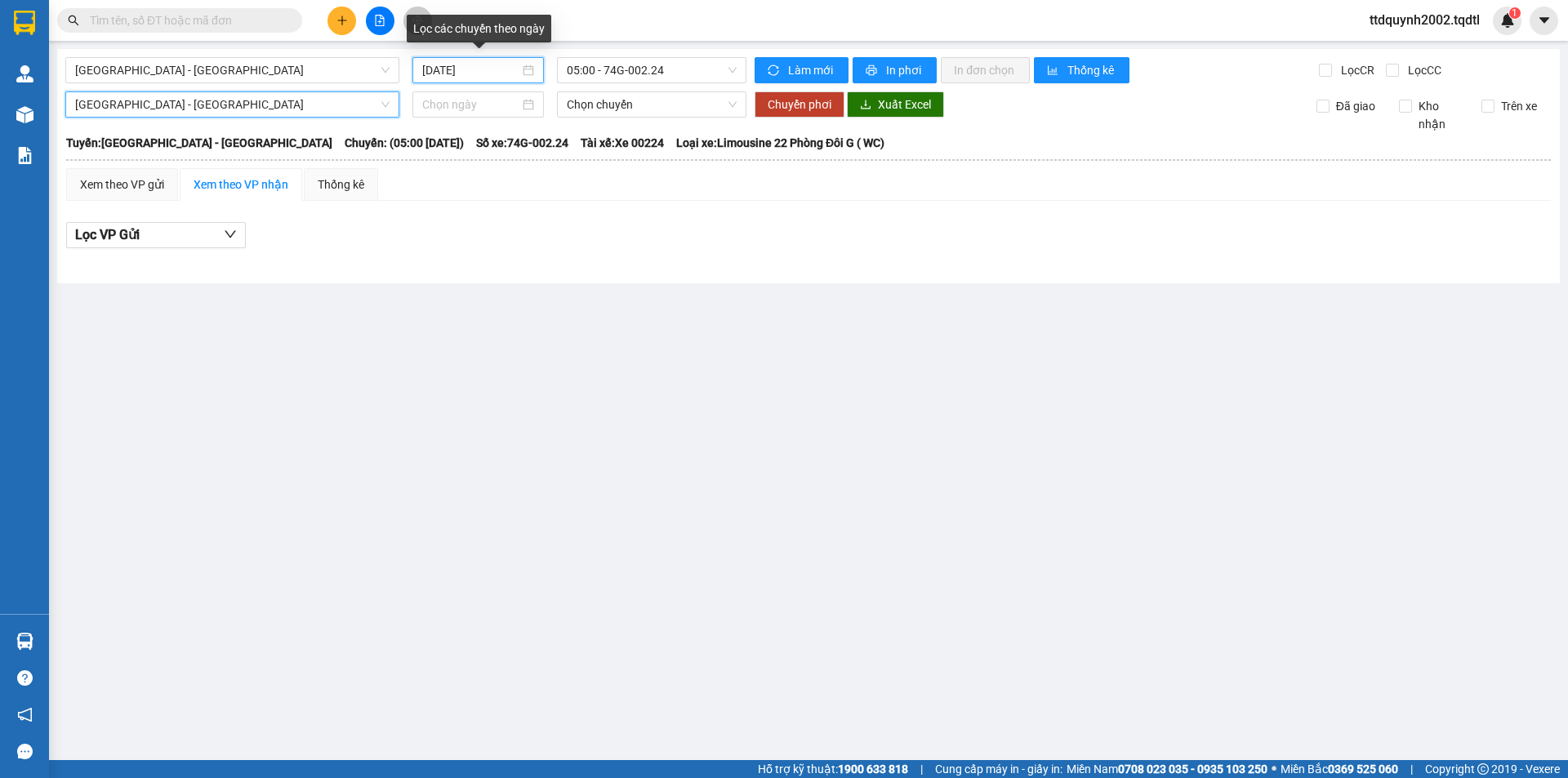
click at [503, 70] on input "[DATE]" at bounding box center [471, 70] width 97 height 18
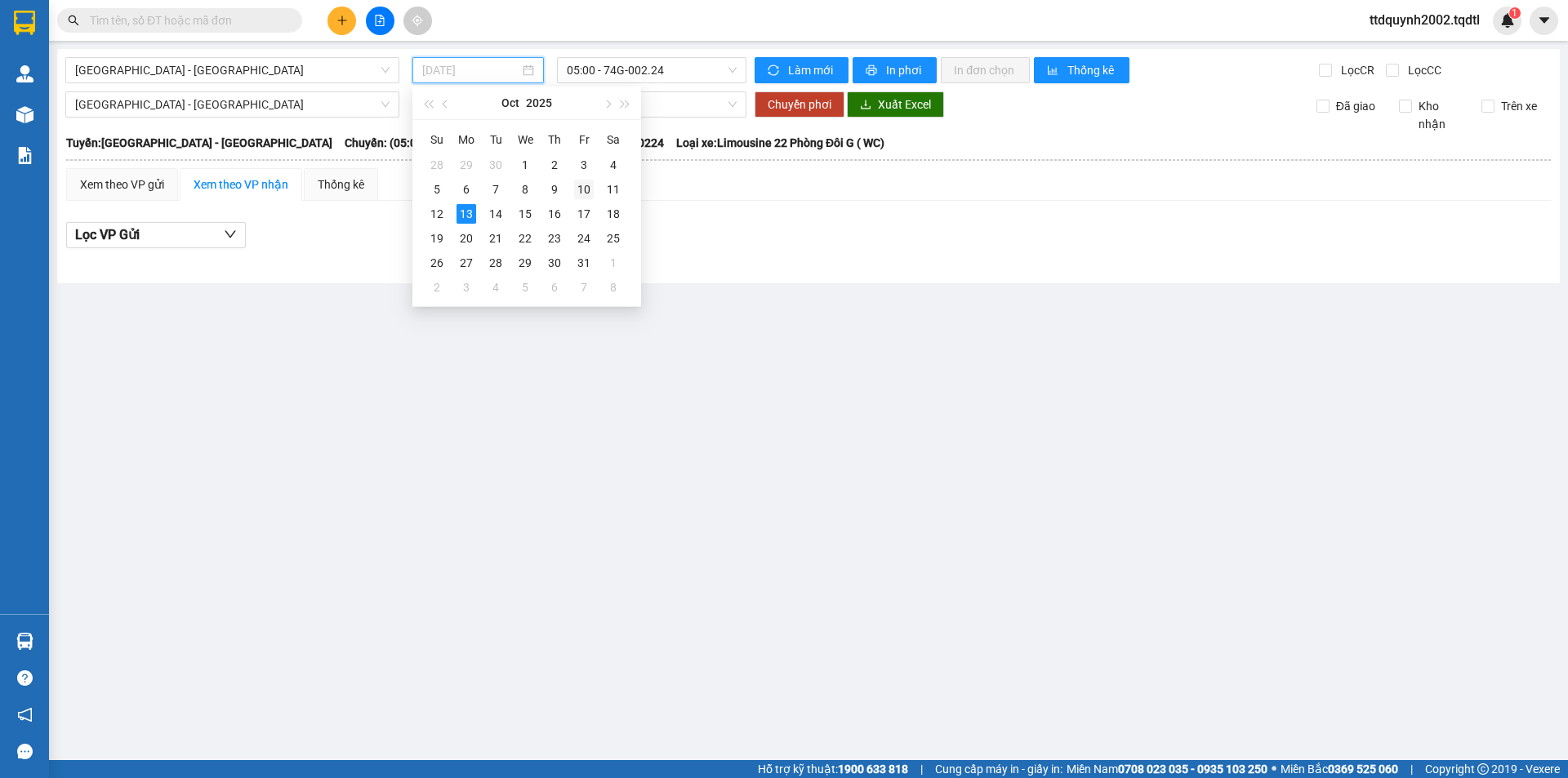
click at [584, 190] on div "10" at bounding box center [584, 189] width 20 height 20
type input "[DATE]"
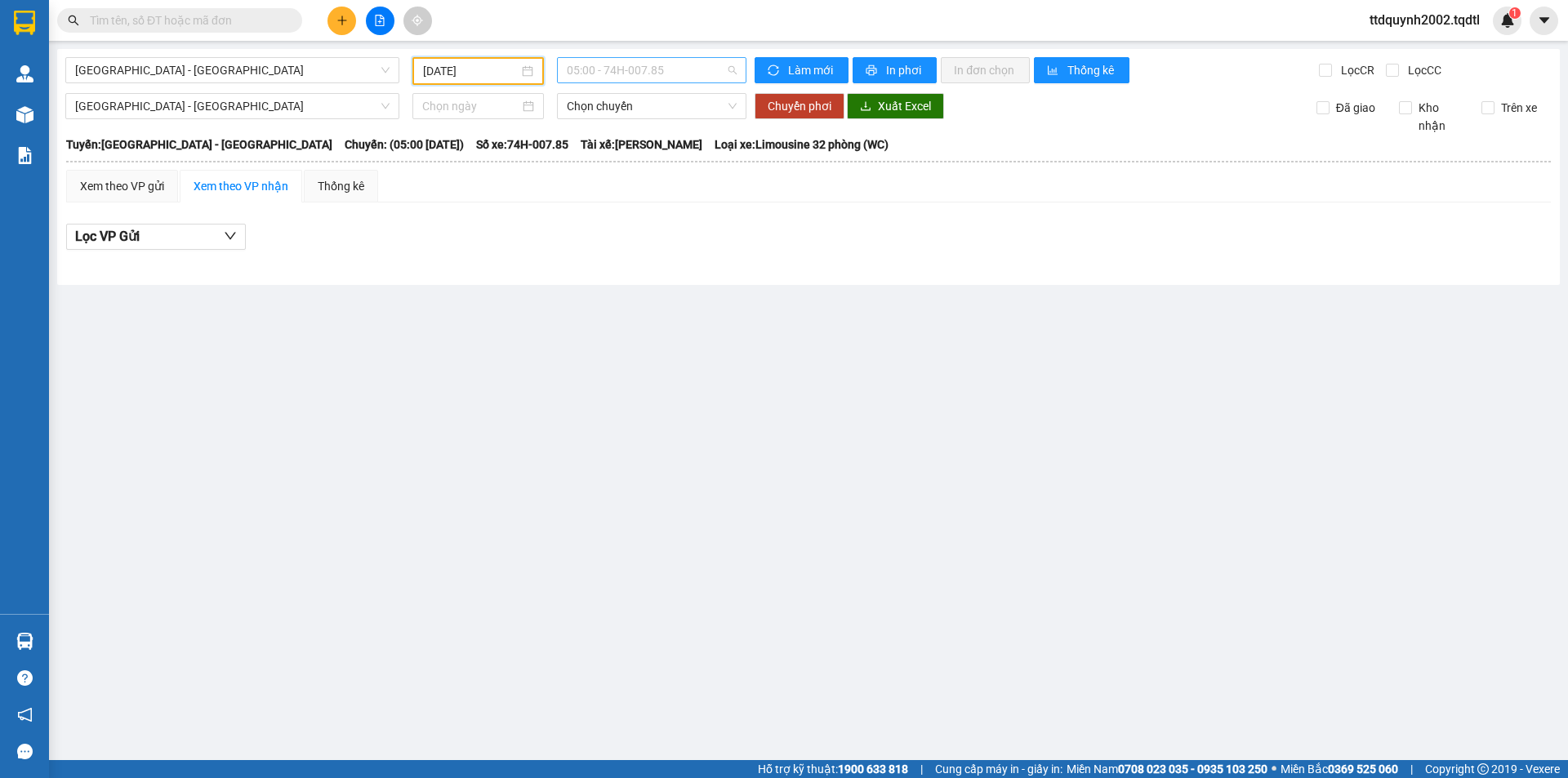
click at [711, 72] on span "05:00 - 74H-007.85" at bounding box center [652, 70] width 170 height 24
click at [628, 182] on div "12:30 (TC) - 43H-060.14" at bounding box center [631, 181] width 128 height 18
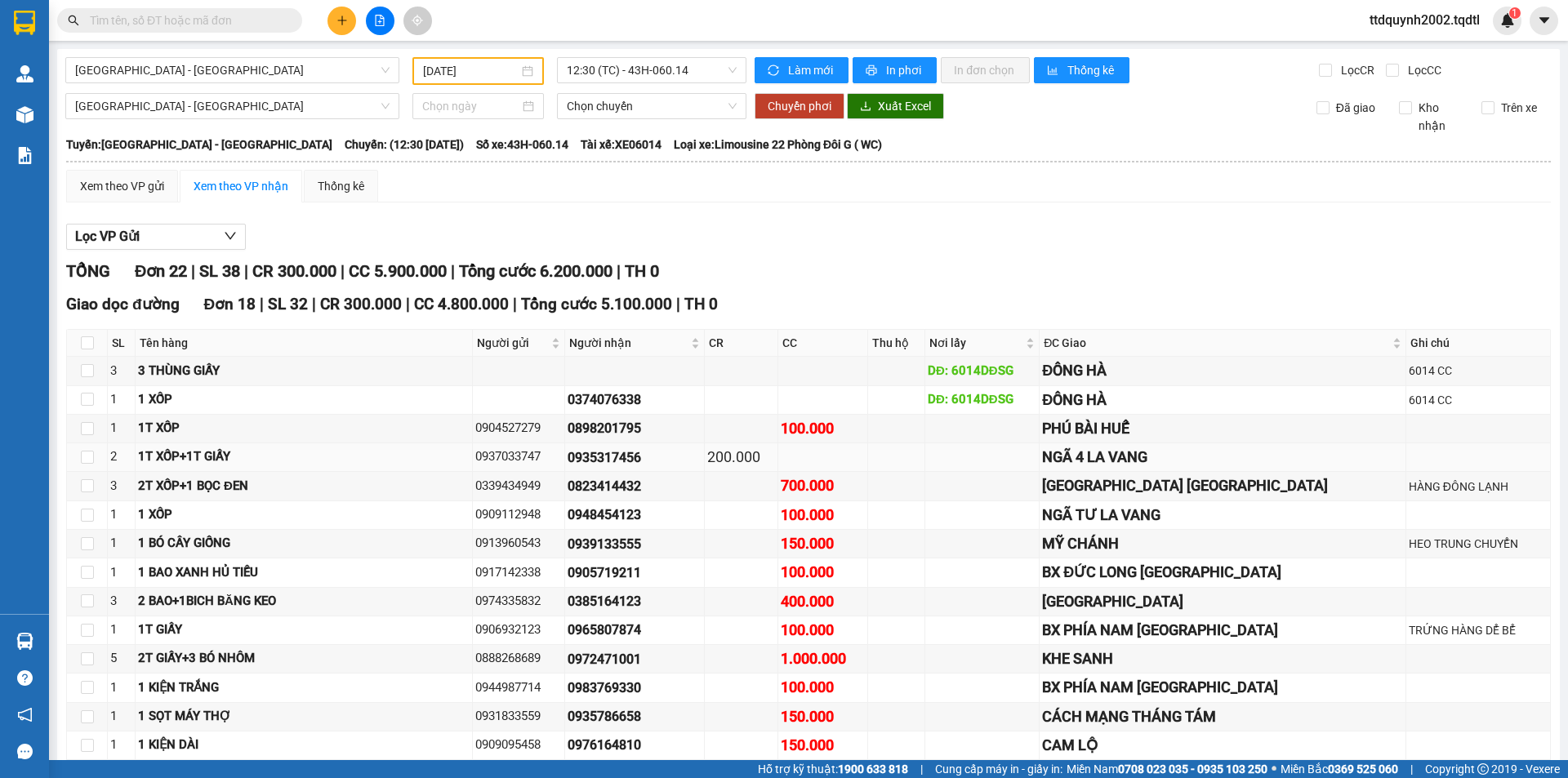
click at [701, 459] on div "0935317456" at bounding box center [634, 457] width 134 height 21
drag, startPoint x: 514, startPoint y: 457, endPoint x: 594, endPoint y: 468, distance: 80.8
click at [565, 468] on td "0937033747" at bounding box center [519, 457] width 92 height 28
copy div "0937033747"
drag, startPoint x: 616, startPoint y: 486, endPoint x: 709, endPoint y: 495, distance: 93.4
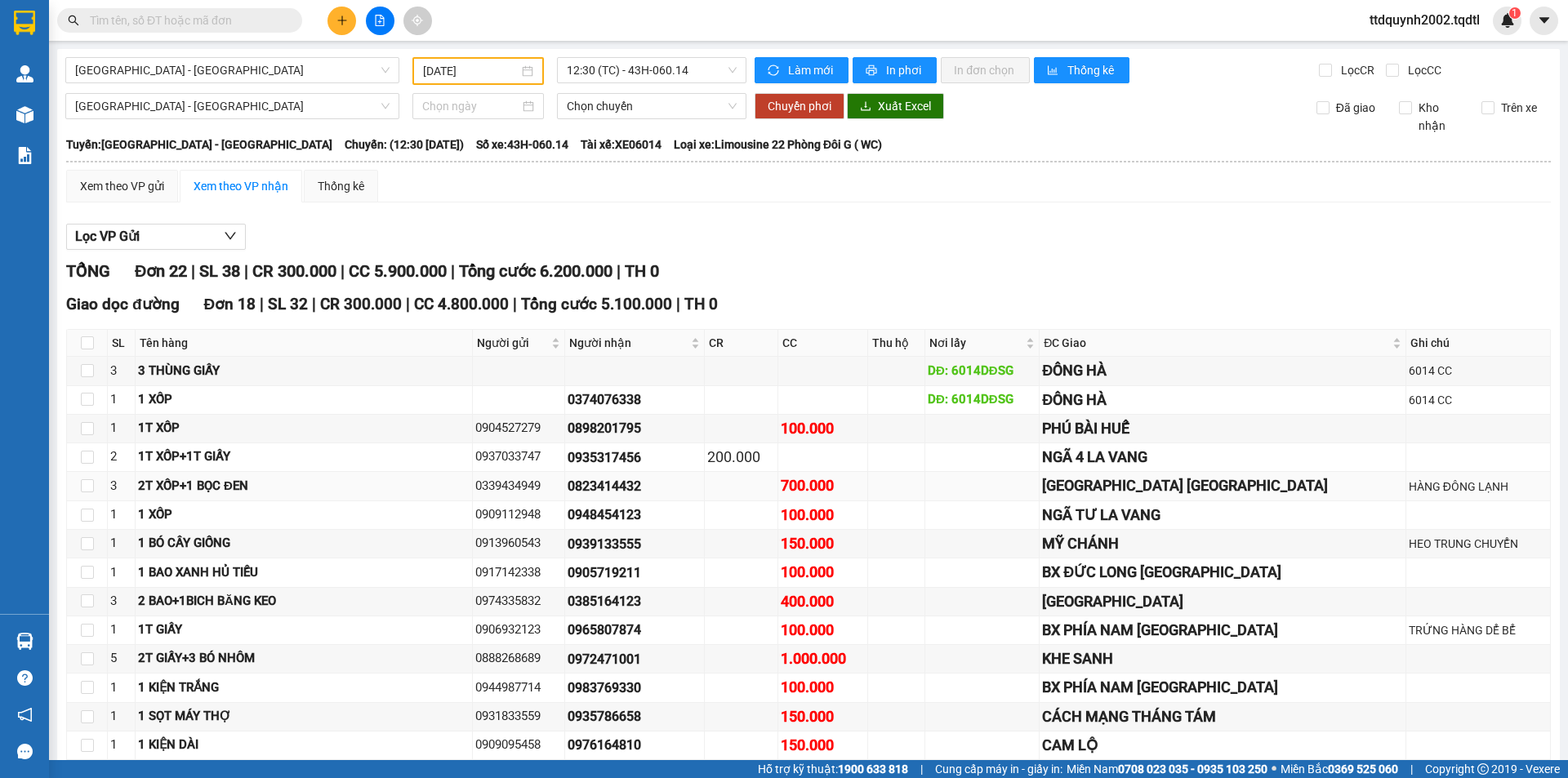
click at [702, 495] on div "0823414432" at bounding box center [634, 486] width 134 height 21
copy div "0823414432"
drag, startPoint x: 517, startPoint y: 485, endPoint x: 584, endPoint y: 485, distance: 67.0
click at [562, 485] on div "0339434949" at bounding box center [519, 486] width 86 height 20
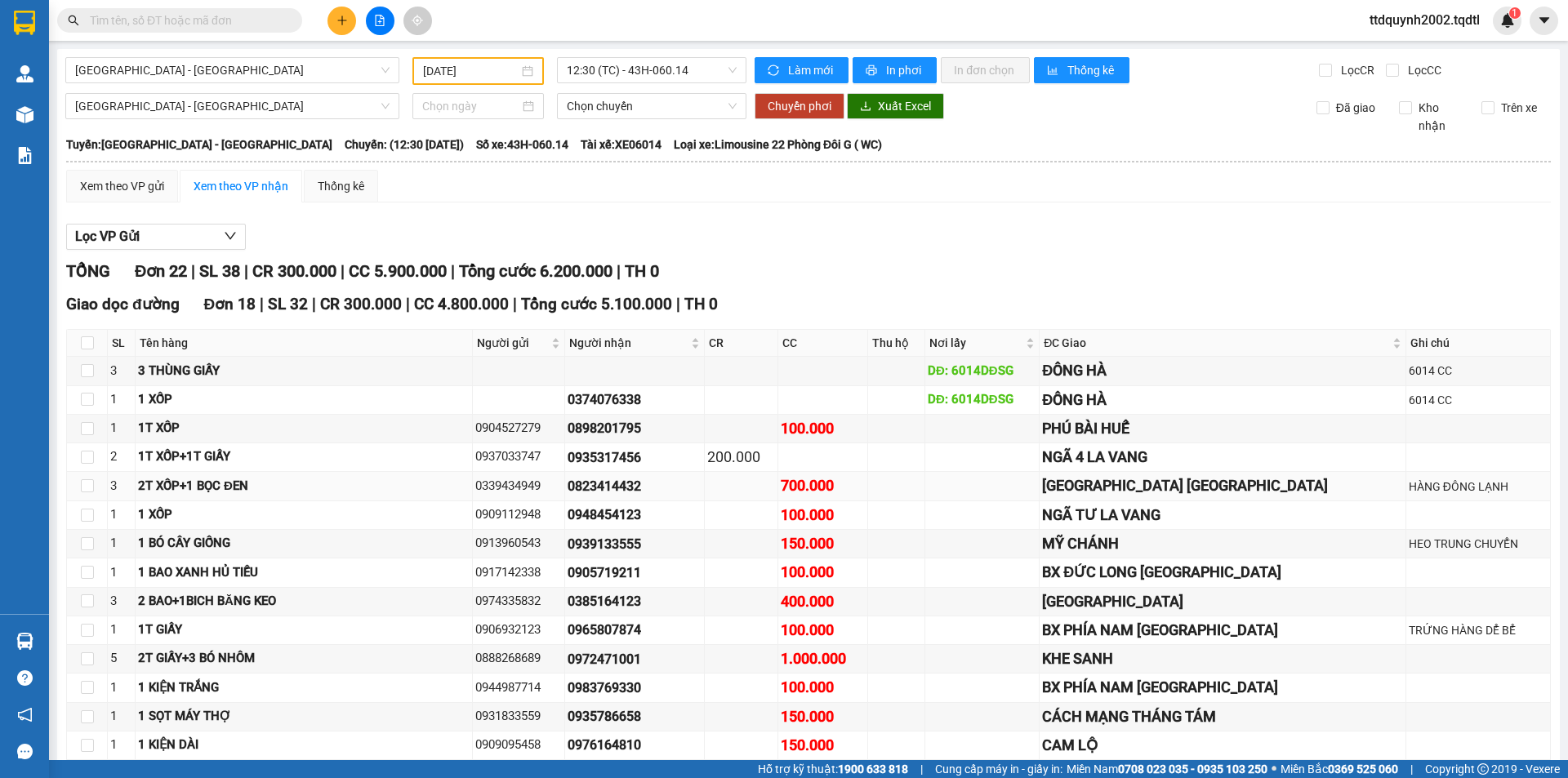
copy div "0339434949"
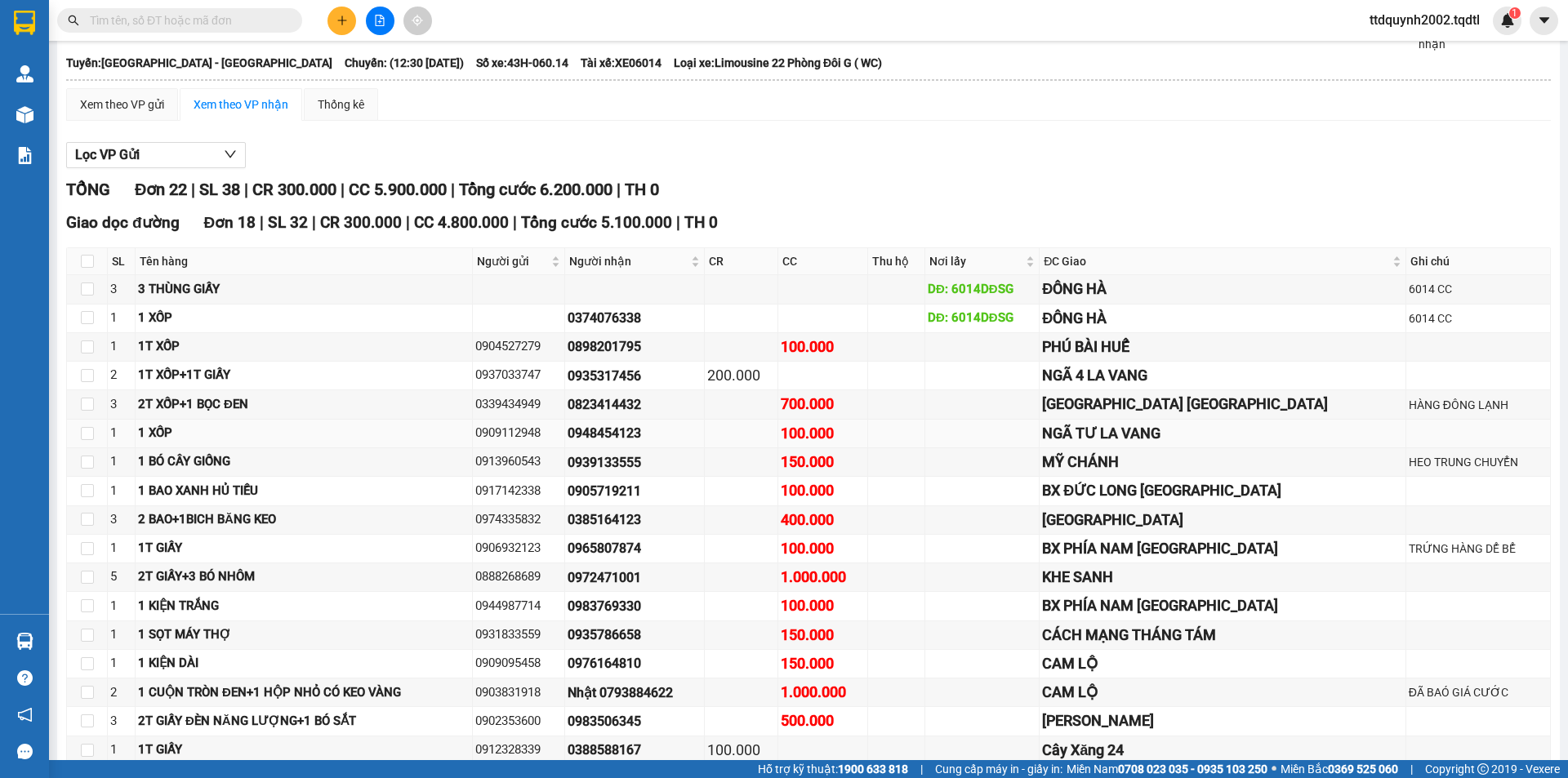
drag, startPoint x: 515, startPoint y: 432, endPoint x: 586, endPoint y: 435, distance: 71.1
click at [562, 435] on div "0909112948" at bounding box center [519, 433] width 86 height 20
click at [562, 431] on div "0909112948" at bounding box center [519, 433] width 86 height 20
drag, startPoint x: 514, startPoint y: 427, endPoint x: 610, endPoint y: 446, distance: 97.9
click at [565, 446] on td "0909112948" at bounding box center [519, 433] width 92 height 28
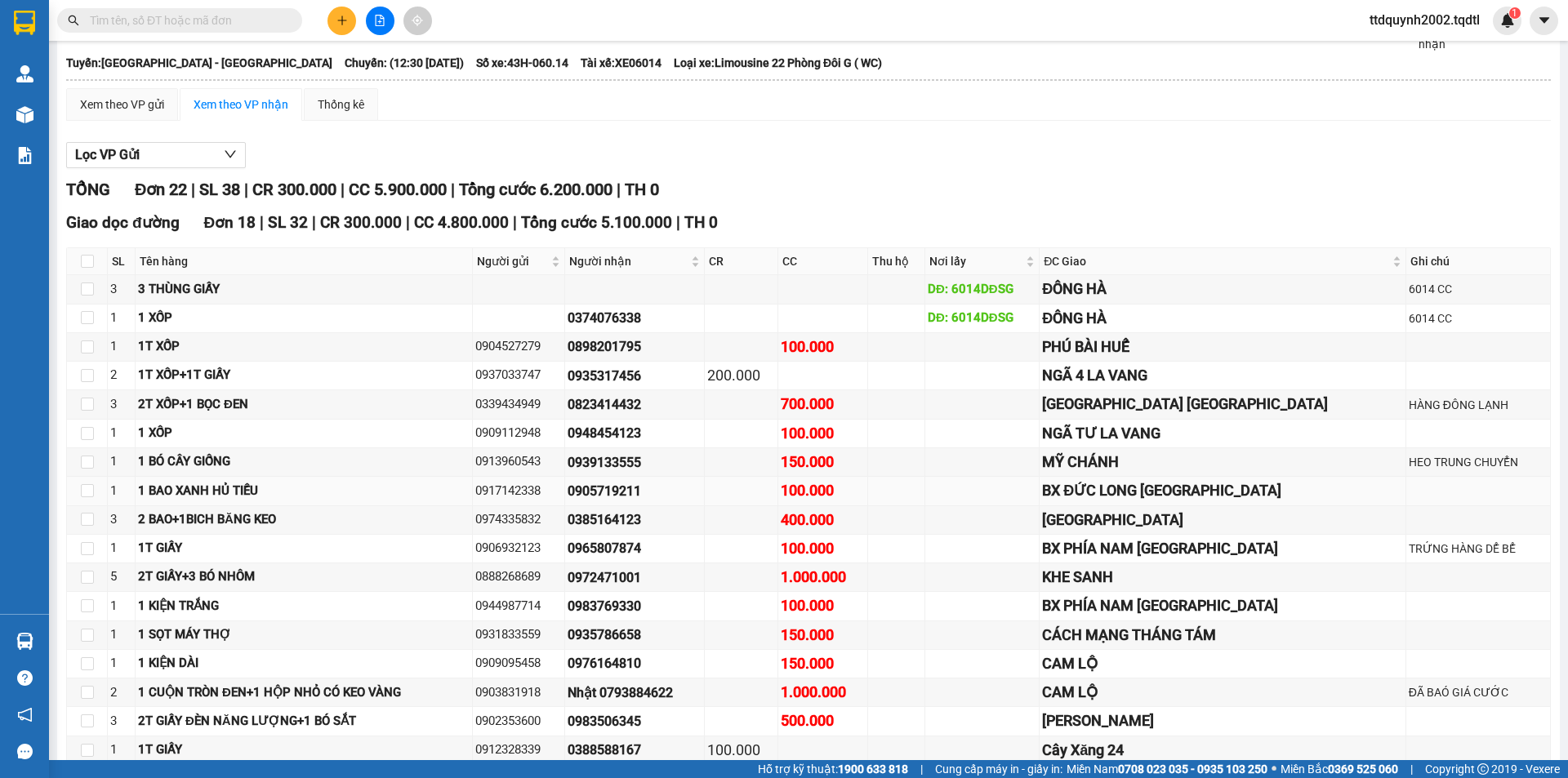
copy div "0909112948"
drag, startPoint x: 616, startPoint y: 432, endPoint x: 745, endPoint y: 432, distance: 129.0
click at [702, 432] on div "0948454123" at bounding box center [634, 433] width 134 height 21
copy div "0948454123"
drag, startPoint x: 516, startPoint y: 458, endPoint x: 594, endPoint y: 467, distance: 78.5
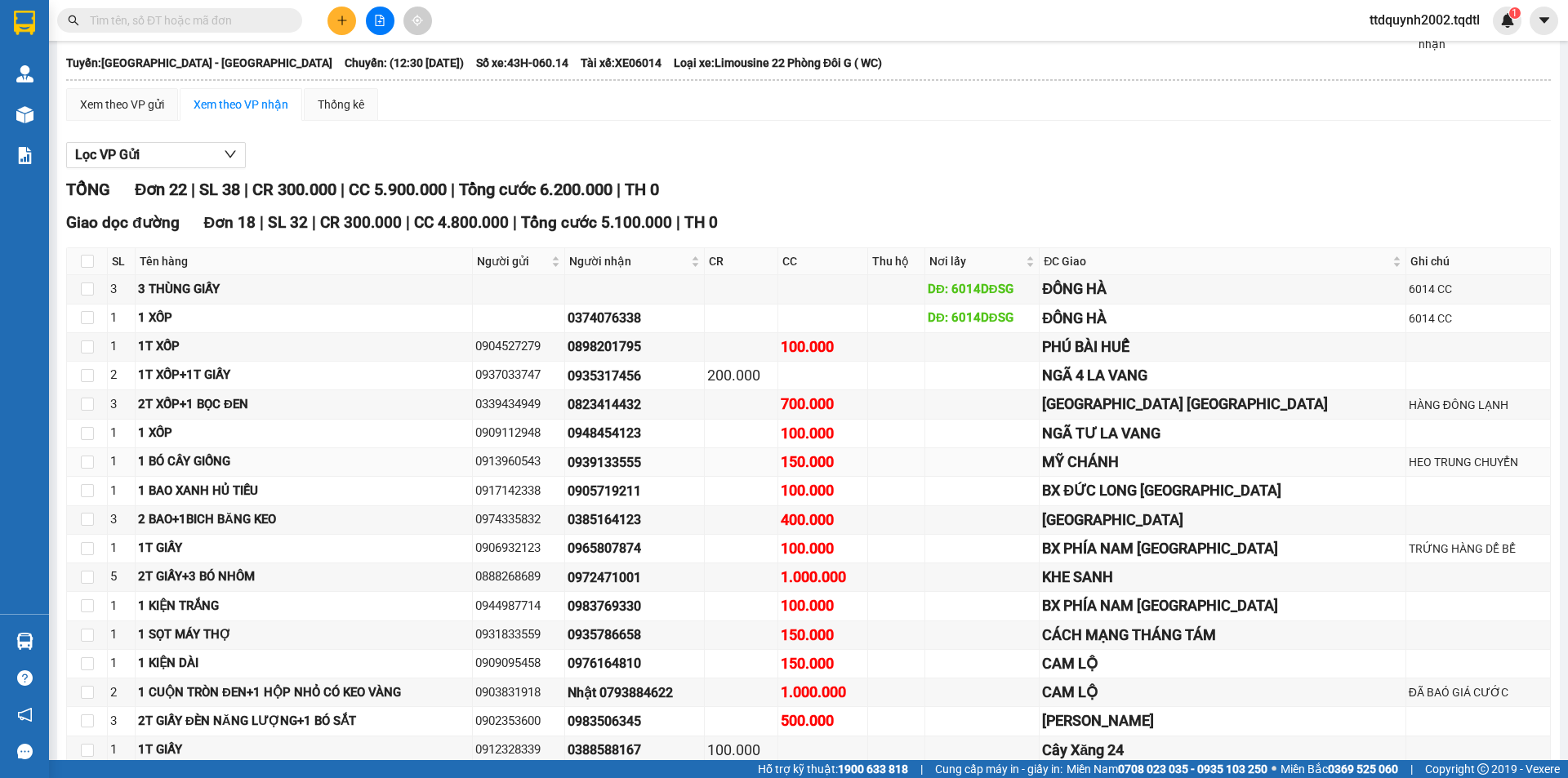
click at [562, 467] on div "0913960543" at bounding box center [519, 462] width 86 height 20
copy div "0913960543"
drag, startPoint x: 615, startPoint y: 460, endPoint x: 738, endPoint y: 464, distance: 123.1
click at [705, 464] on td "0939133555" at bounding box center [635, 462] width 140 height 28
copy div "0939133555"
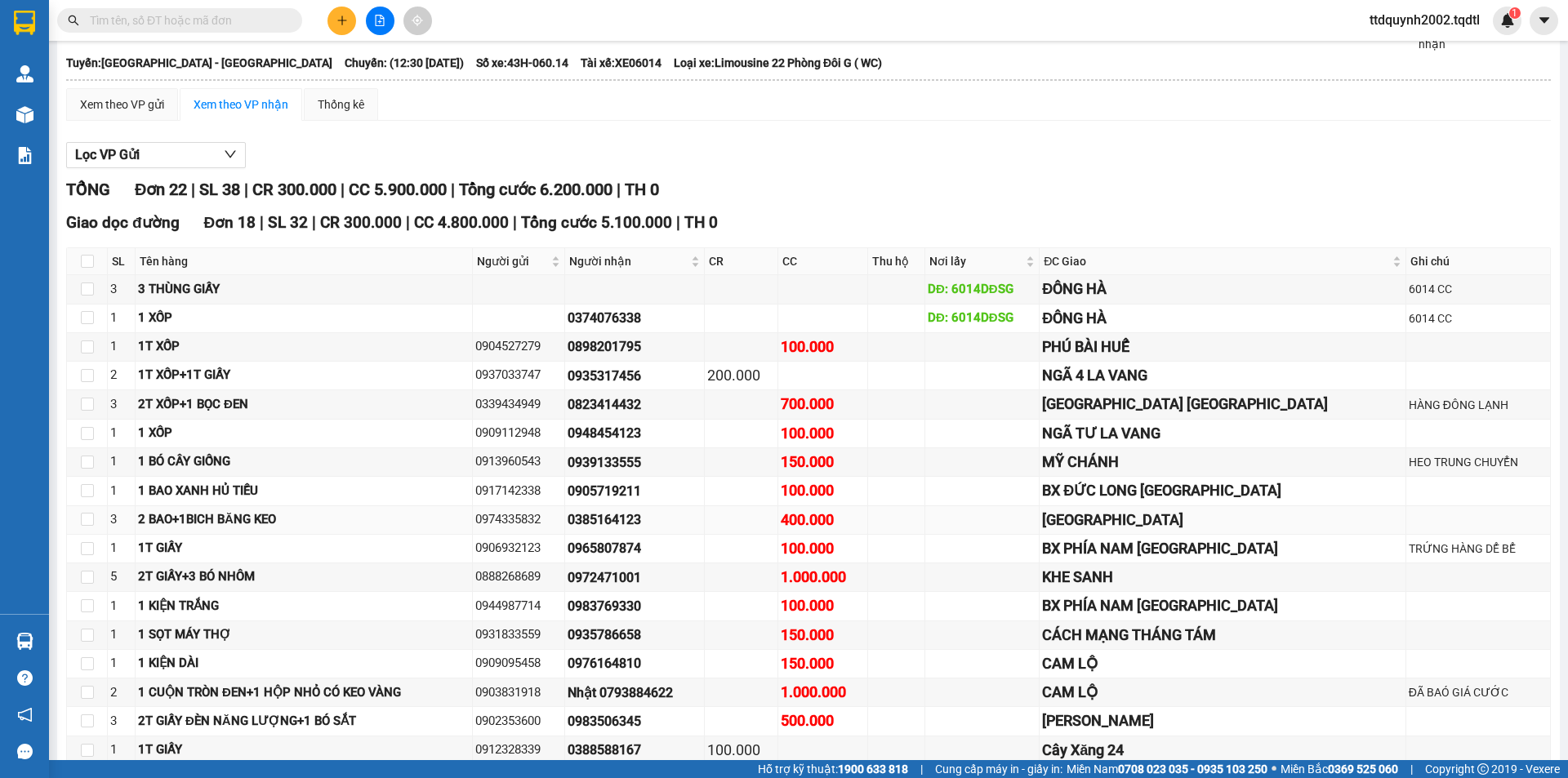
drag, startPoint x: 511, startPoint y: 491, endPoint x: 597, endPoint y: 507, distance: 87.5
click at [597, 507] on tbody "3 3 THÙNG GIẤY DĐ: 6014DĐSG [GEOGRAPHIC_DATA] CC 1 1 XỐP 0374076338 DĐ: 6014DĐS…" at bounding box center [809, 534] width 1484 height 519
click at [865, 538] on div "100.000" at bounding box center [822, 549] width 84 height 23
drag, startPoint x: 515, startPoint y: 489, endPoint x: 597, endPoint y: 502, distance: 83.0
click at [565, 502] on td "0917142338" at bounding box center [519, 490] width 92 height 28
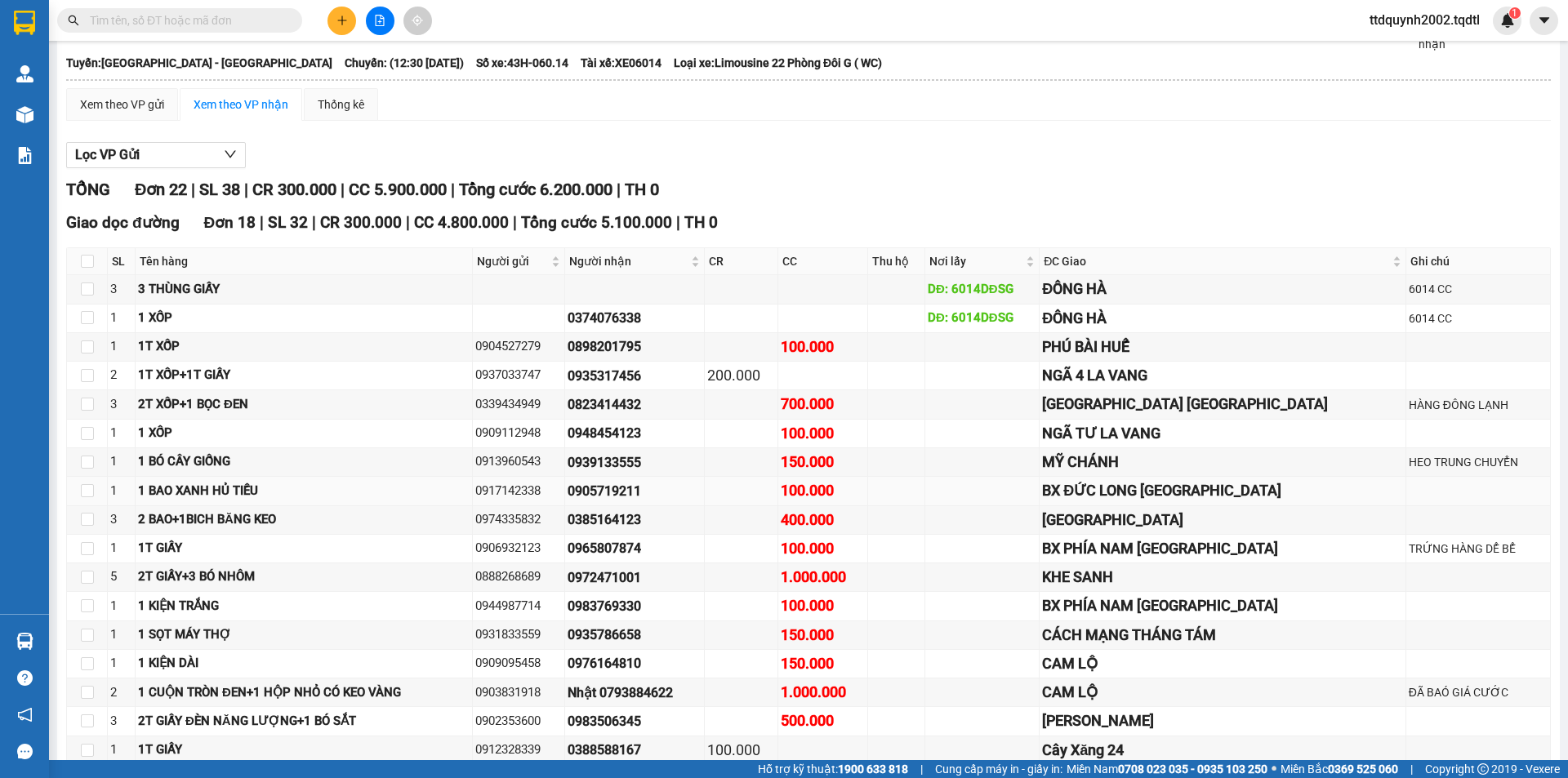
copy div "0917142338"
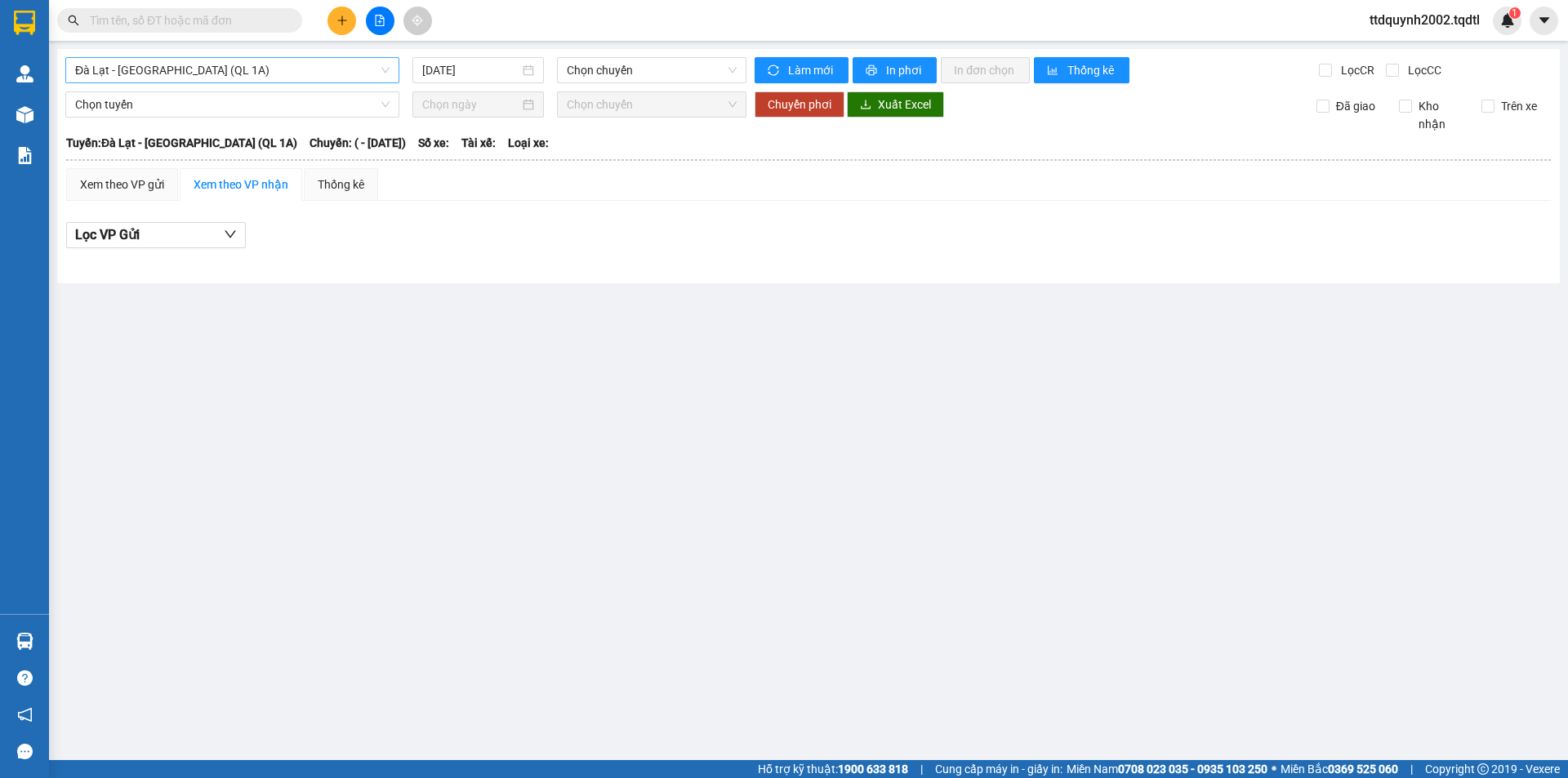
click at [383, 72] on span "Đà Lạt - [GEOGRAPHIC_DATA] (QL 1A)" at bounding box center [232, 70] width 315 height 24
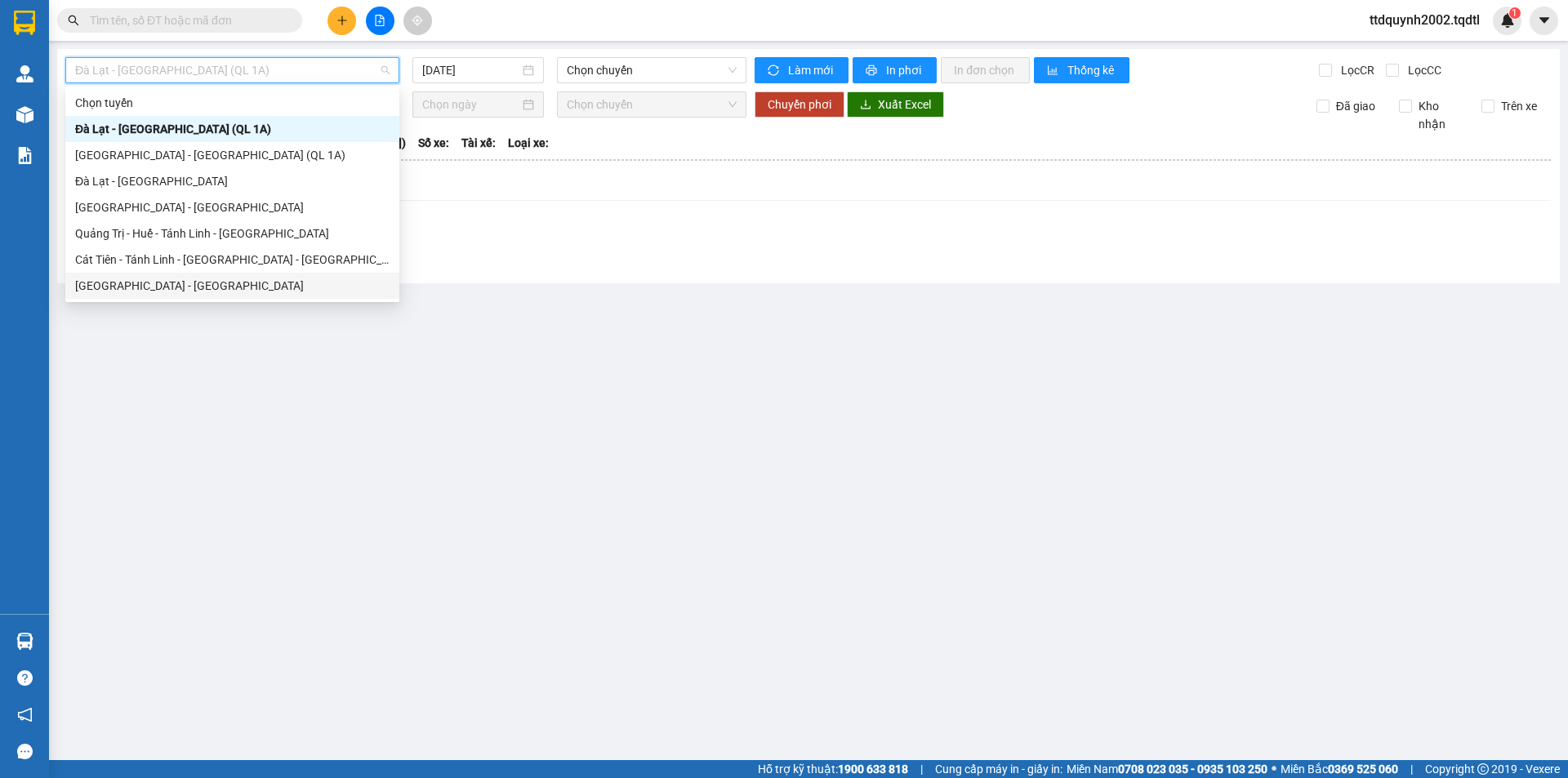
click at [151, 290] on div "[GEOGRAPHIC_DATA] - [GEOGRAPHIC_DATA]" at bounding box center [232, 285] width 315 height 18
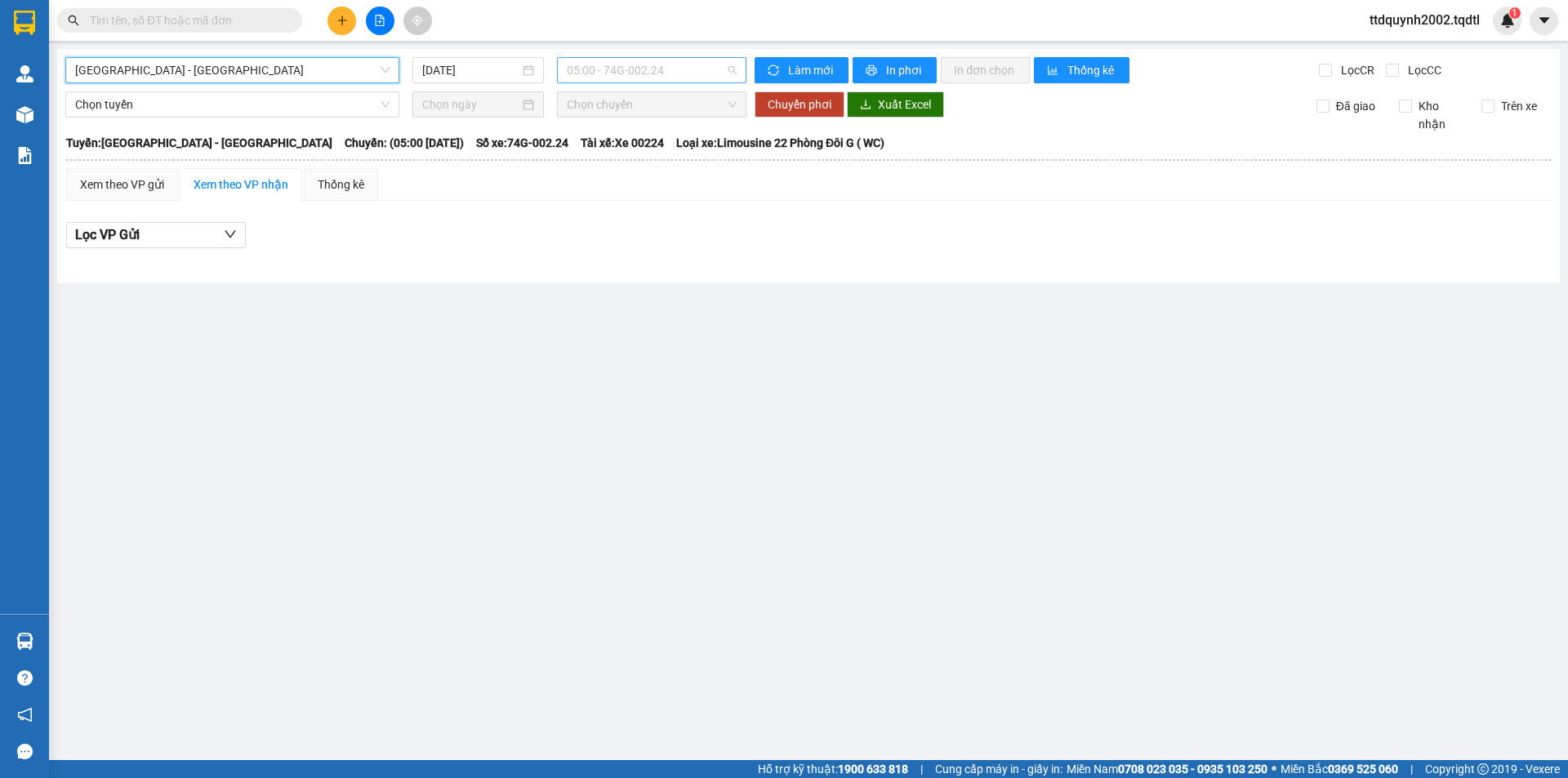
click at [733, 72] on span "05:00 - 74G-002.24" at bounding box center [652, 70] width 170 height 24
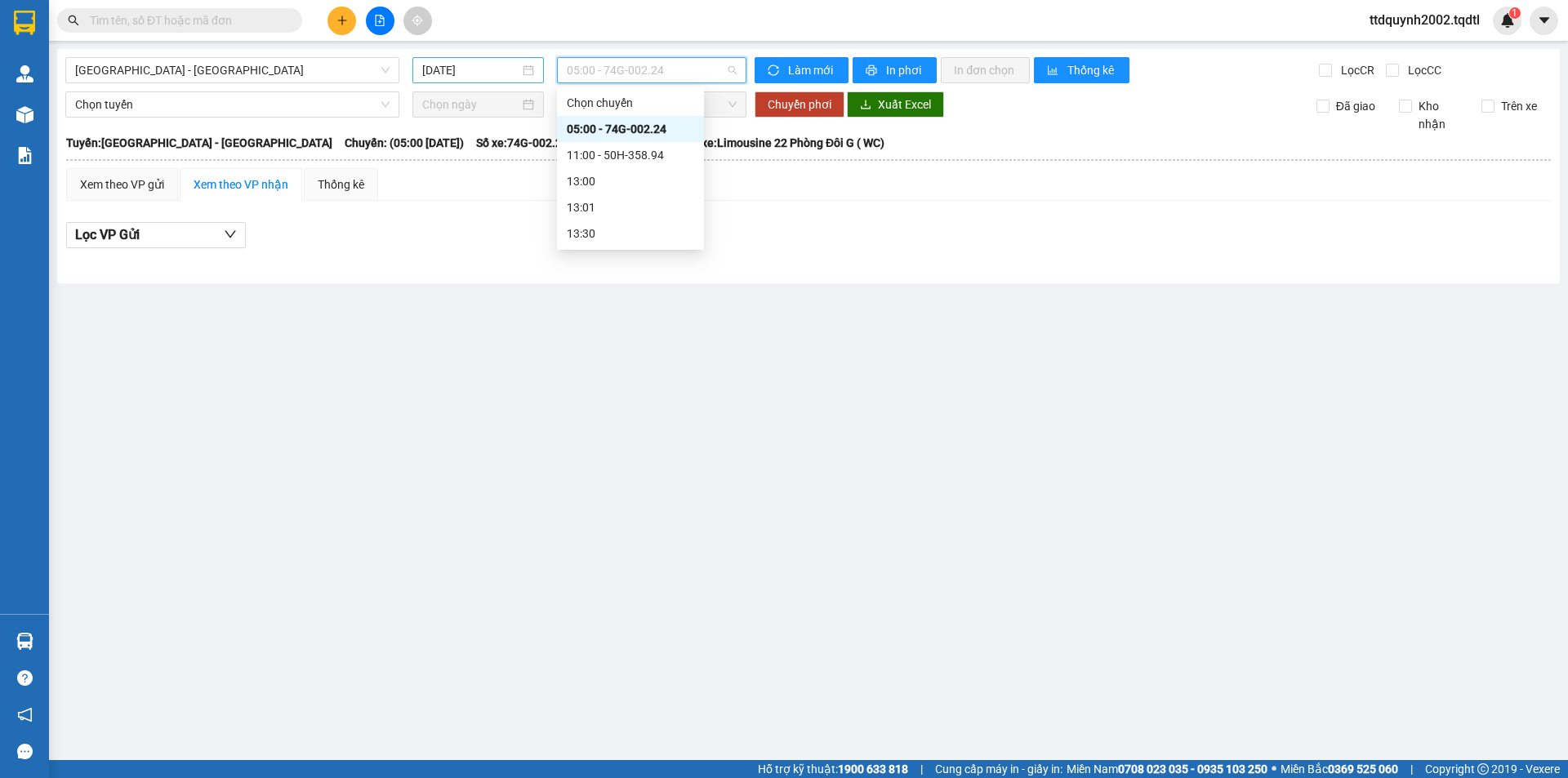
click at [509, 72] on input "[DATE]" at bounding box center [471, 70] width 97 height 18
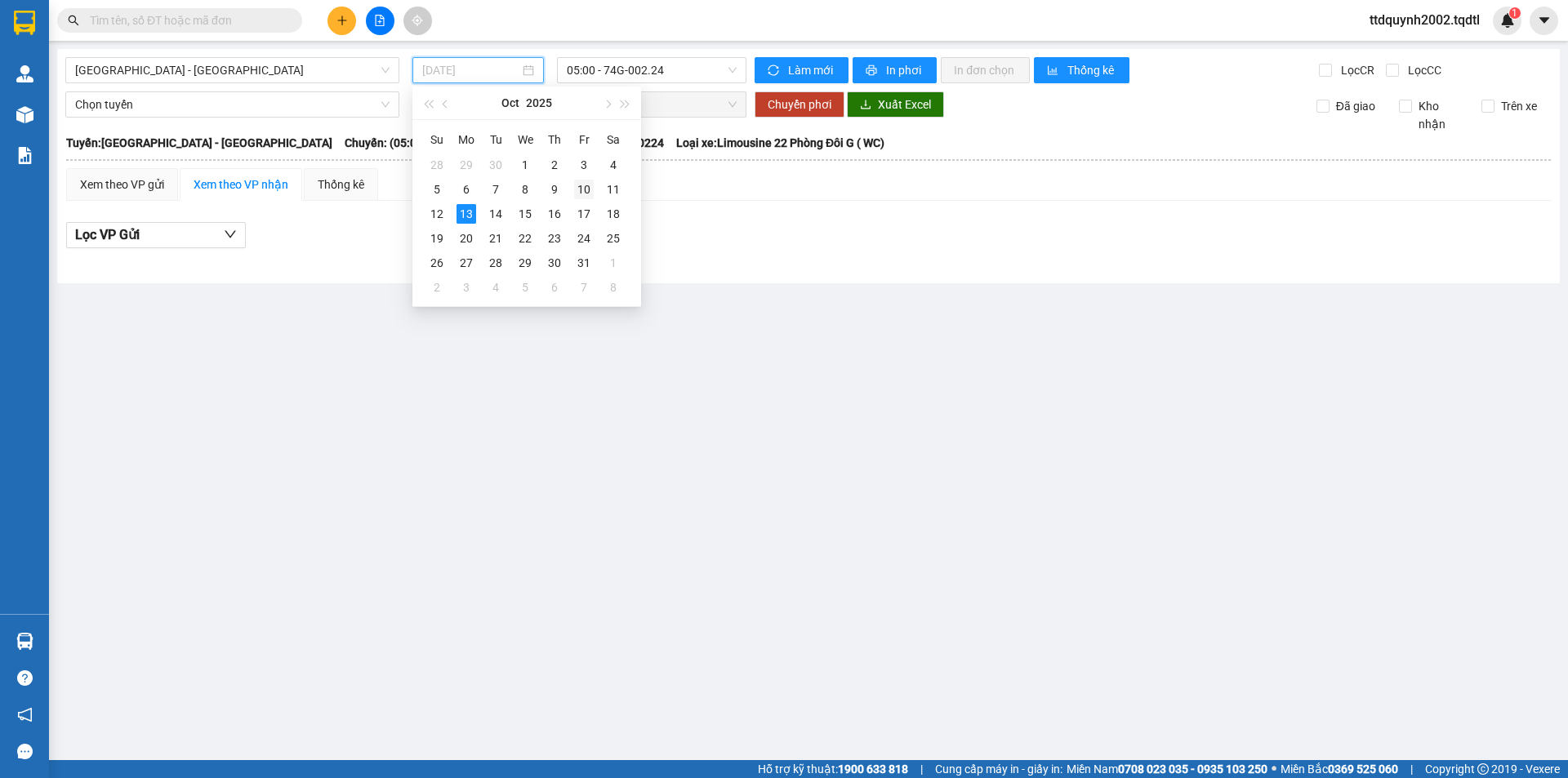
click at [586, 190] on div "10" at bounding box center [584, 189] width 20 height 20
type input "[DATE]"
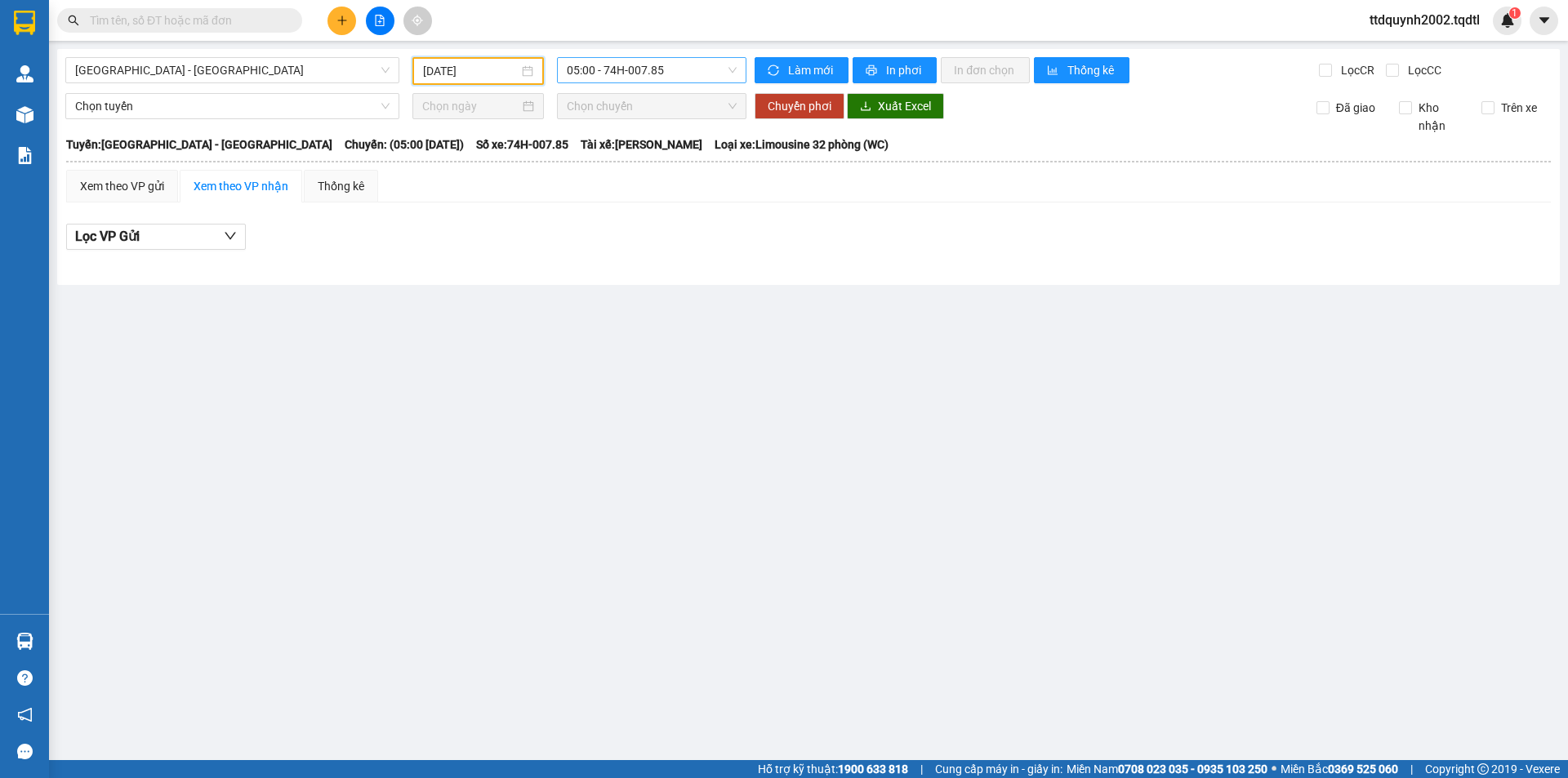
click at [705, 66] on span "05:00 - 74H-007.85" at bounding box center [652, 70] width 170 height 24
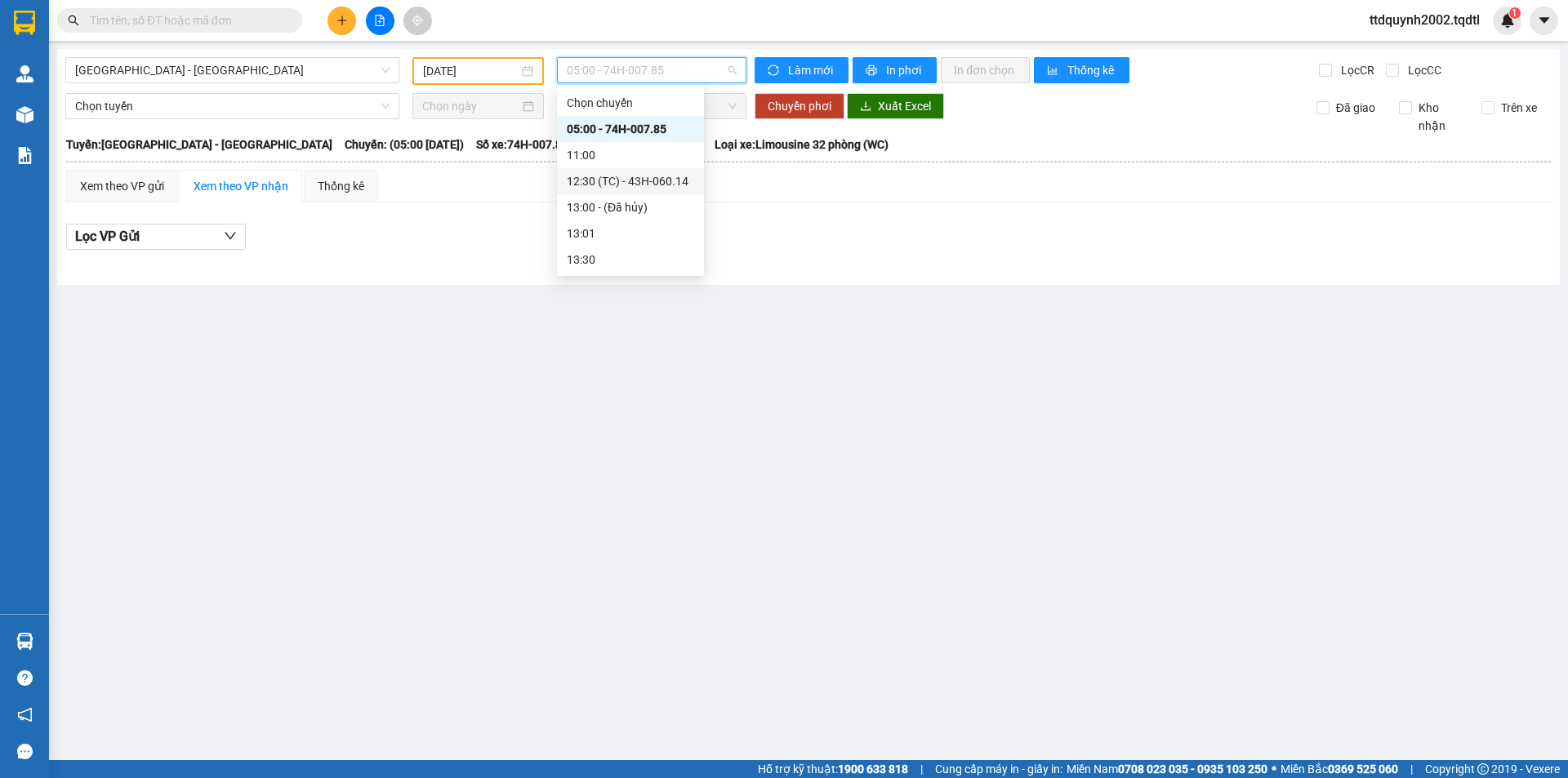
click at [682, 184] on div "12:30 (TC) - 43H-060.14" at bounding box center [631, 181] width 128 height 18
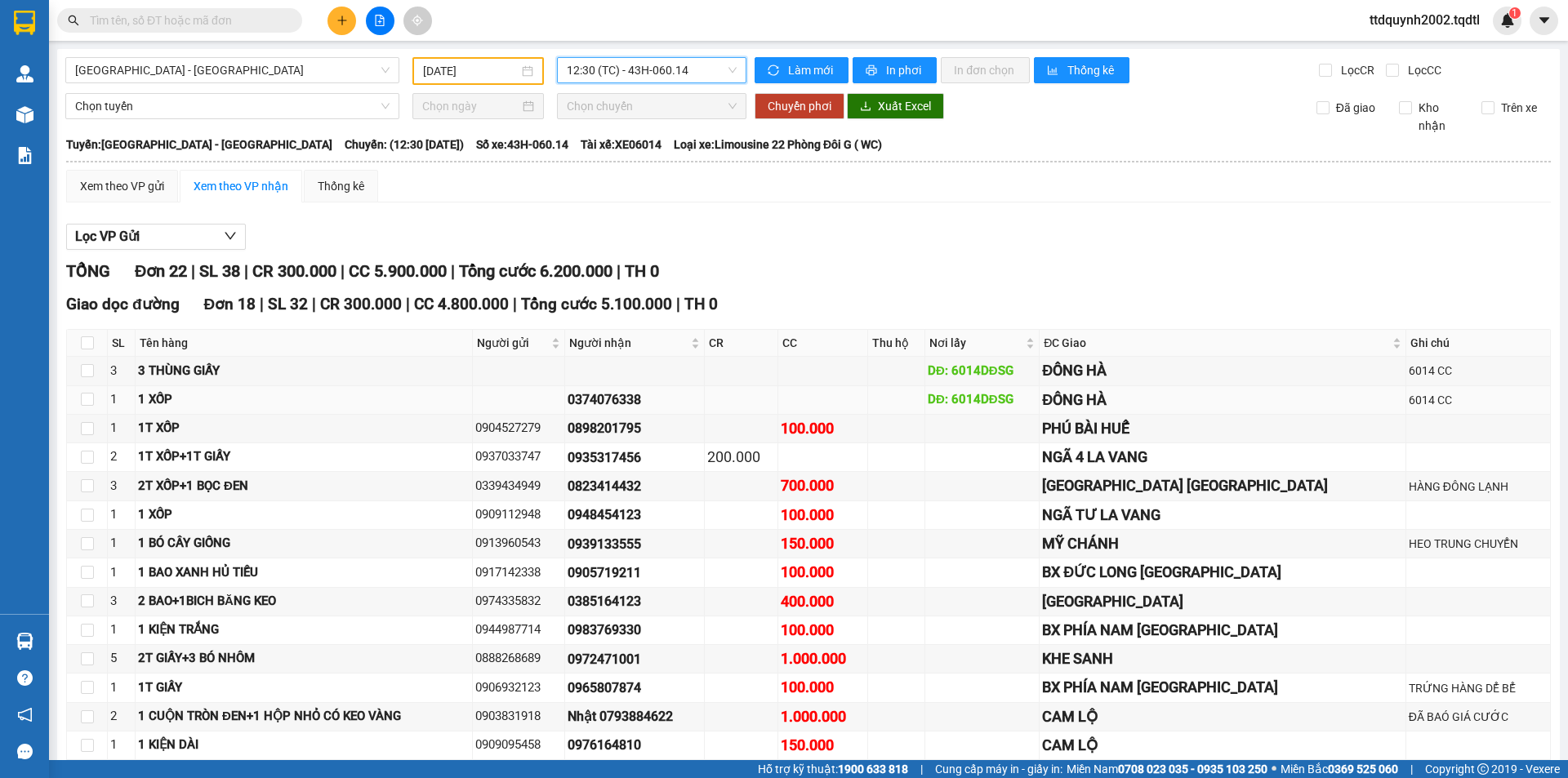
scroll to position [82, 0]
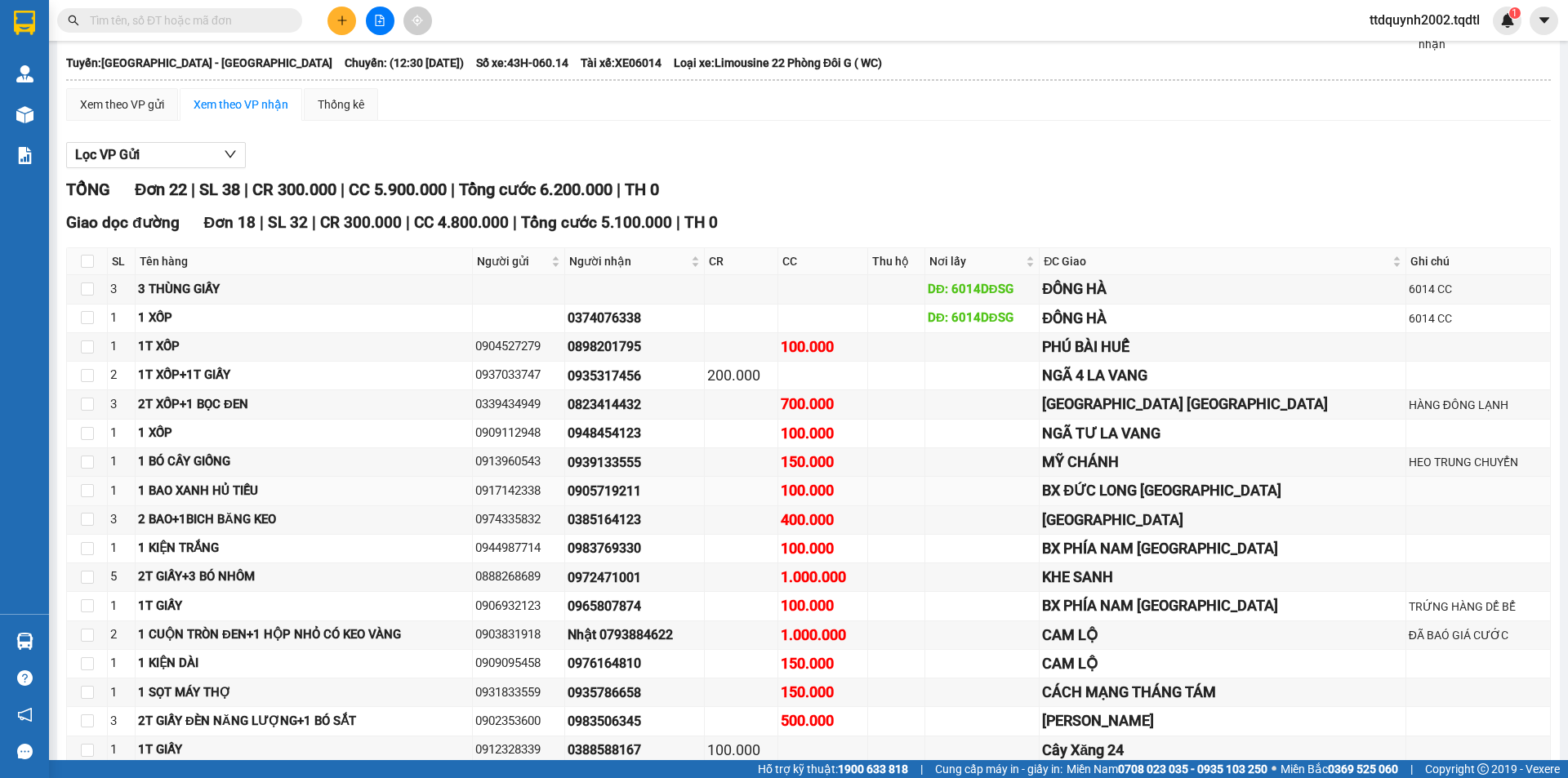
drag, startPoint x: 616, startPoint y: 491, endPoint x: 728, endPoint y: 496, distance: 112.1
click at [702, 496] on div "0905719211" at bounding box center [634, 491] width 134 height 21
copy div "0905719211"
drag, startPoint x: 517, startPoint y: 522, endPoint x: 596, endPoint y: 526, distance: 79.1
click at [562, 526] on div "0974335832" at bounding box center [519, 520] width 86 height 20
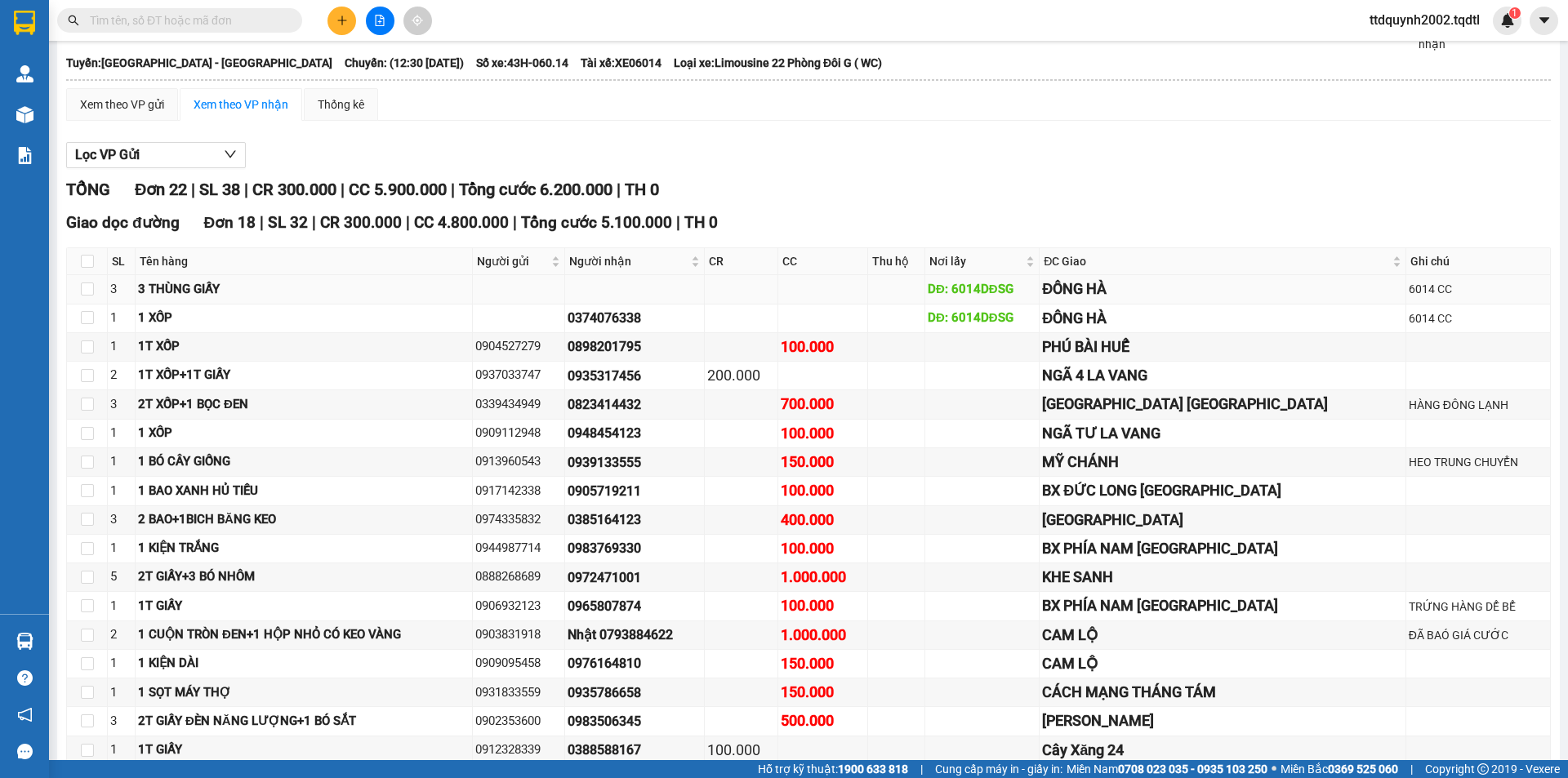
copy div "0974335832"
drag, startPoint x: 618, startPoint y: 522, endPoint x: 740, endPoint y: 528, distance: 122.1
click at [702, 528] on div "0385164123" at bounding box center [634, 520] width 134 height 21
copy div "0385164123"
click at [675, 495] on div "0905719211" at bounding box center [634, 491] width 134 height 21
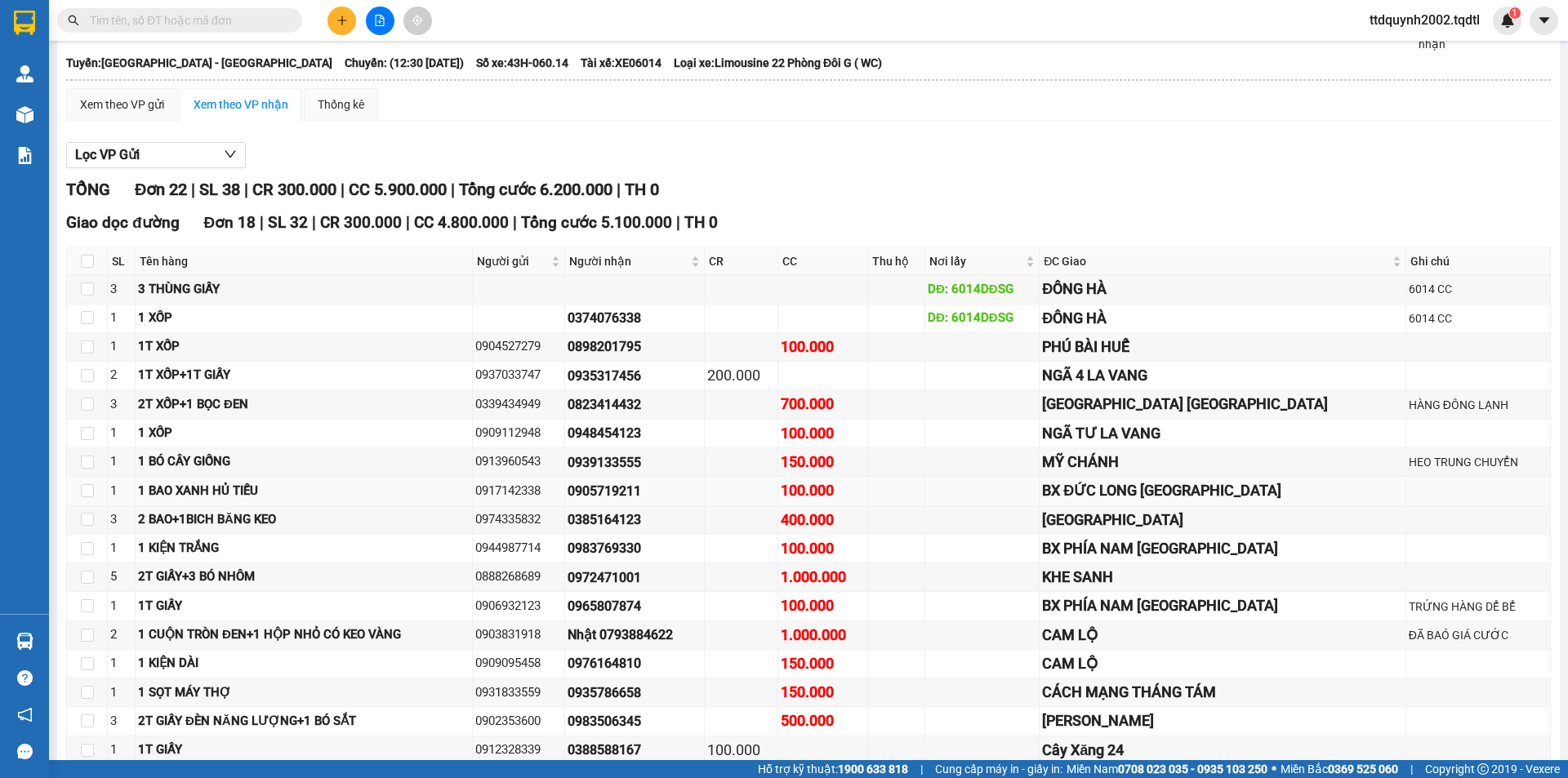
click at [694, 489] on div "0905719211" at bounding box center [634, 491] width 134 height 21
drag, startPoint x: 640, startPoint y: 492, endPoint x: 724, endPoint y: 496, distance: 84.1
click at [702, 496] on div "0905719211" at bounding box center [634, 491] width 134 height 21
drag, startPoint x: 660, startPoint y: 519, endPoint x: 699, endPoint y: 519, distance: 39.0
click at [699, 519] on div "0385164123" at bounding box center [634, 520] width 134 height 21
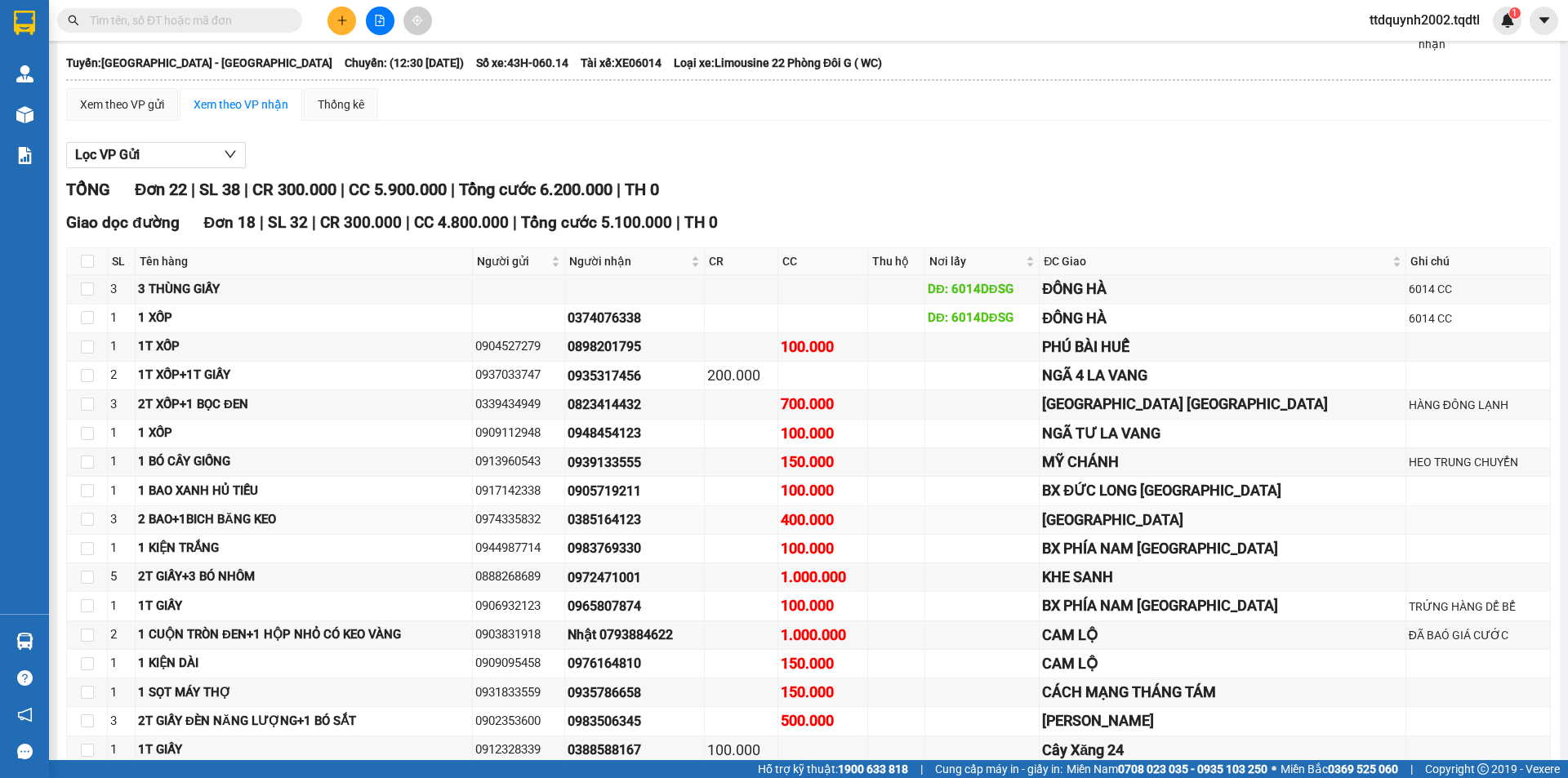
click at [283, 523] on div "2 BAO+1BICH BĂNG KEO" at bounding box center [303, 520] width 332 height 20
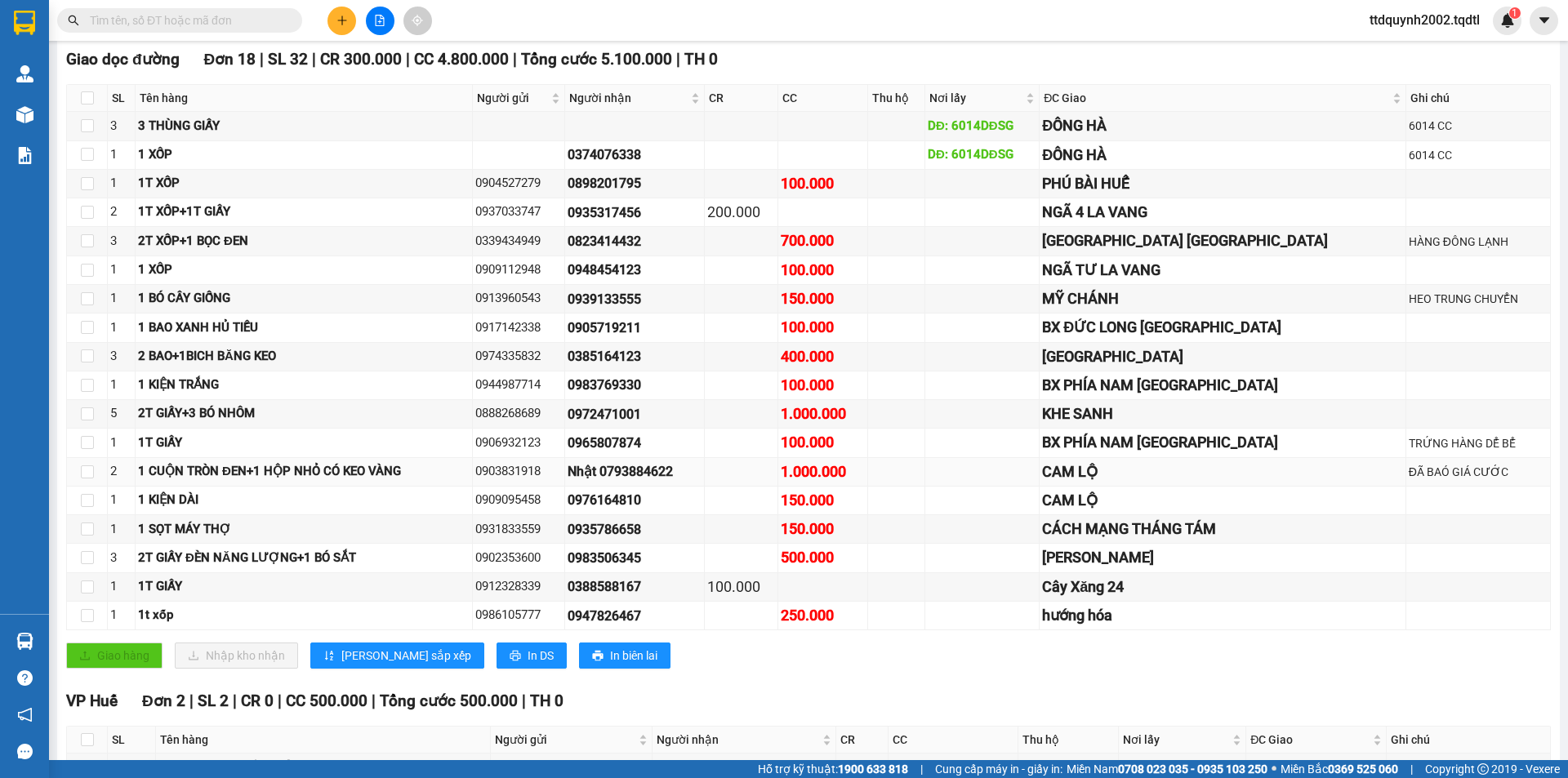
scroll to position [408, 0]
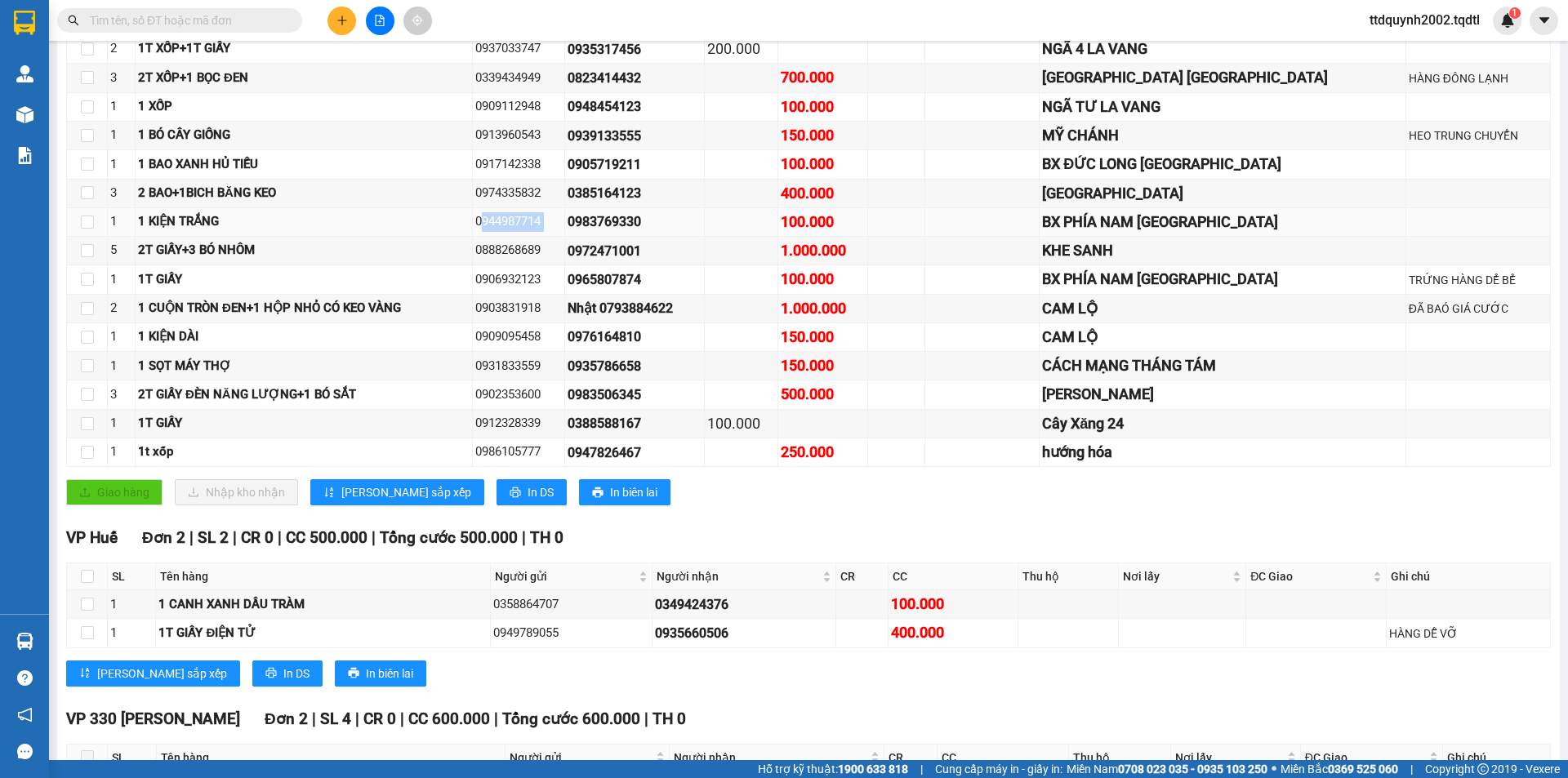
drag, startPoint x: 516, startPoint y: 221, endPoint x: 619, endPoint y: 219, distance: 103.0
click at [619, 219] on tr "1 1 KIỆN TRẮNG 0944987714 0983769330 100.000 BX PHÍA NAM HUẾ" at bounding box center [809, 222] width 1484 height 28
copy div "0944987714"
click at [702, 219] on div "0983769330" at bounding box center [634, 221] width 134 height 21
drag, startPoint x: 616, startPoint y: 221, endPoint x: 716, endPoint y: 235, distance: 101.0
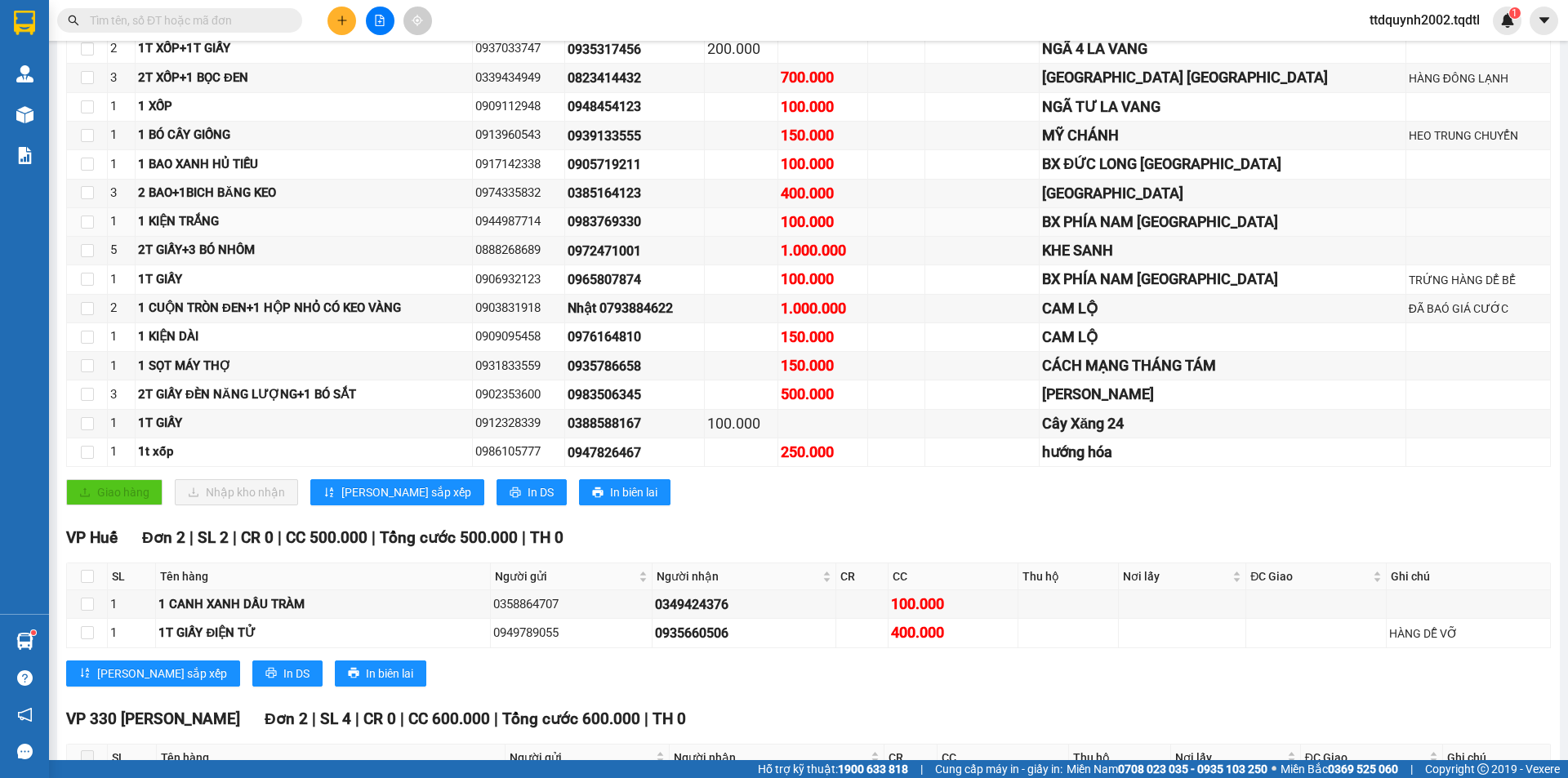
click at [705, 235] on td "0983769330" at bounding box center [635, 222] width 140 height 28
copy div "0983769330"
drag, startPoint x: 516, startPoint y: 246, endPoint x: 622, endPoint y: 250, distance: 106.1
click at [622, 250] on tr "5 2T GIẤY+3 BÓ NHÔM 0888268689 0972471001 1.000.000 KHE SANH" at bounding box center [809, 251] width 1484 height 28
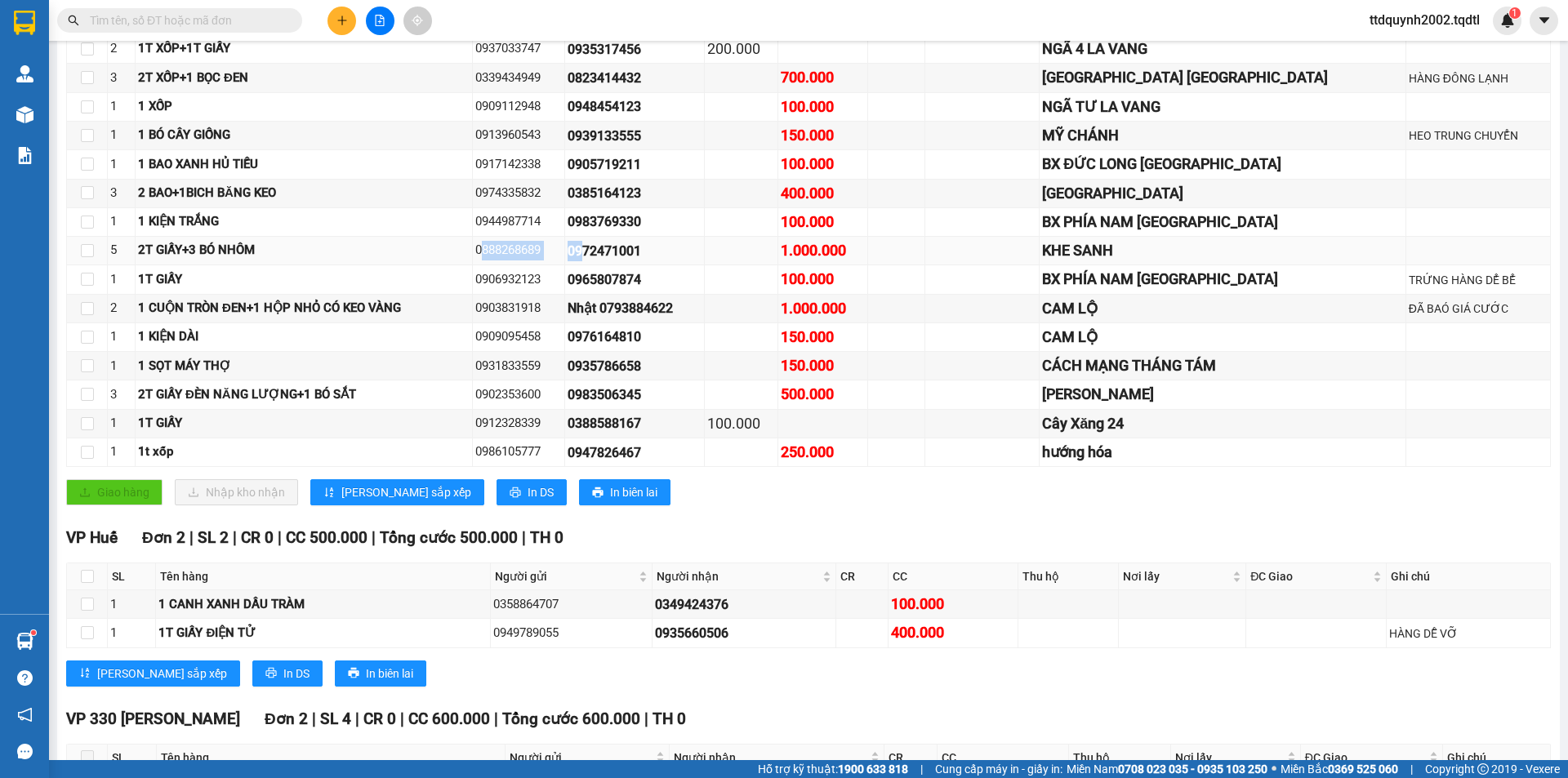
click at [562, 249] on div "0888268689" at bounding box center [519, 251] width 86 height 20
drag, startPoint x: 516, startPoint y: 246, endPoint x: 587, endPoint y: 247, distance: 71.0
click at [562, 247] on div "0888268689" at bounding box center [519, 251] width 86 height 20
copy div "0888268689"
drag, startPoint x: 617, startPoint y: 250, endPoint x: 753, endPoint y: 249, distance: 136.0
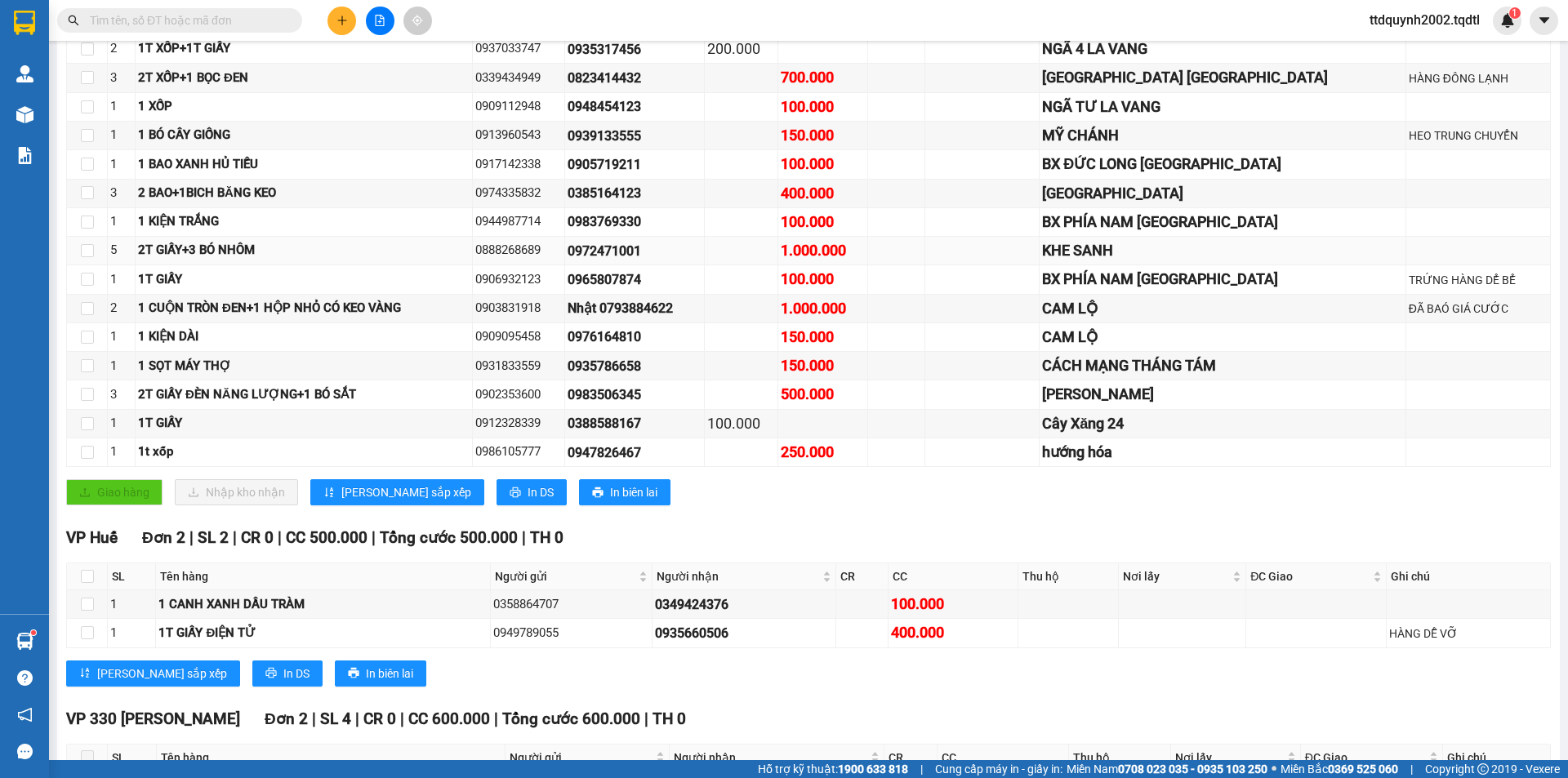
click at [702, 249] on div "0972471001" at bounding box center [634, 252] width 134 height 21
copy div "0972471001"
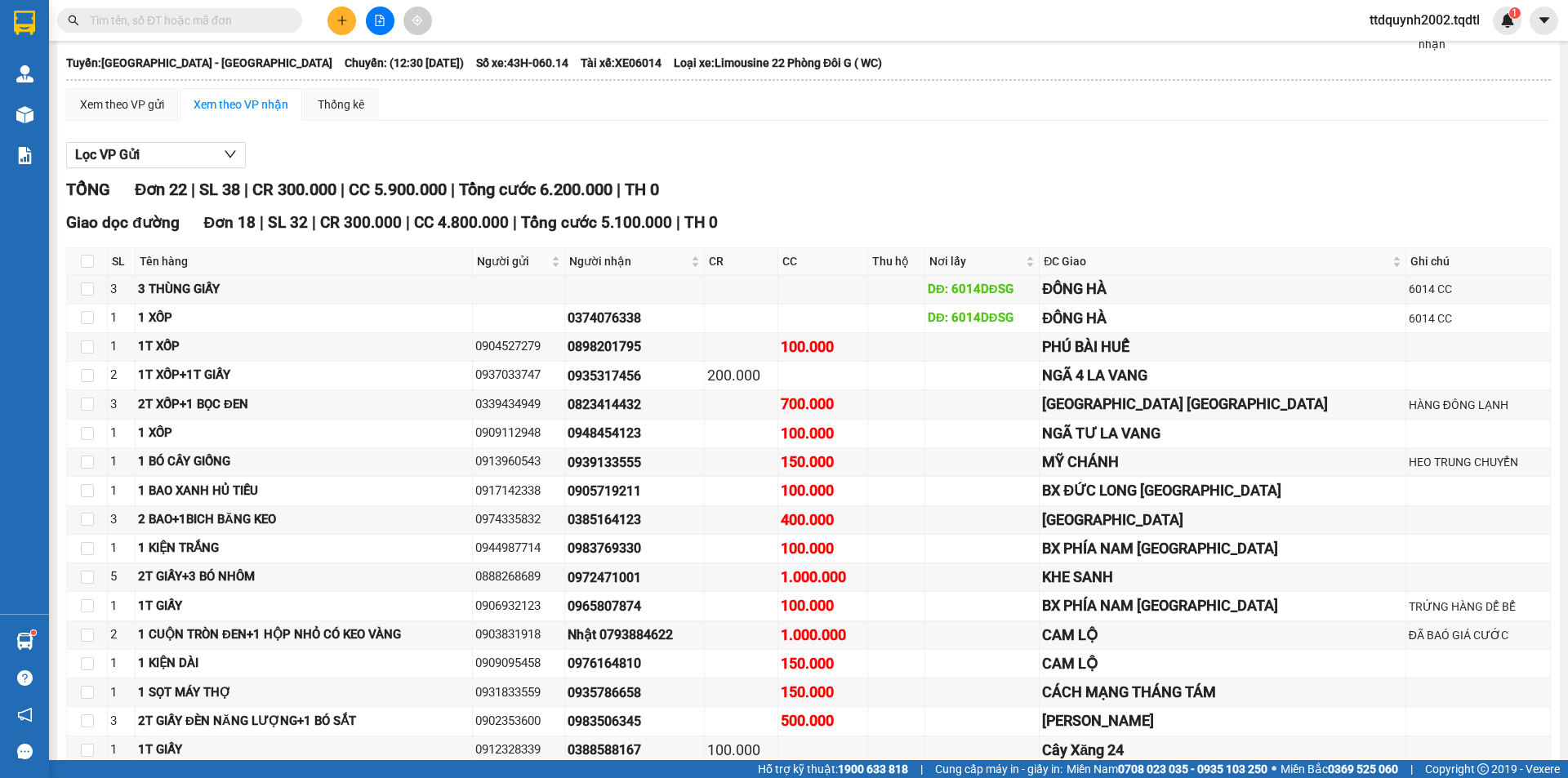
scroll to position [0, 0]
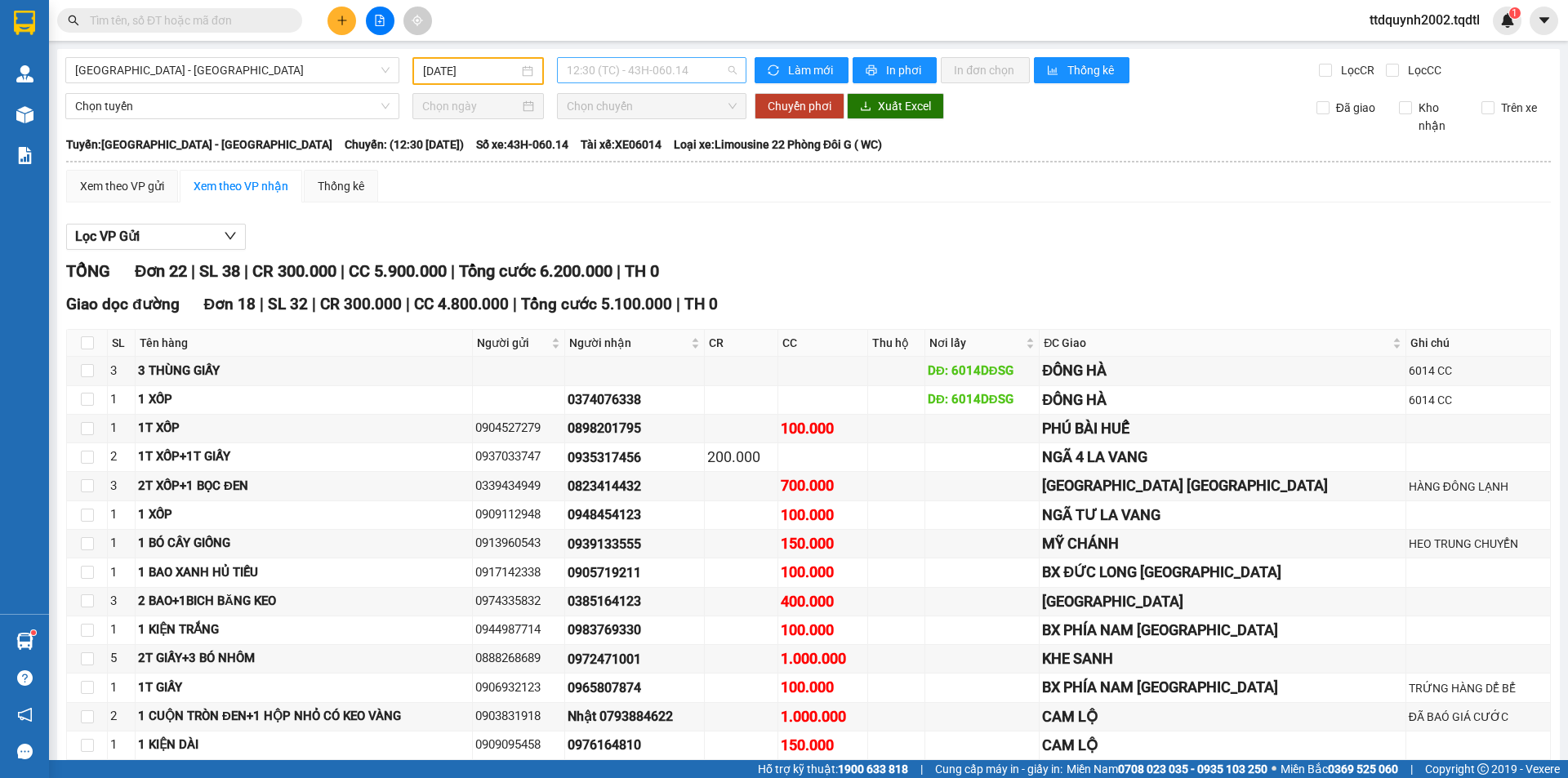
click at [730, 72] on span "12:30 (TC) - 43H-060.14" at bounding box center [652, 70] width 170 height 24
click at [659, 134] on div "05:00 - 74H-007.85" at bounding box center [627, 128] width 128 height 18
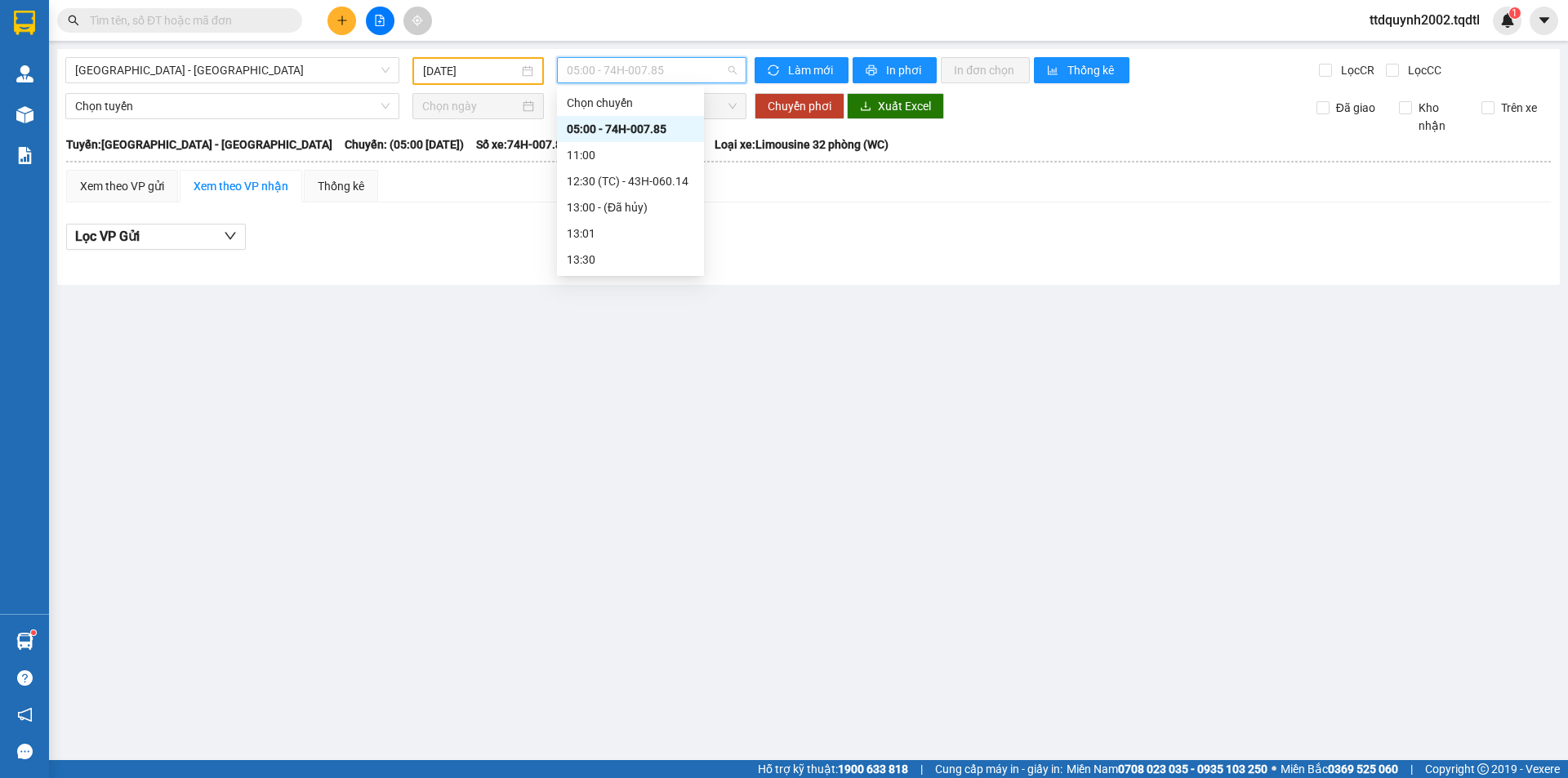
click at [735, 71] on span "05:00 - 74H-007.85" at bounding box center [652, 70] width 170 height 24
click at [665, 178] on div "12:30 (TC) - 43H-060.14" at bounding box center [631, 181] width 128 height 18
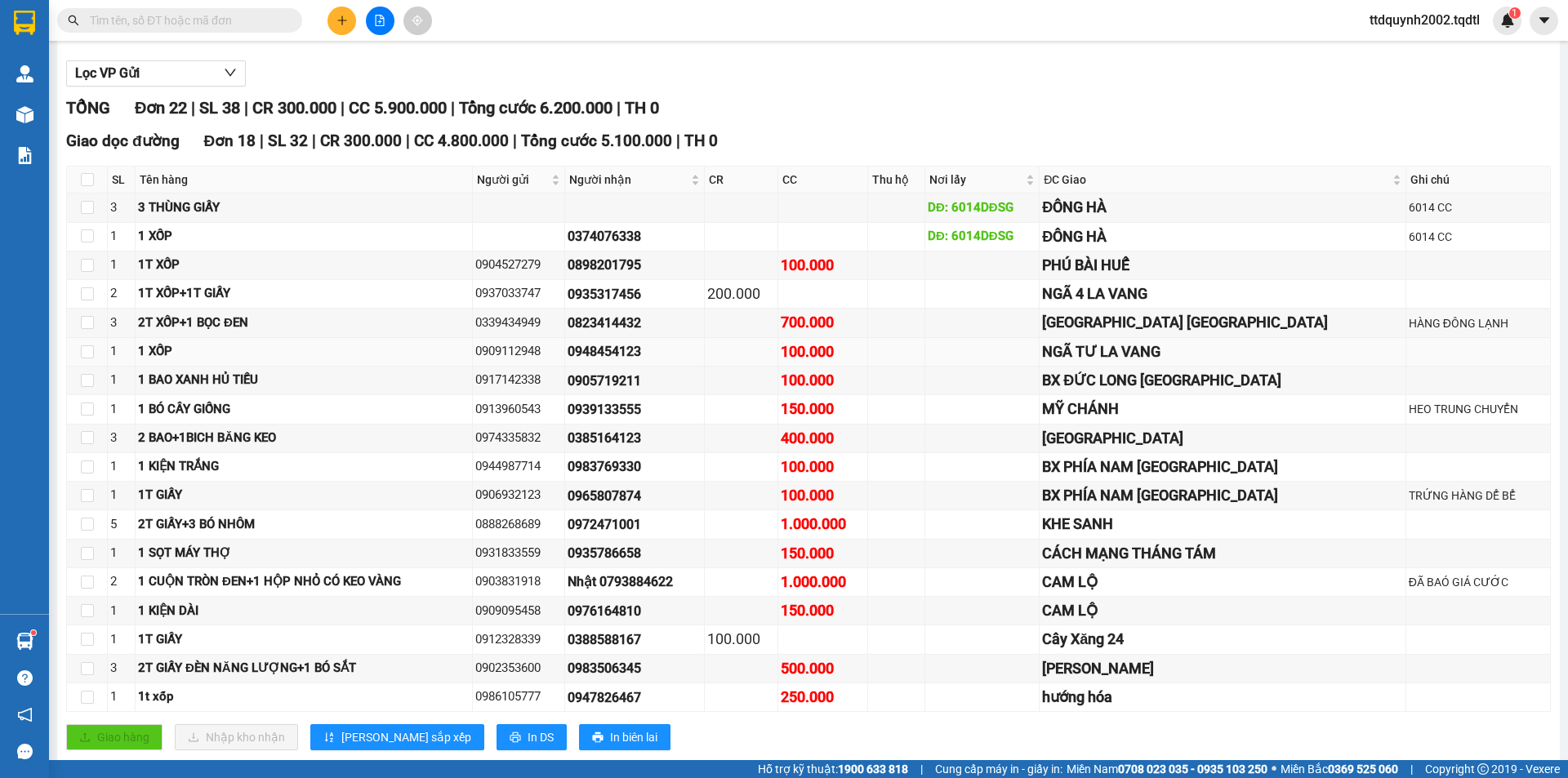
scroll to position [327, 0]
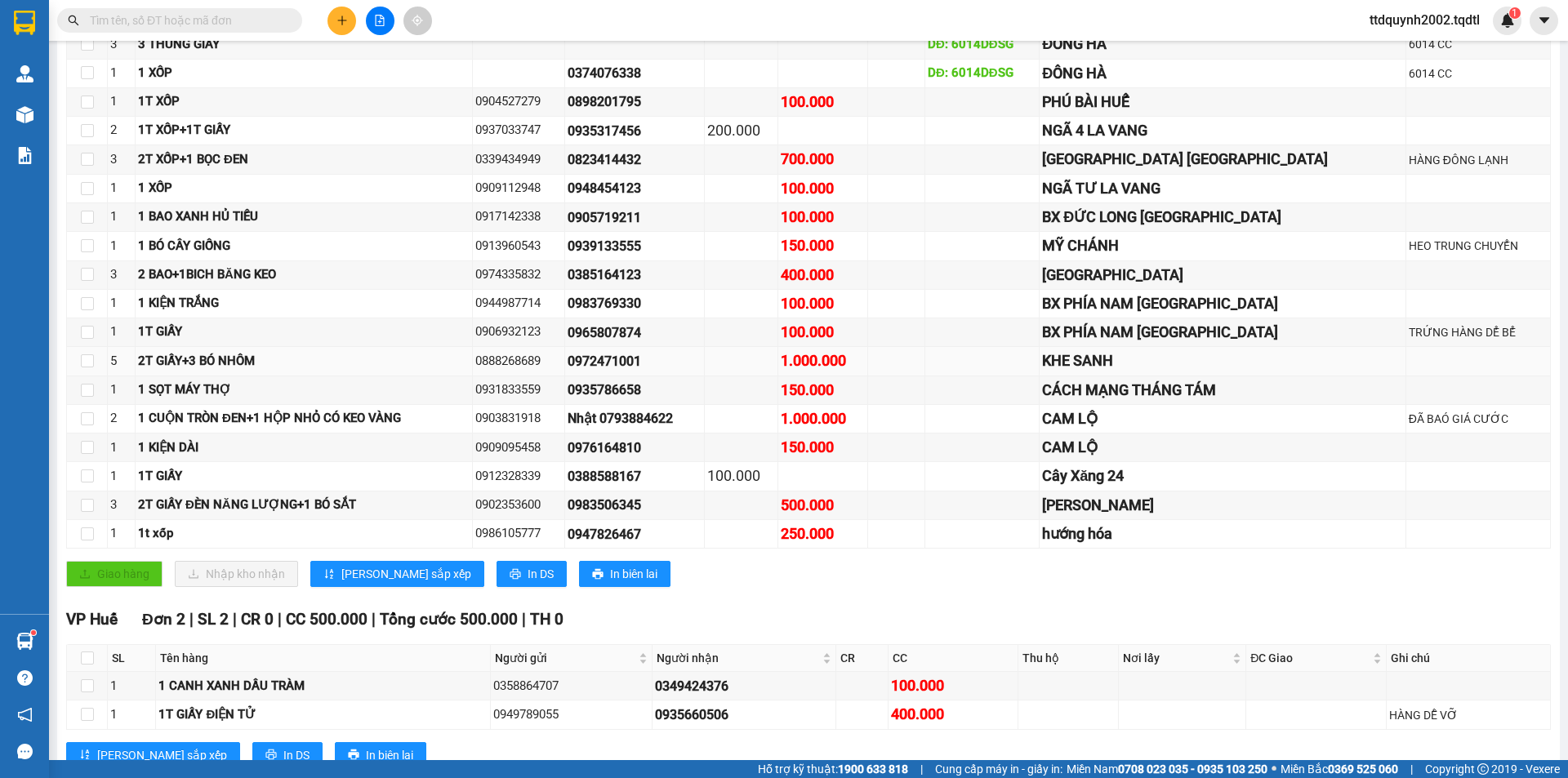
click at [353, 364] on div "2T GIẤY+3 BÓ NHÔM" at bounding box center [303, 361] width 332 height 20
drag, startPoint x: 516, startPoint y: 387, endPoint x: 616, endPoint y: 389, distance: 100.0
click at [616, 389] on tr "1 1 SỌT MÁY THỢ 0931833559 0935786658 150.000 CÁCH MẠNG THÁNG TÁM" at bounding box center [809, 390] width 1484 height 28
copy div "0931833559"
drag, startPoint x: 706, startPoint y: 393, endPoint x: 627, endPoint y: 354, distance: 88.1
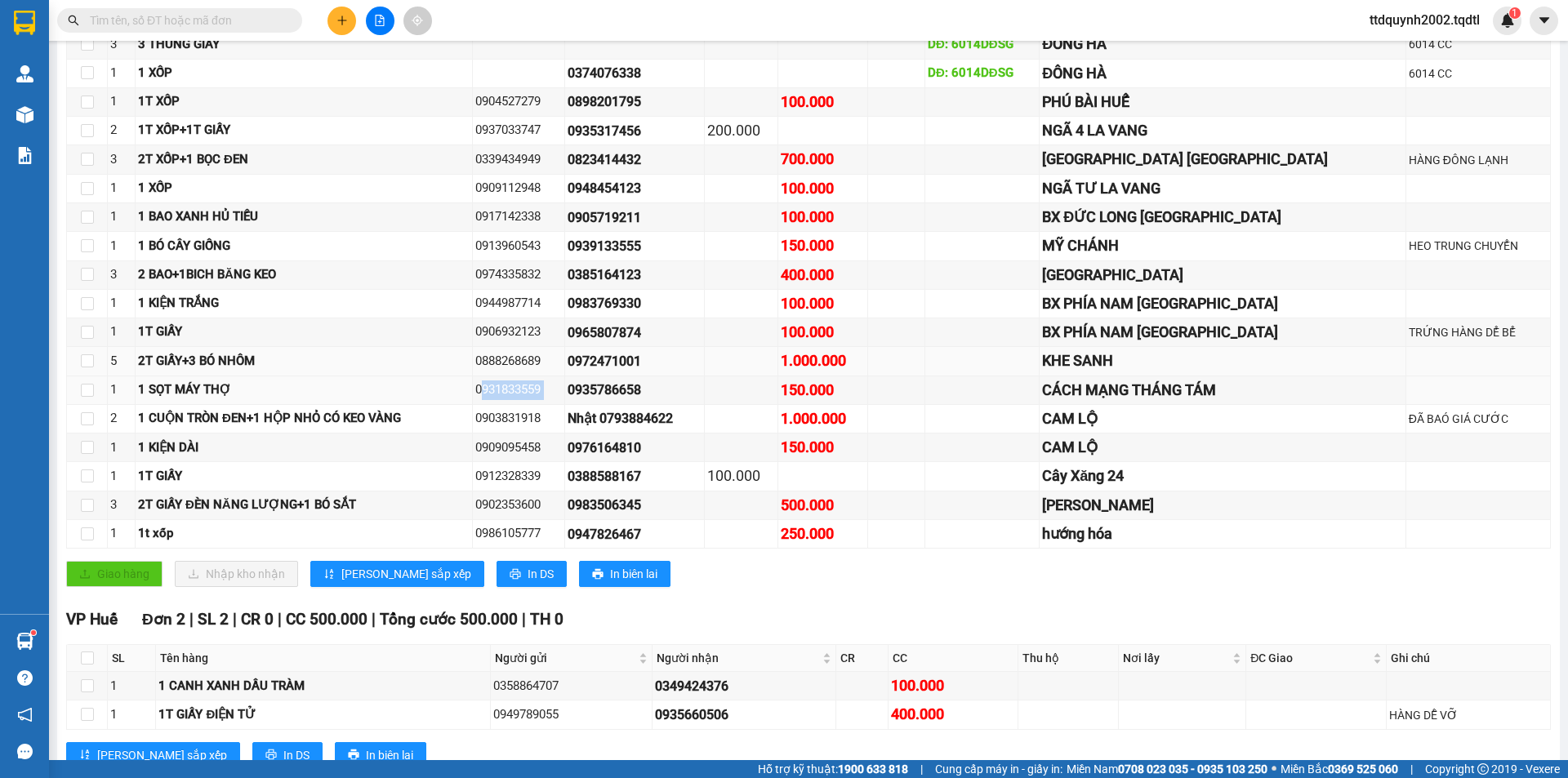
click at [616, 389] on div "0935786658" at bounding box center [634, 390] width 134 height 21
copy div "0935786658"
drag, startPoint x: 616, startPoint y: 418, endPoint x: 759, endPoint y: 425, distance: 143.2
click at [702, 425] on div "Nhật 0793884622" at bounding box center [634, 419] width 134 height 21
drag, startPoint x: 514, startPoint y: 419, endPoint x: 603, endPoint y: 440, distance: 91.4
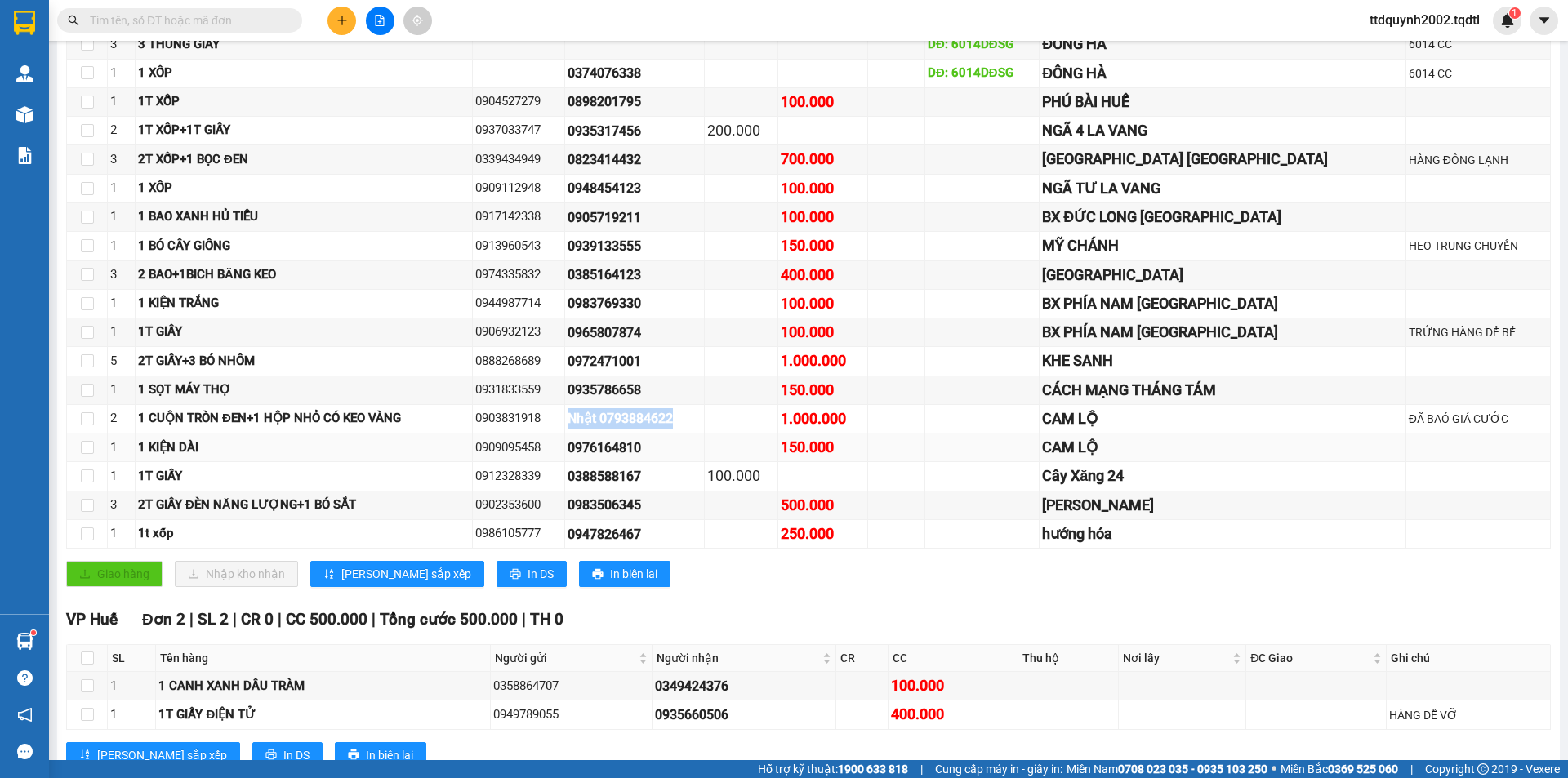
click at [603, 440] on tbody "3 3 THÙNG GIẤY DĐ: 6014DĐSG ĐÔNG HÀ 6014 CC 1 1 XỐP 0374076338 DĐ: 6014DĐSG ĐÔN…" at bounding box center [809, 289] width 1484 height 519
click at [468, 423] on div "1 CUỘN TRÒN ĐEN+1 HỘP NHỎ CÓ KEO VÀNG" at bounding box center [303, 419] width 332 height 20
drag, startPoint x: 579, startPoint y: 416, endPoint x: 511, endPoint y: 406, distance: 68.7
click at [514, 409] on td "0903831918" at bounding box center [519, 419] width 92 height 28
drag, startPoint x: 584, startPoint y: 446, endPoint x: 681, endPoint y: 360, distance: 129.6
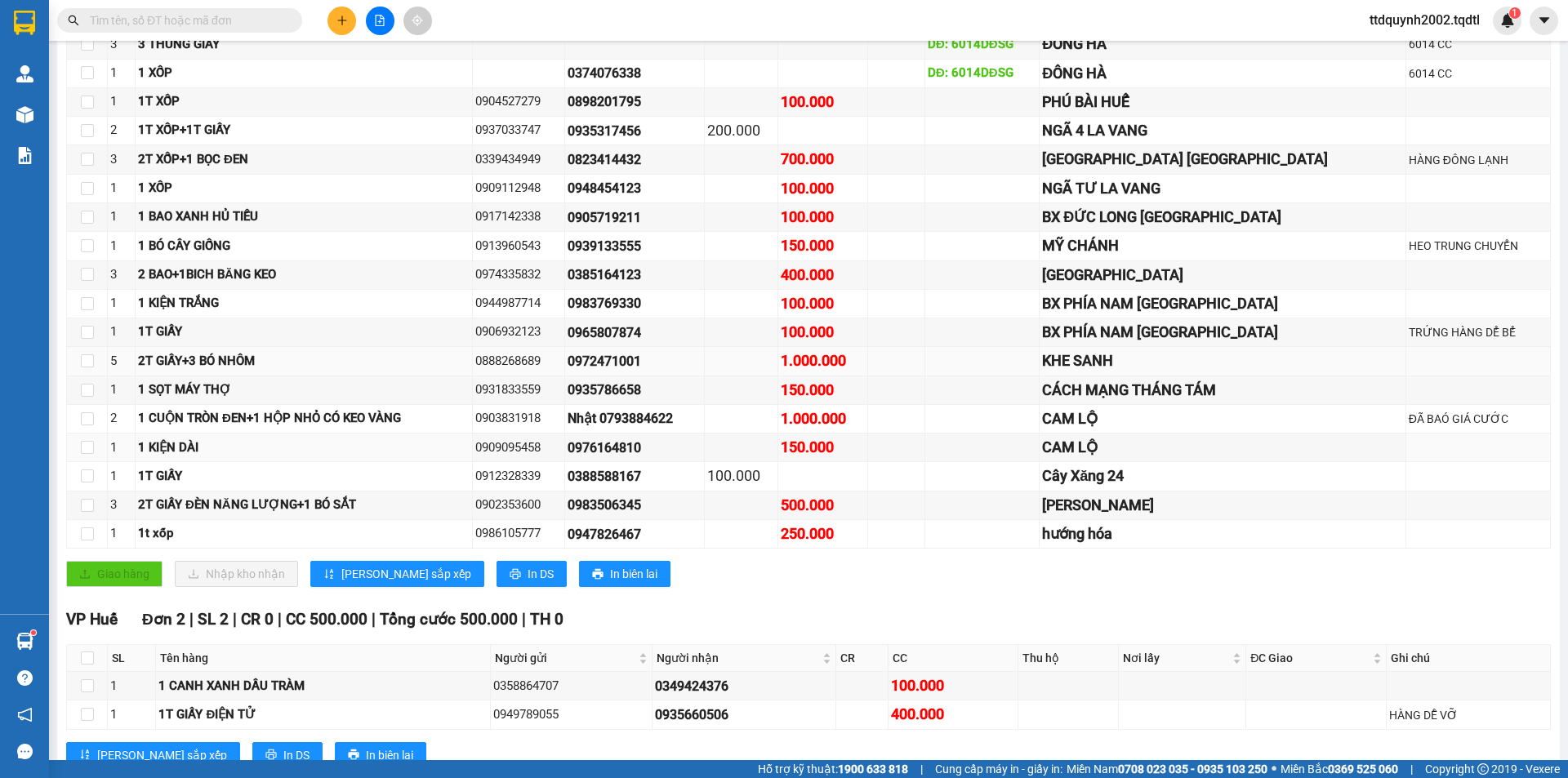
click at [503, 433] on tr "1 1 KIỆN DÀI 0909095458 0976164810 150.000 CAM LỘ" at bounding box center [809, 447] width 1484 height 28
click at [528, 482] on div "0912328339" at bounding box center [519, 476] width 86 height 20
drag, startPoint x: 515, startPoint y: 446, endPoint x: 605, endPoint y: 464, distance: 91.8
click at [605, 464] on tbody "3 3 THÙNG GIẤY DĐ: 6014DĐSG ĐÔNG HÀ 6014 CC 1 1 XỐP 0374076338 DĐ: 6014DĐSG ĐÔN…" at bounding box center [809, 289] width 1484 height 519
click at [705, 459] on td "0976164810" at bounding box center [635, 447] width 140 height 28
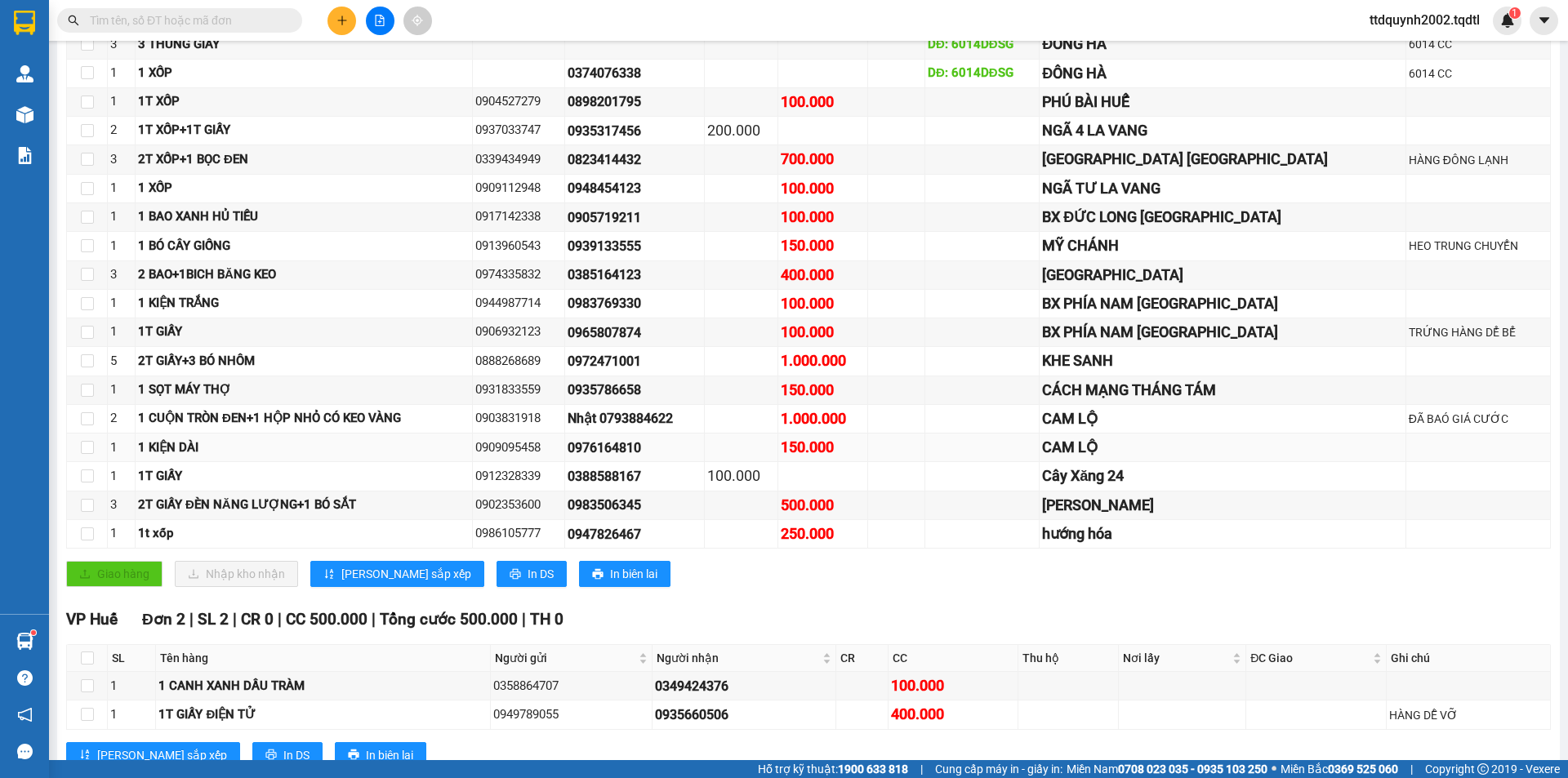
drag, startPoint x: 515, startPoint y: 445, endPoint x: 586, endPoint y: 455, distance: 71.7
click at [562, 455] on div "0909095458" at bounding box center [519, 448] width 86 height 20
drag, startPoint x: 622, startPoint y: 445, endPoint x: 732, endPoint y: 440, distance: 110.1
click at [702, 440] on div "0976164810" at bounding box center [634, 448] width 134 height 21
click at [702, 473] on div "0388588167" at bounding box center [634, 476] width 134 height 21
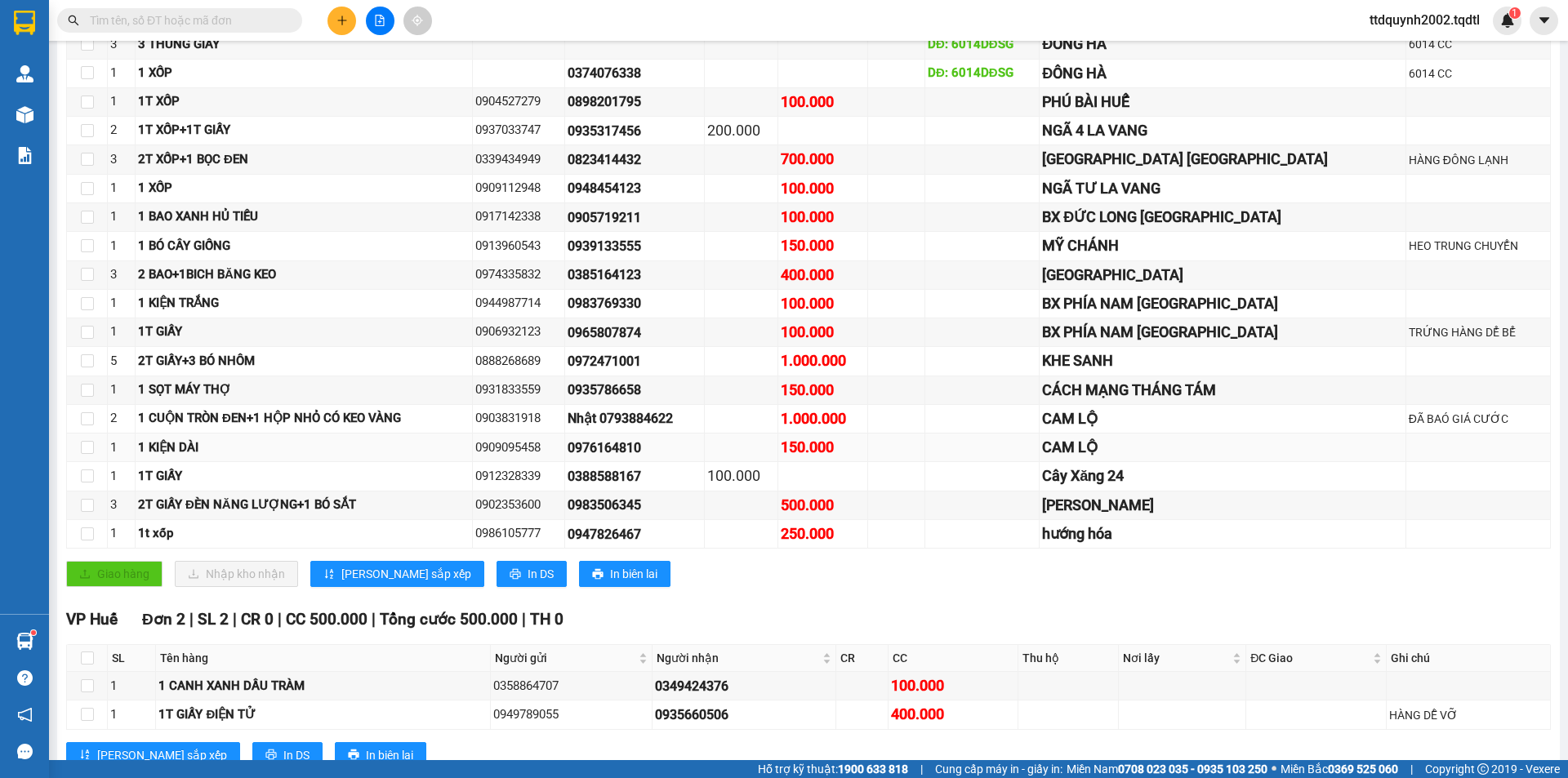
drag, startPoint x: 616, startPoint y: 445, endPoint x: 740, endPoint y: 444, distance: 124.0
click at [702, 444] on div "0976164810" at bounding box center [634, 448] width 134 height 21
drag, startPoint x: 617, startPoint y: 475, endPoint x: 740, endPoint y: 475, distance: 123.0
click at [702, 475] on div "0388588167" at bounding box center [634, 476] width 134 height 21
drag, startPoint x: 517, startPoint y: 474, endPoint x: 606, endPoint y: 492, distance: 90.8
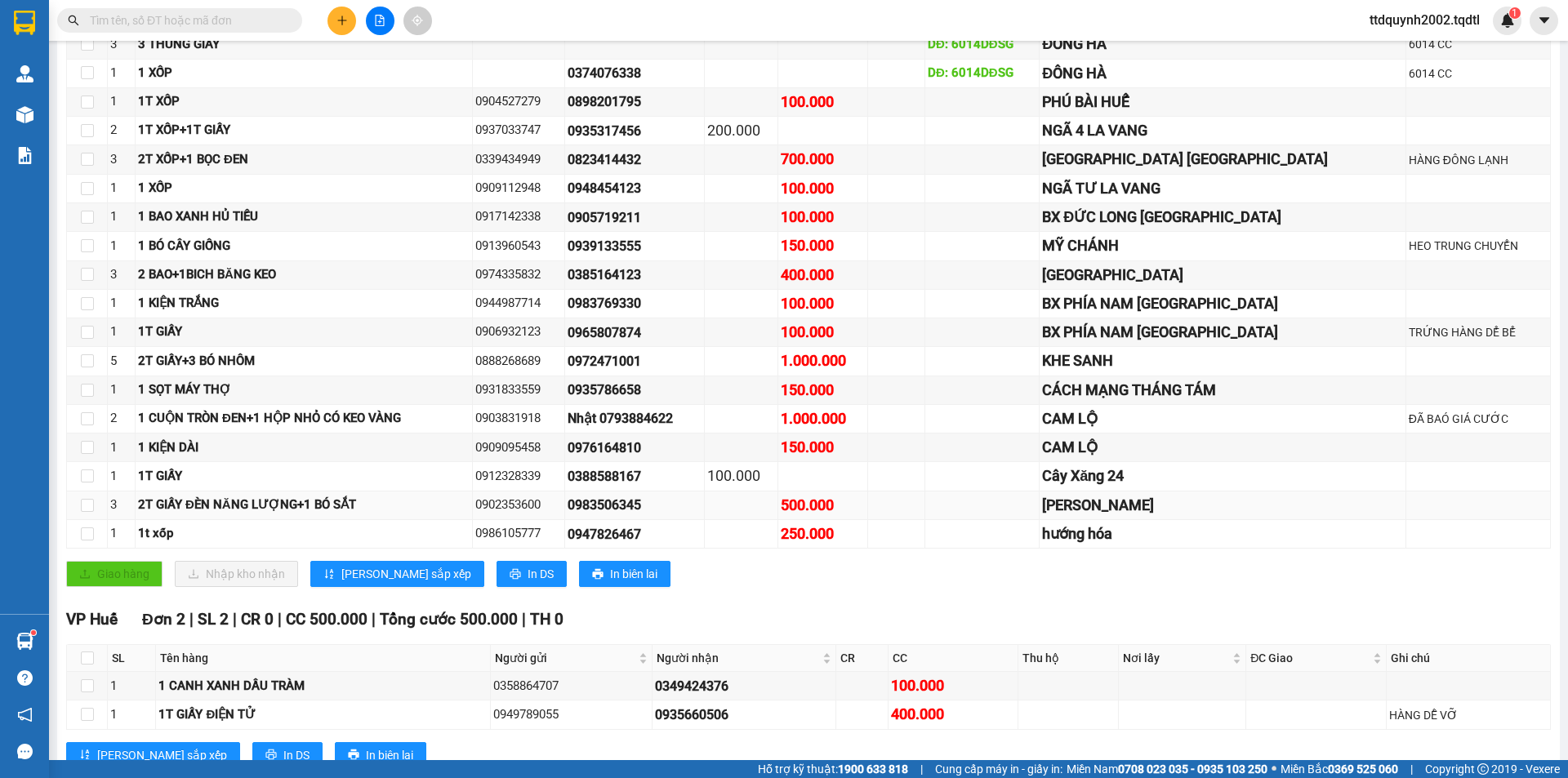
click at [606, 492] on tbody "3 3 THÙNG GIẤY DĐ: 6014DĐSG ĐÔNG HÀ 6014 CC 1 1 XỐP 0374076338 DĐ: 6014DĐSG ĐÔN…" at bounding box center [809, 289] width 1484 height 519
click at [702, 541] on div "0947826467" at bounding box center [634, 534] width 134 height 21
drag, startPoint x: 515, startPoint y: 476, endPoint x: 595, endPoint y: 486, distance: 80.6
click at [565, 486] on td "0912328339" at bounding box center [519, 476] width 92 height 28
drag, startPoint x: 616, startPoint y: 501, endPoint x: 726, endPoint y: 503, distance: 110.0
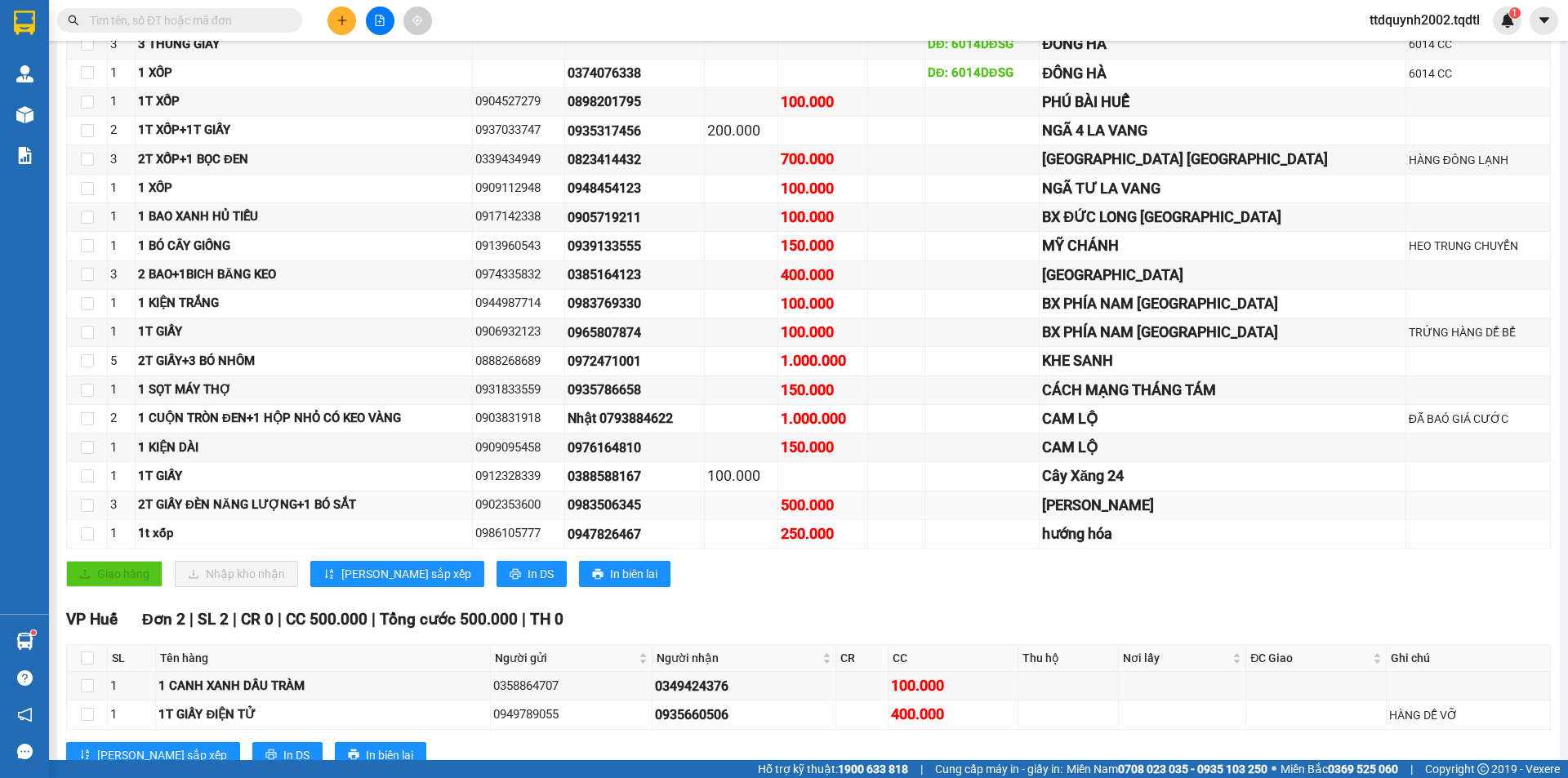
click at [702, 503] on div "0983506345" at bounding box center [634, 505] width 134 height 21
drag, startPoint x: 515, startPoint y: 500, endPoint x: 603, endPoint y: 514, distance: 89.1
click at [562, 514] on div "0902353600" at bounding box center [519, 505] width 86 height 20
drag, startPoint x: 516, startPoint y: 536, endPoint x: 591, endPoint y: 539, distance: 75.1
click at [562, 539] on div "0986105777" at bounding box center [519, 533] width 86 height 20
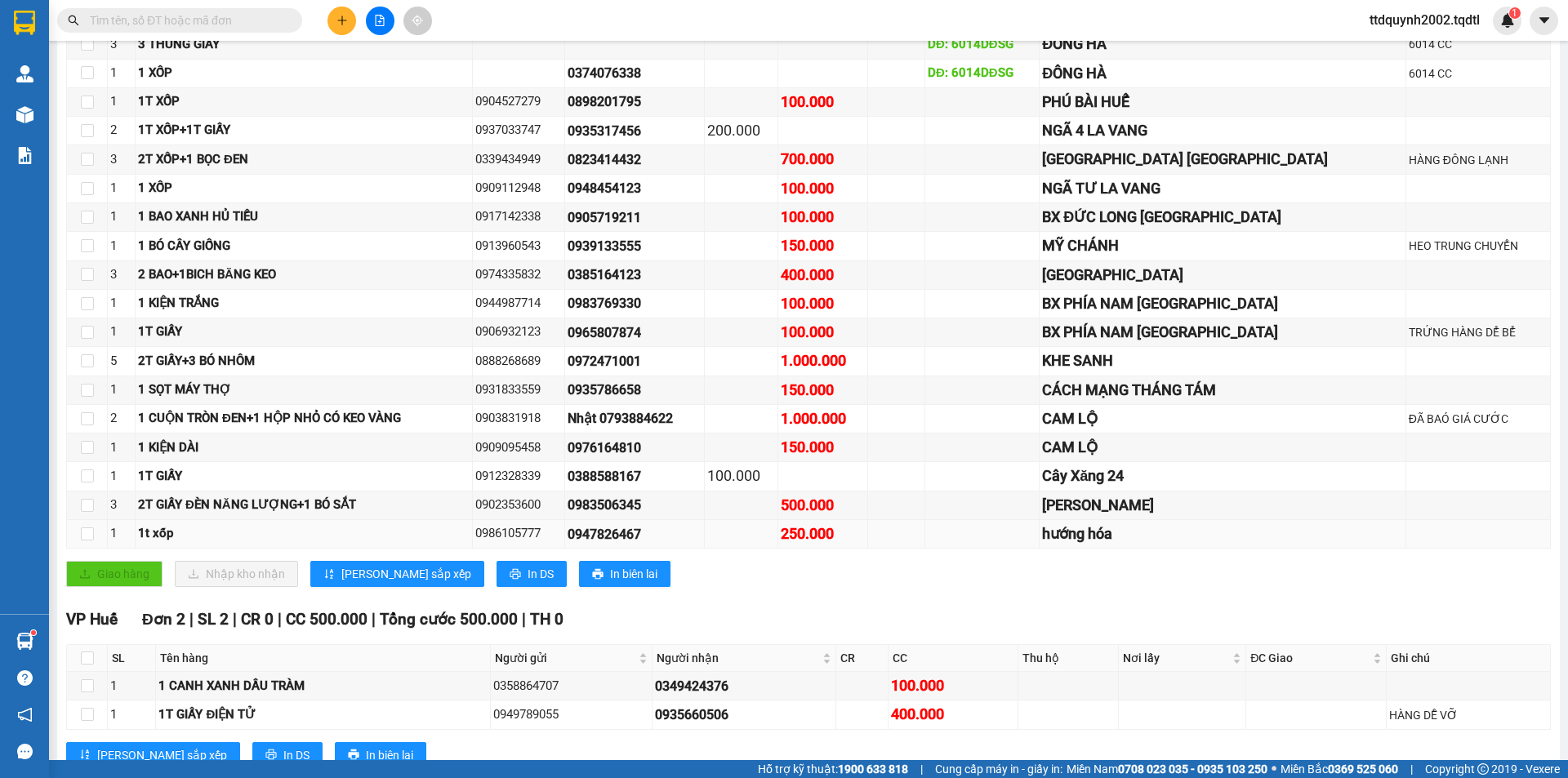
drag, startPoint x: 617, startPoint y: 538, endPoint x: 702, endPoint y: 544, distance: 85.2
click at [702, 544] on div "0947826467" at bounding box center [634, 534] width 134 height 21
